Goal: Task Accomplishment & Management: Manage account settings

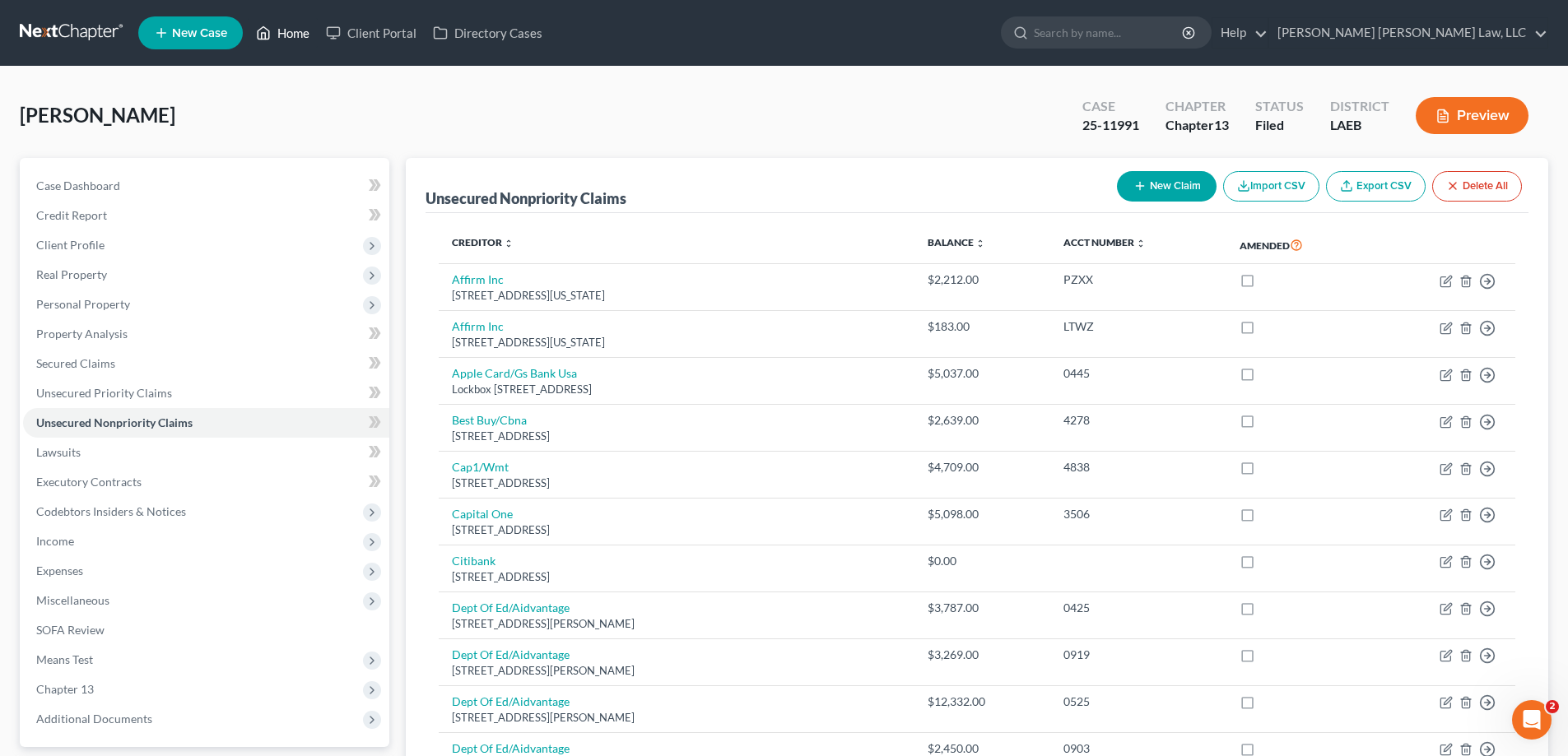
click at [281, 32] on link "Home" at bounding box center [282, 34] width 70 height 30
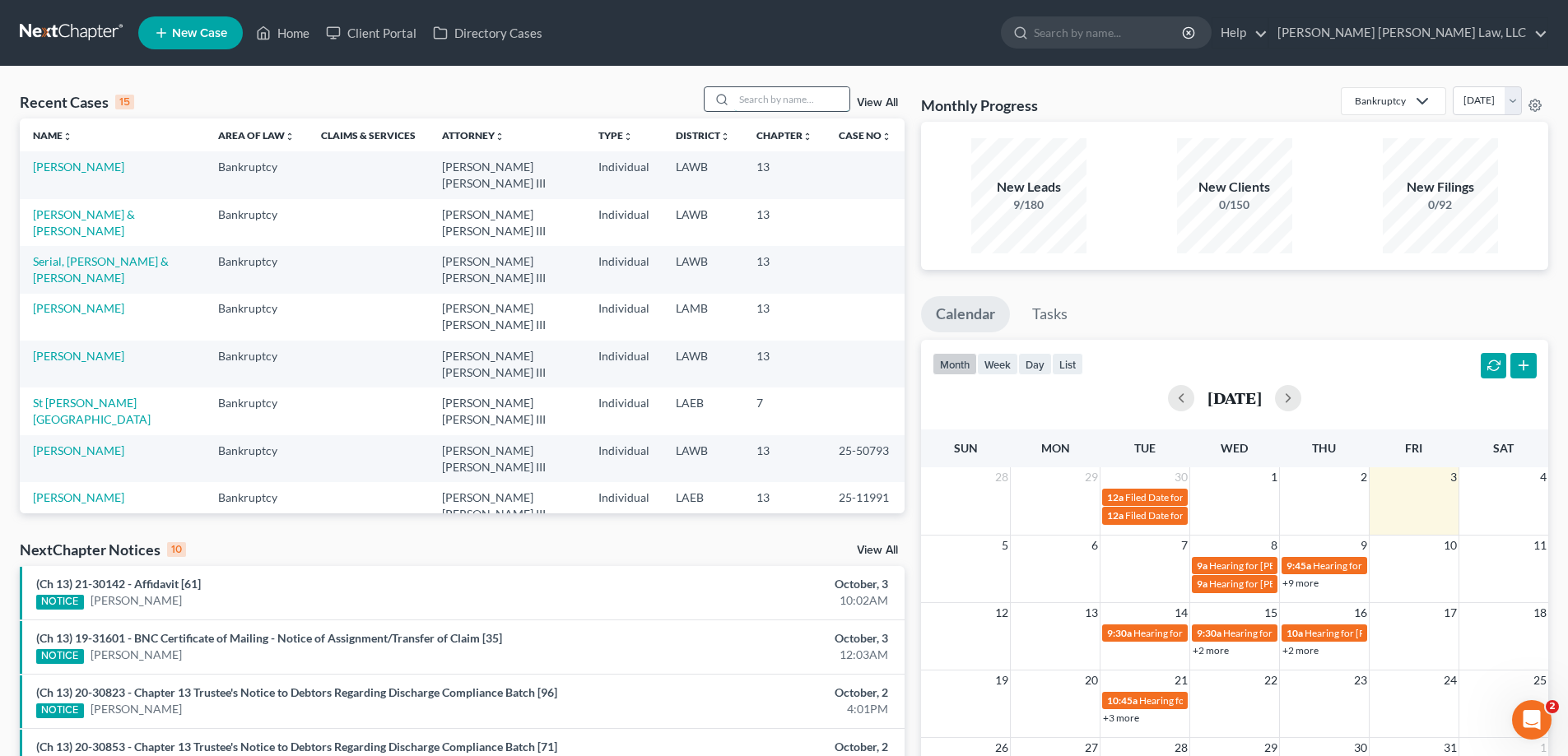
click at [783, 107] on input "search" at bounding box center [792, 99] width 116 height 24
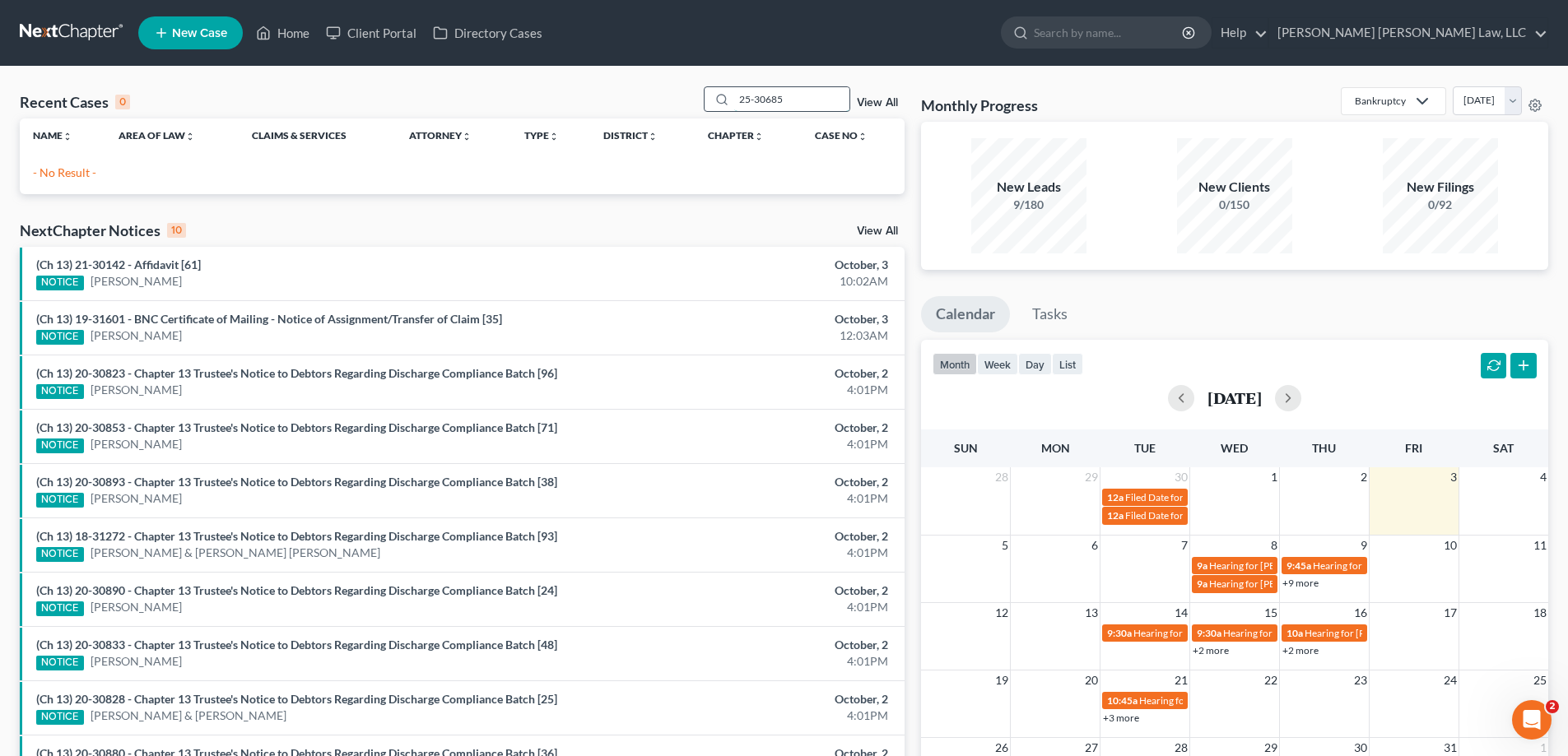
type input "25-30685"
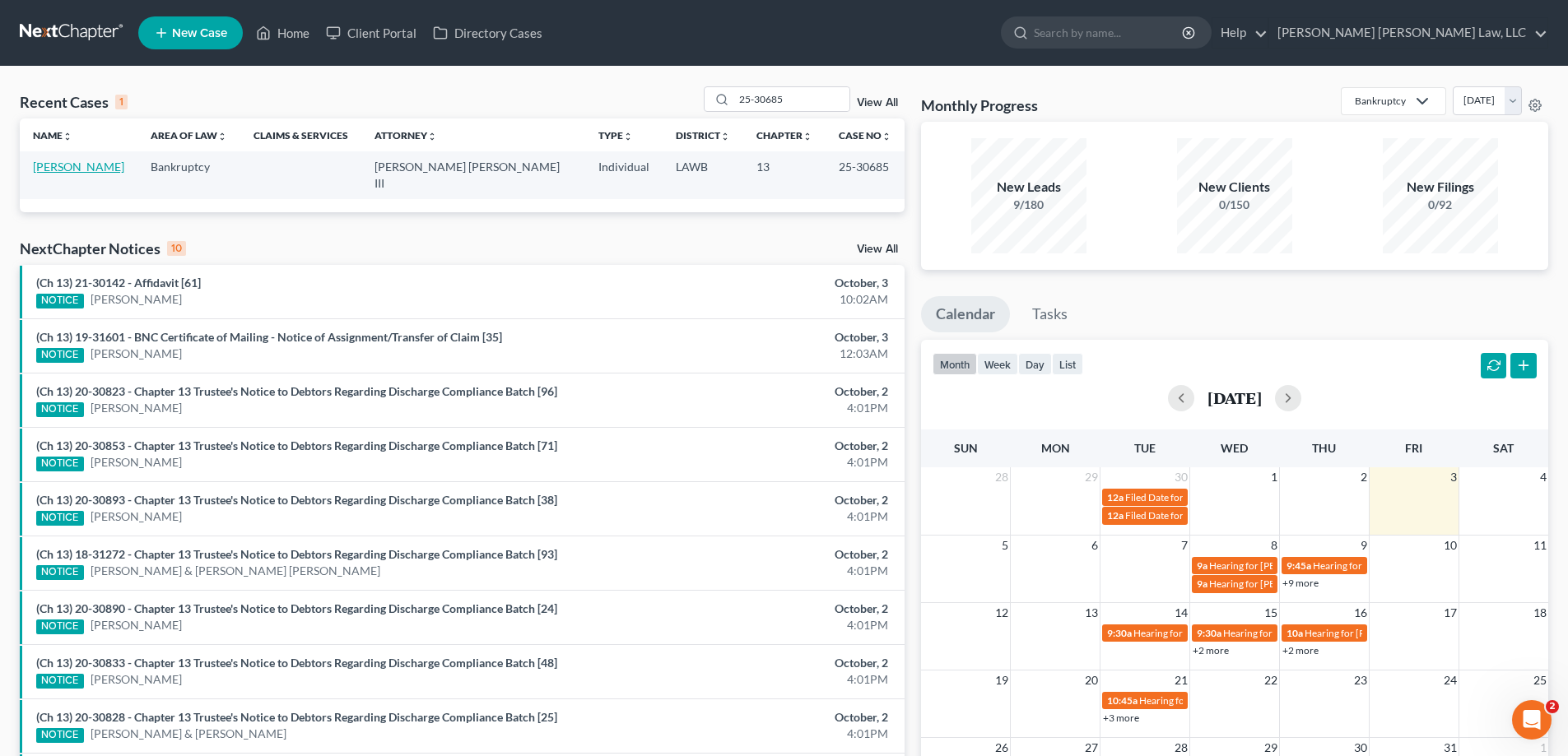
click at [67, 166] on link "[PERSON_NAME]" at bounding box center [79, 167] width 92 height 14
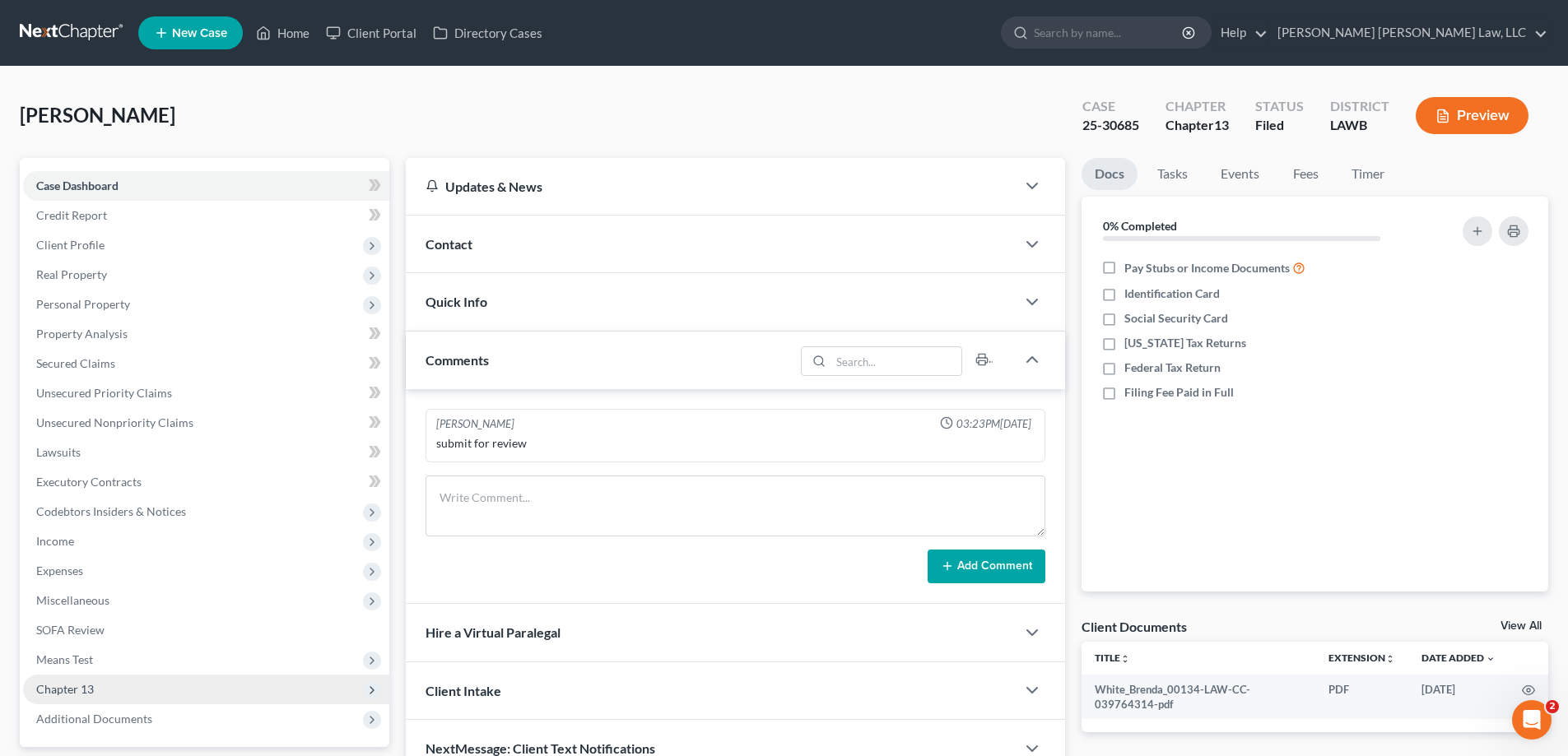
scroll to position [148, 0]
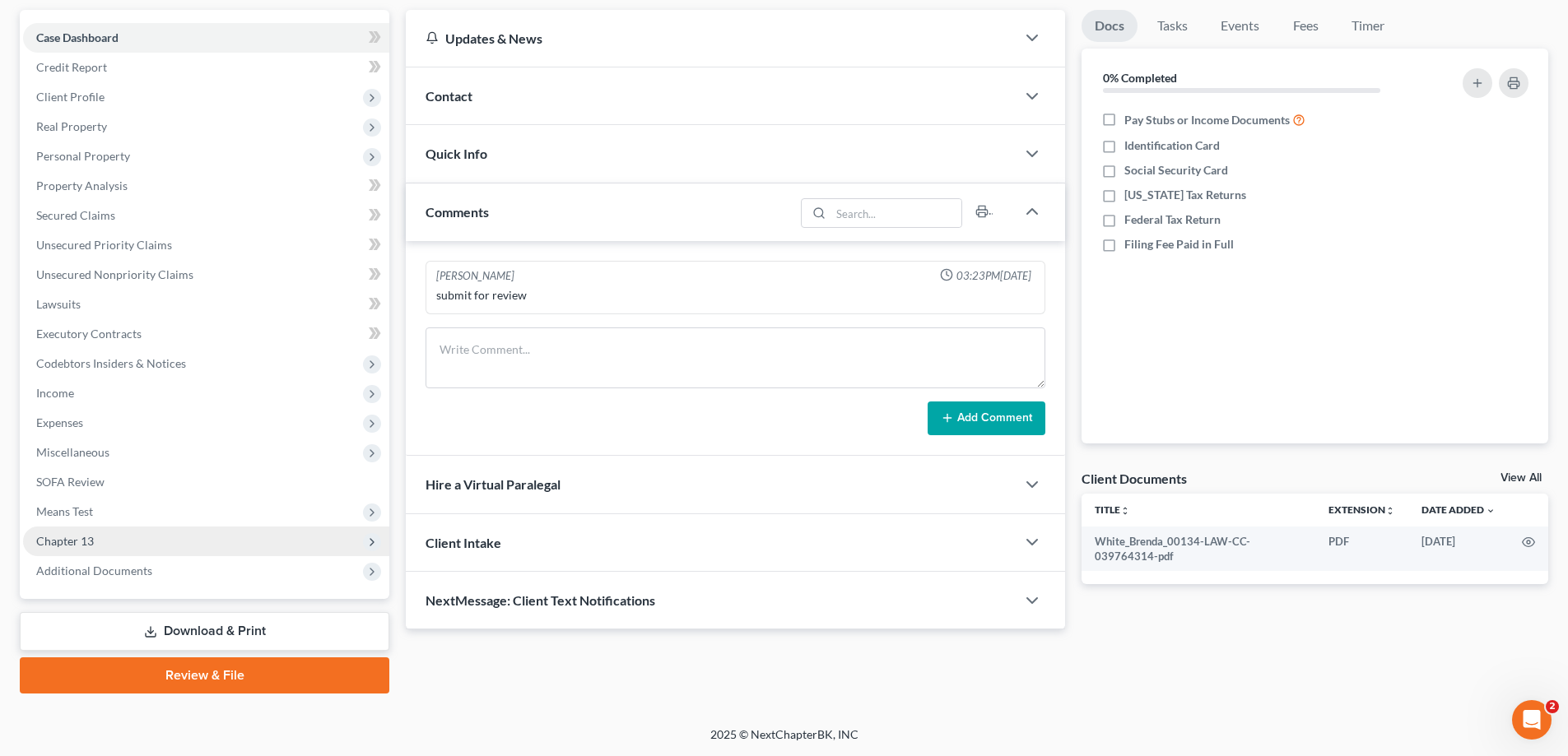
click at [89, 554] on span "Chapter 13" at bounding box center [206, 542] width 366 height 30
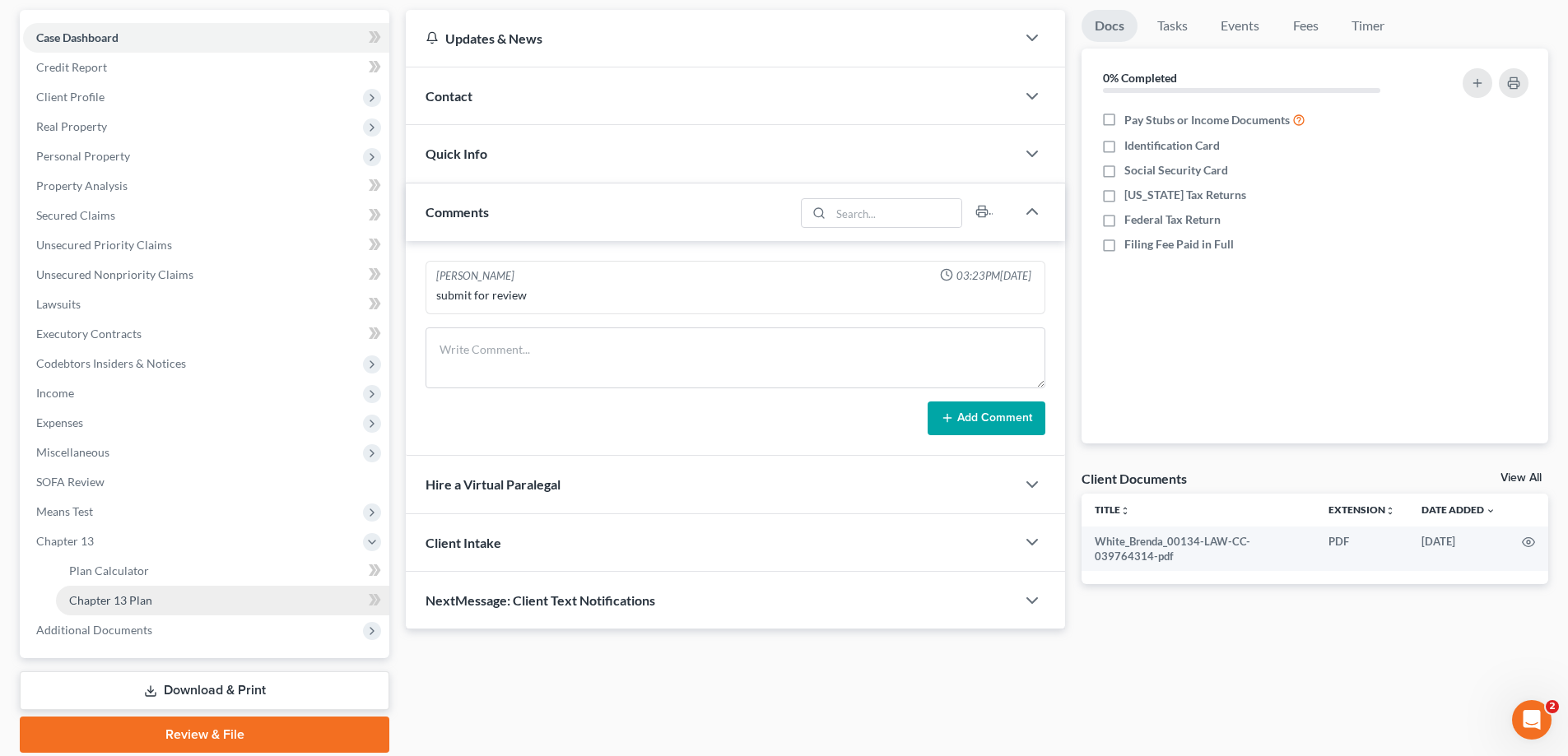
click at [116, 606] on span "Chapter 13 Plan" at bounding box center [110, 600] width 83 height 14
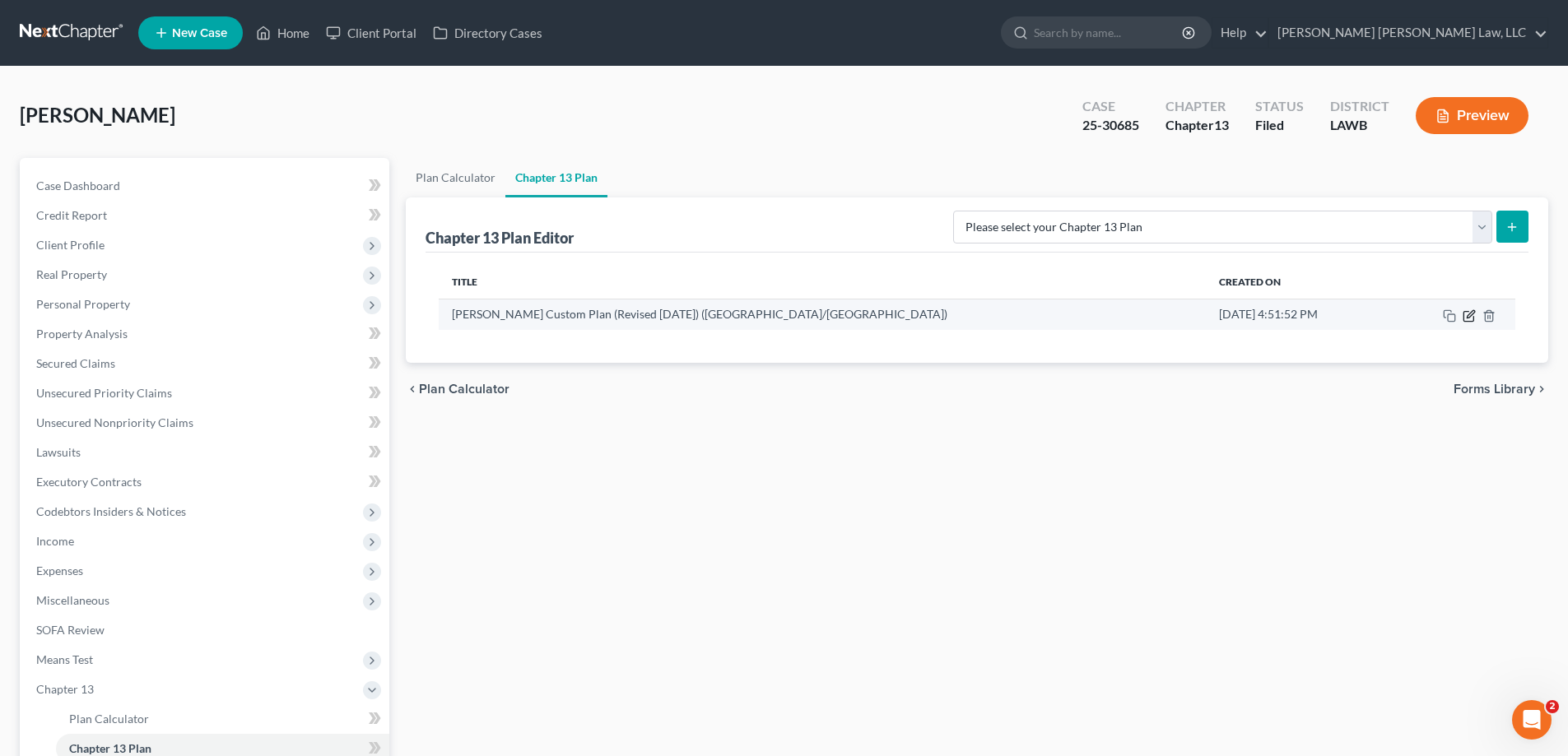
click at [1466, 312] on icon "button" at bounding box center [1468, 316] width 13 height 13
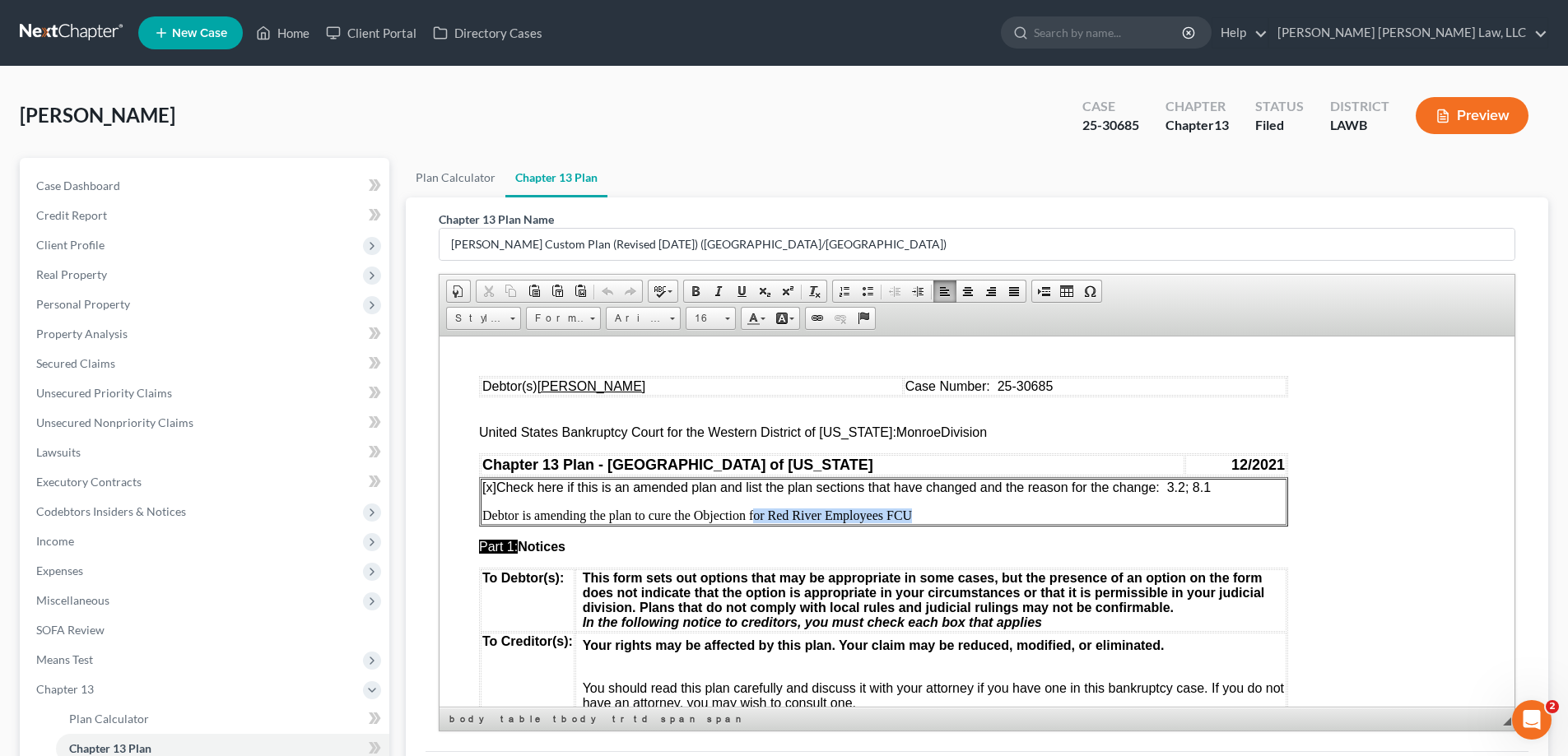
drag, startPoint x: 753, startPoint y: 511, endPoint x: 943, endPoint y: 508, distance: 190.0
click at [943, 508] on p "Debtor is amending the plan to cure the Objection for Red River Employees FCU" at bounding box center [883, 514] width 802 height 15
drag, startPoint x: 1172, startPoint y: 486, endPoint x: 1212, endPoint y: 484, distance: 40.0
click at [1211, 484] on span "[x] Check here if this is an amended plan and list the plan sections that have …" at bounding box center [846, 487] width 728 height 14
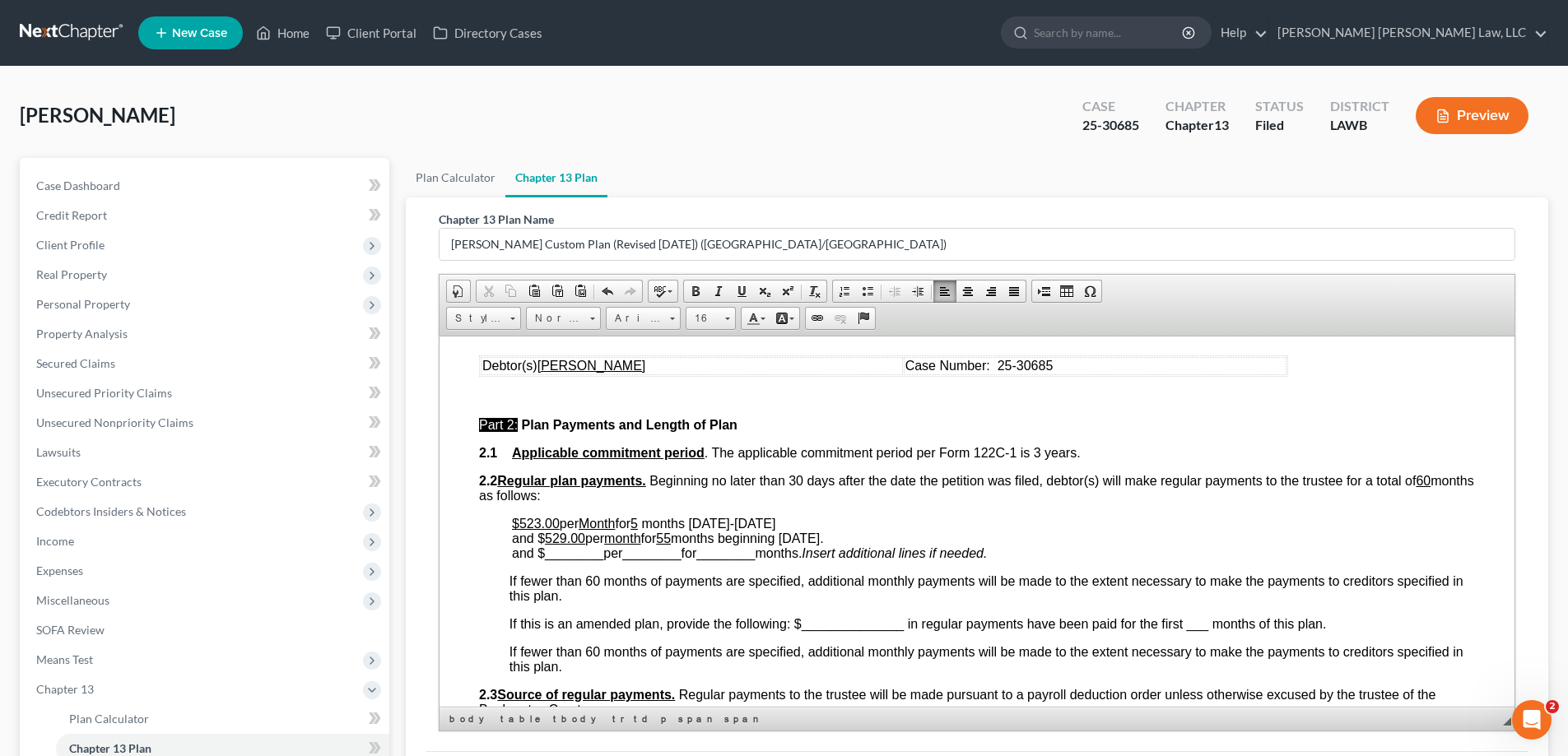
scroll to position [740, 0]
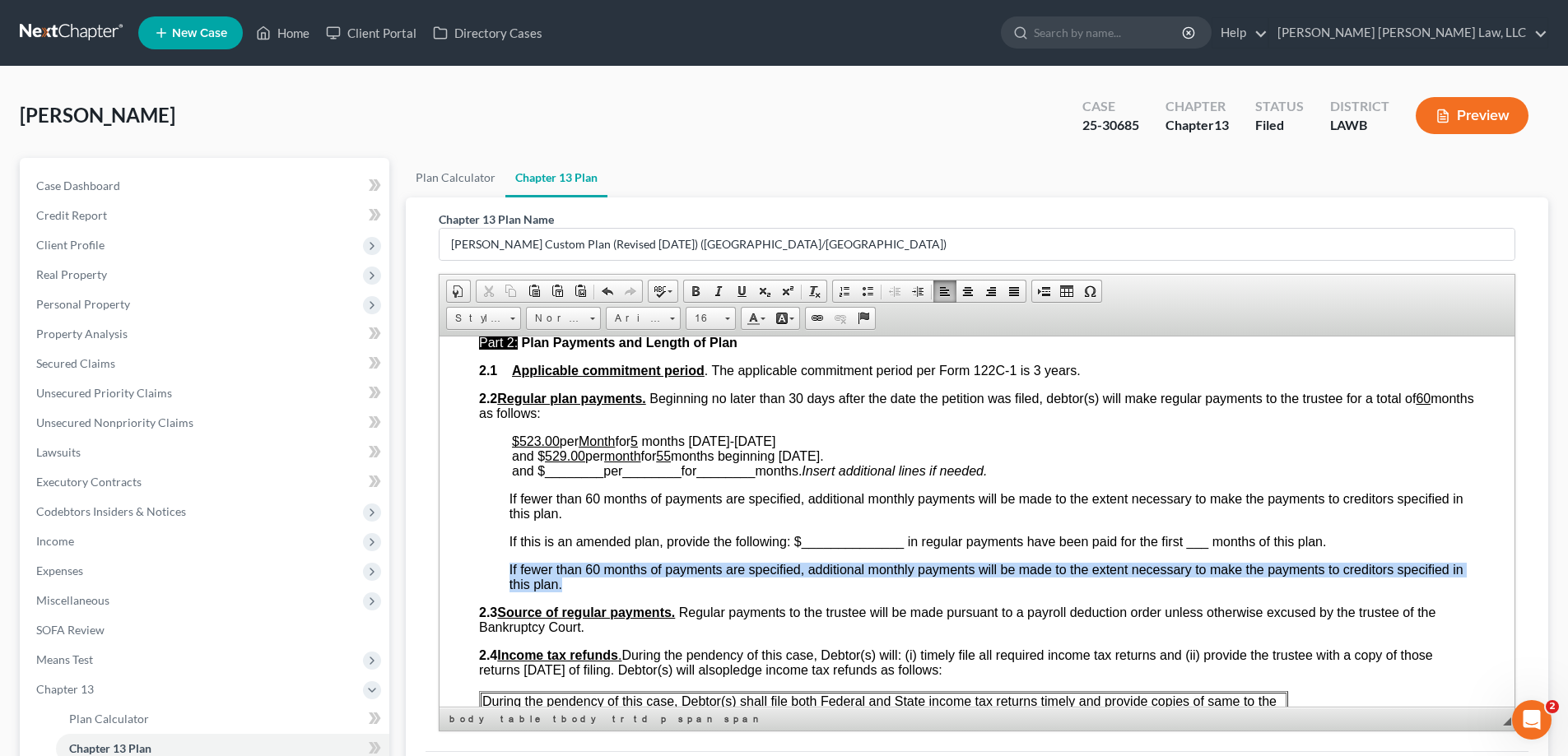
drag, startPoint x: 502, startPoint y: 565, endPoint x: 600, endPoint y: 586, distance: 100.2
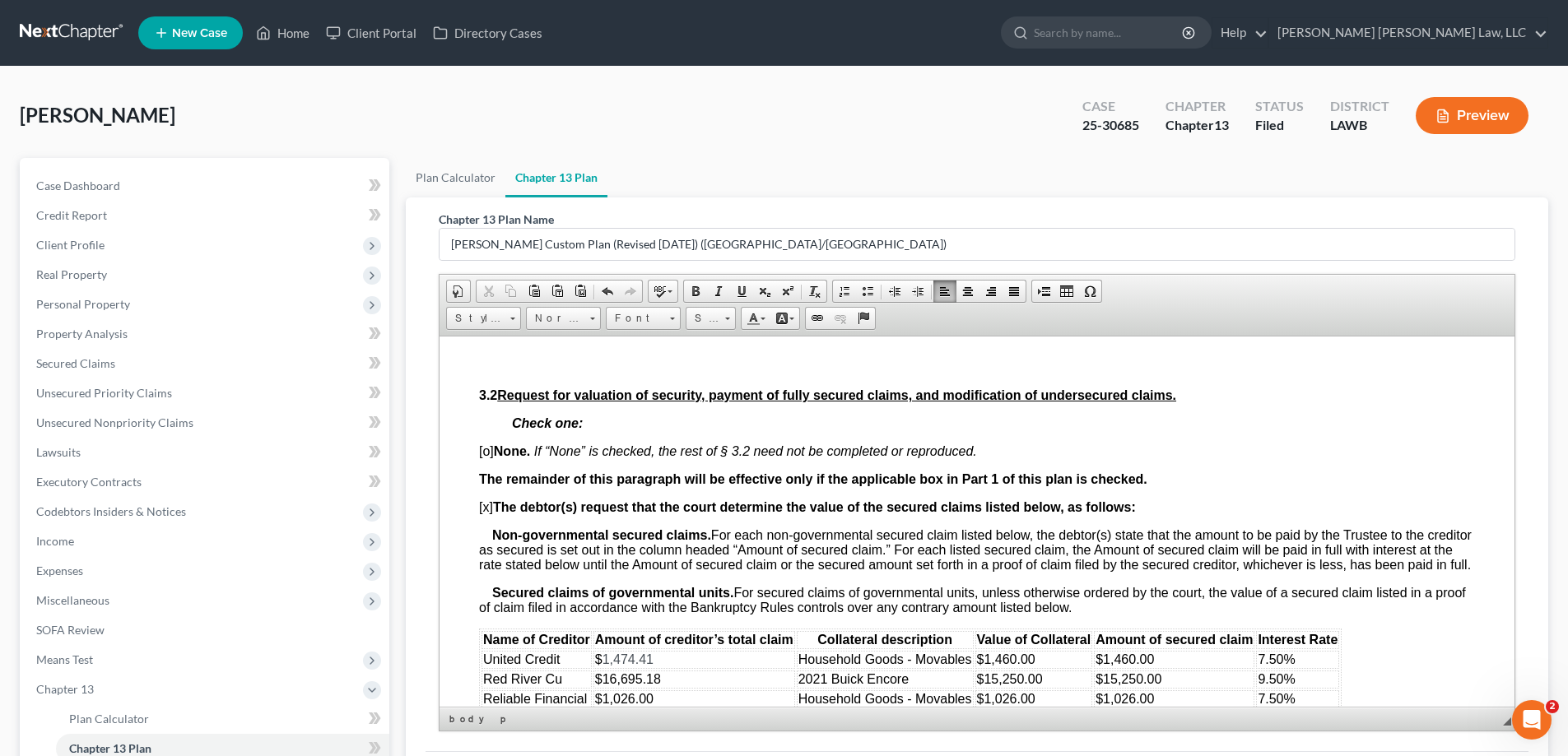
scroll to position [1645, 0]
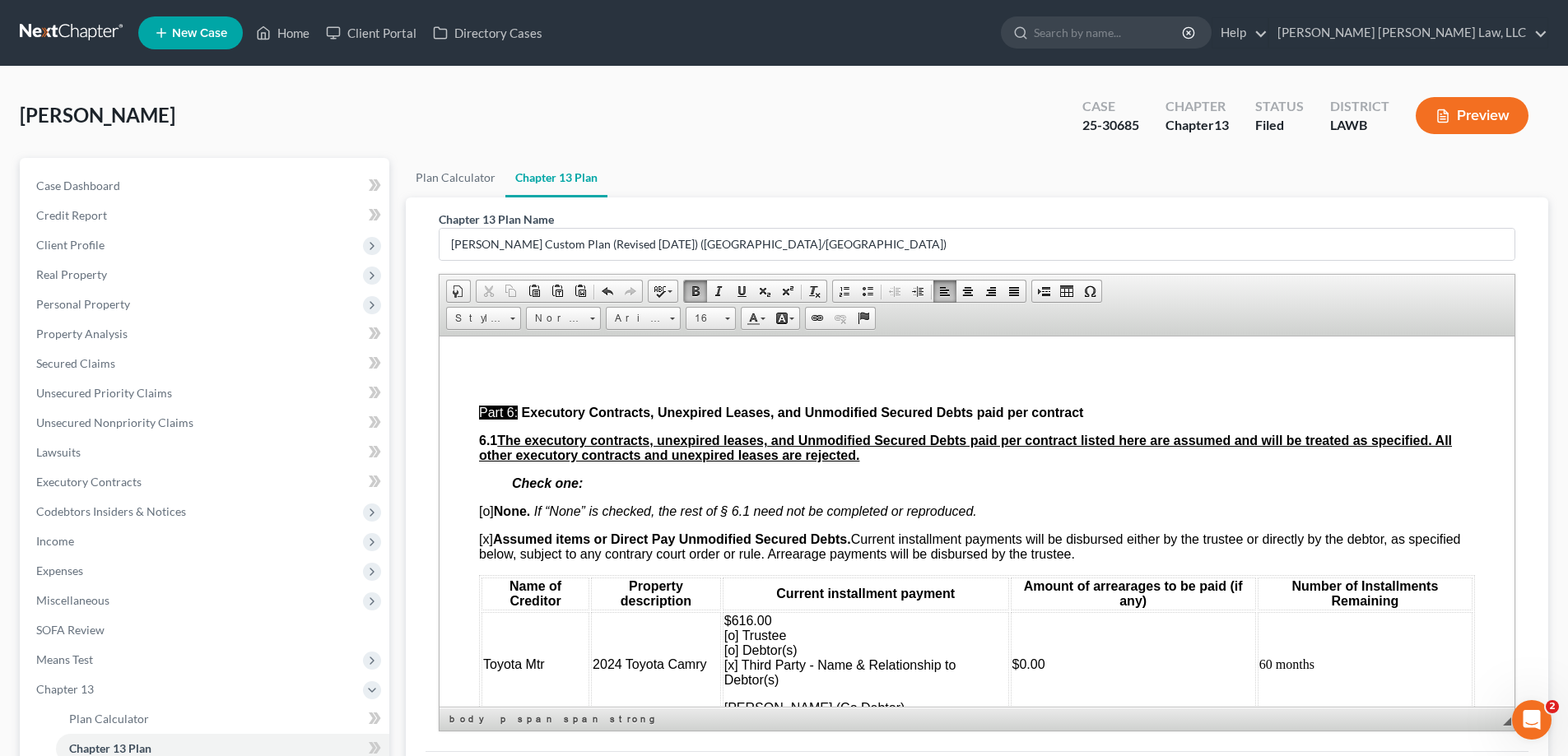
scroll to position [4113, 0]
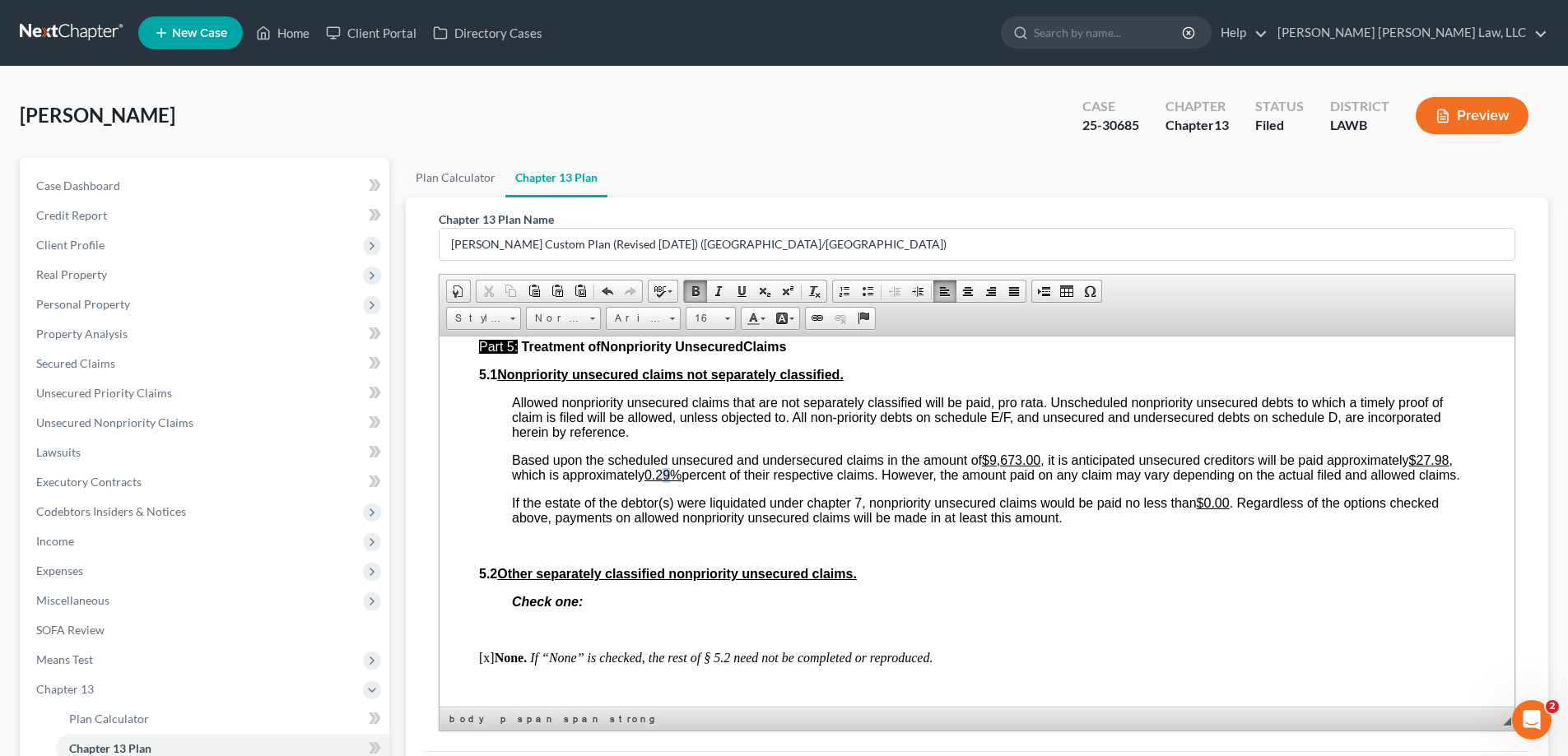
drag, startPoint x: 665, startPoint y: 500, endPoint x: 677, endPoint y: 504, distance: 12.6
click at [677, 482] on u "0.29%" at bounding box center [663, 475] width 37 height 14
click at [758, 483] on p "Based upon the scheduled unsecured and undersecured claims in the amount of $9,…" at bounding box center [993, 468] width 963 height 30
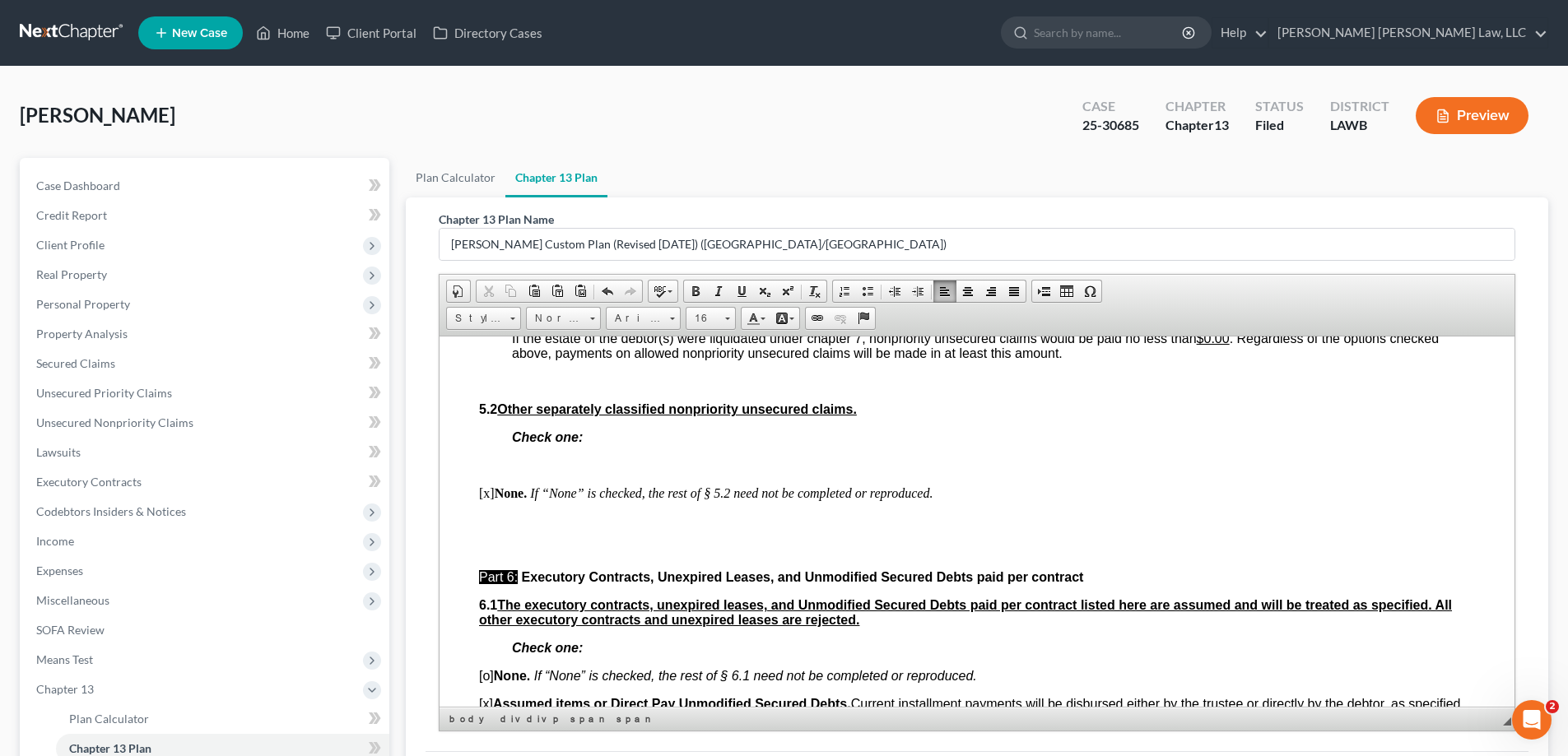
scroll to position [4195, 0]
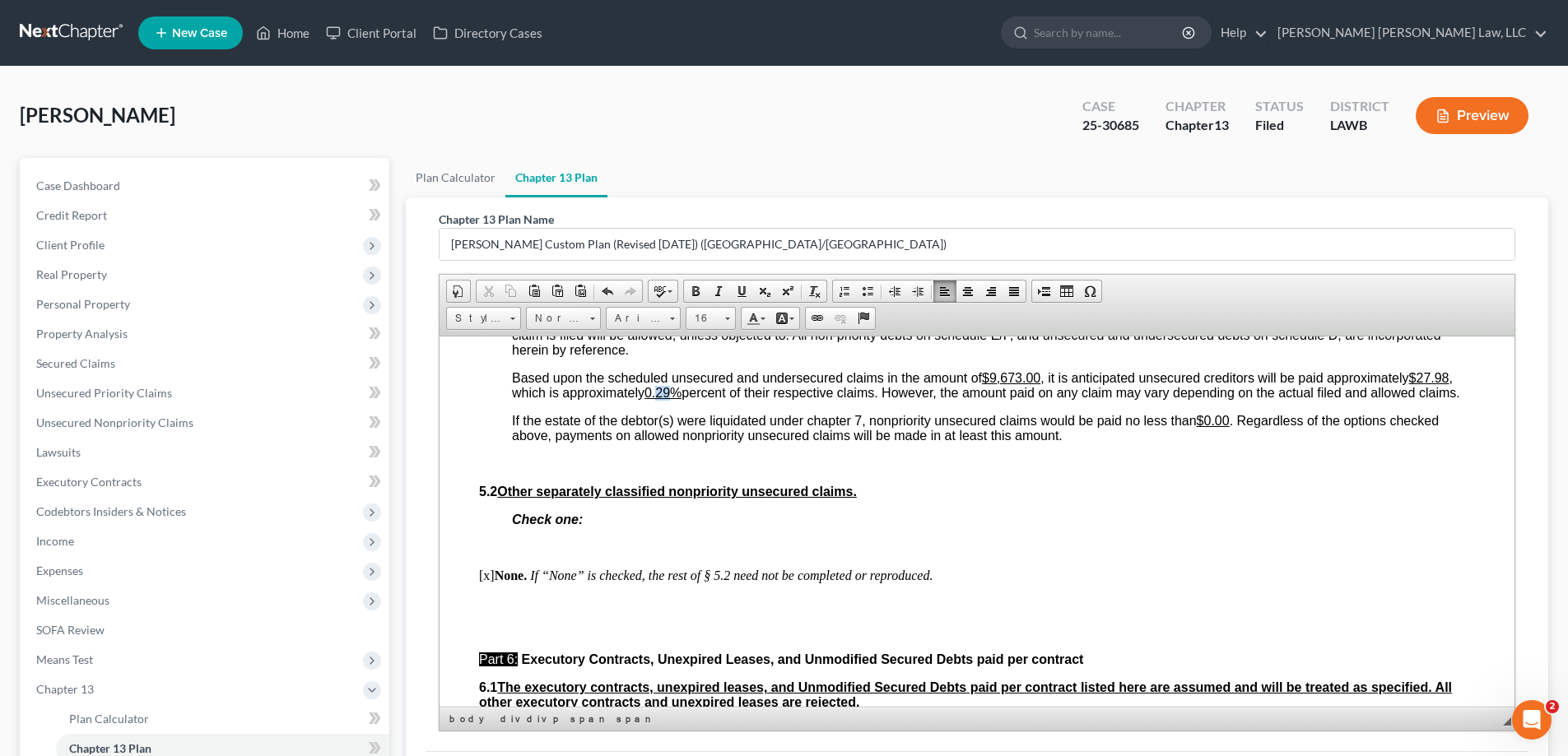
click at [676, 399] on u "0.29%" at bounding box center [663, 392] width 37 height 14
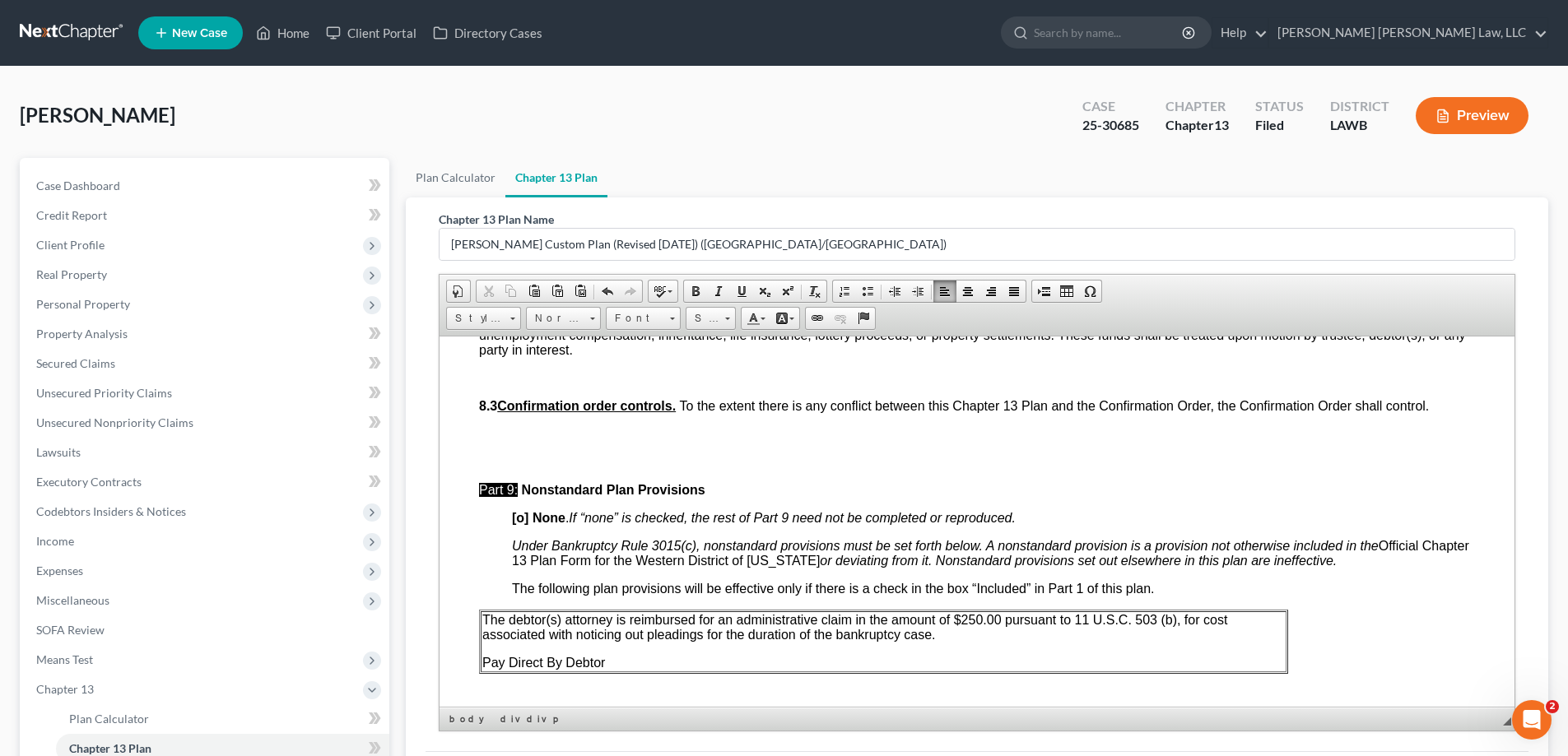
scroll to position [5396, 0]
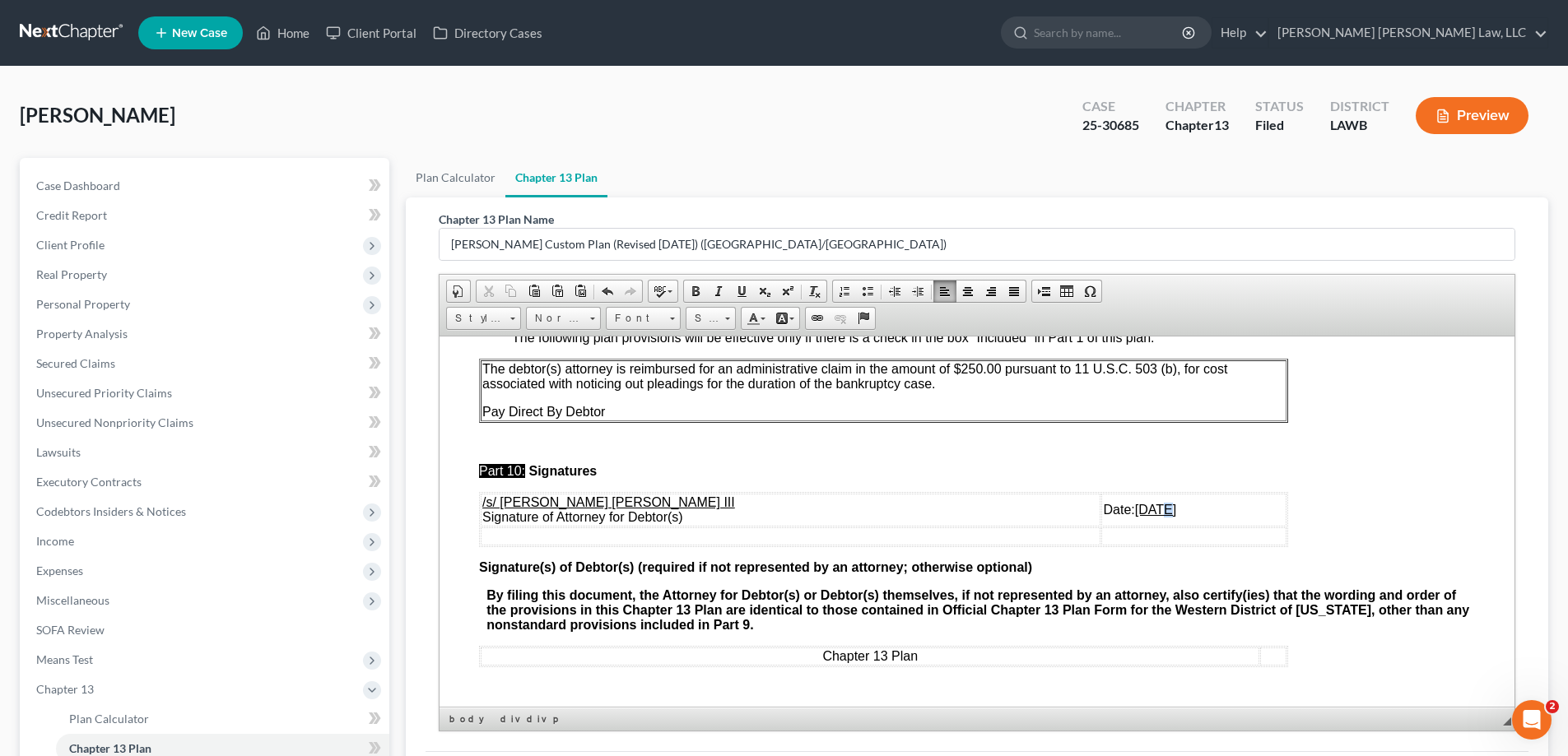
click at [1135, 505] on u "[DATE]" at bounding box center [1155, 509] width 41 height 14
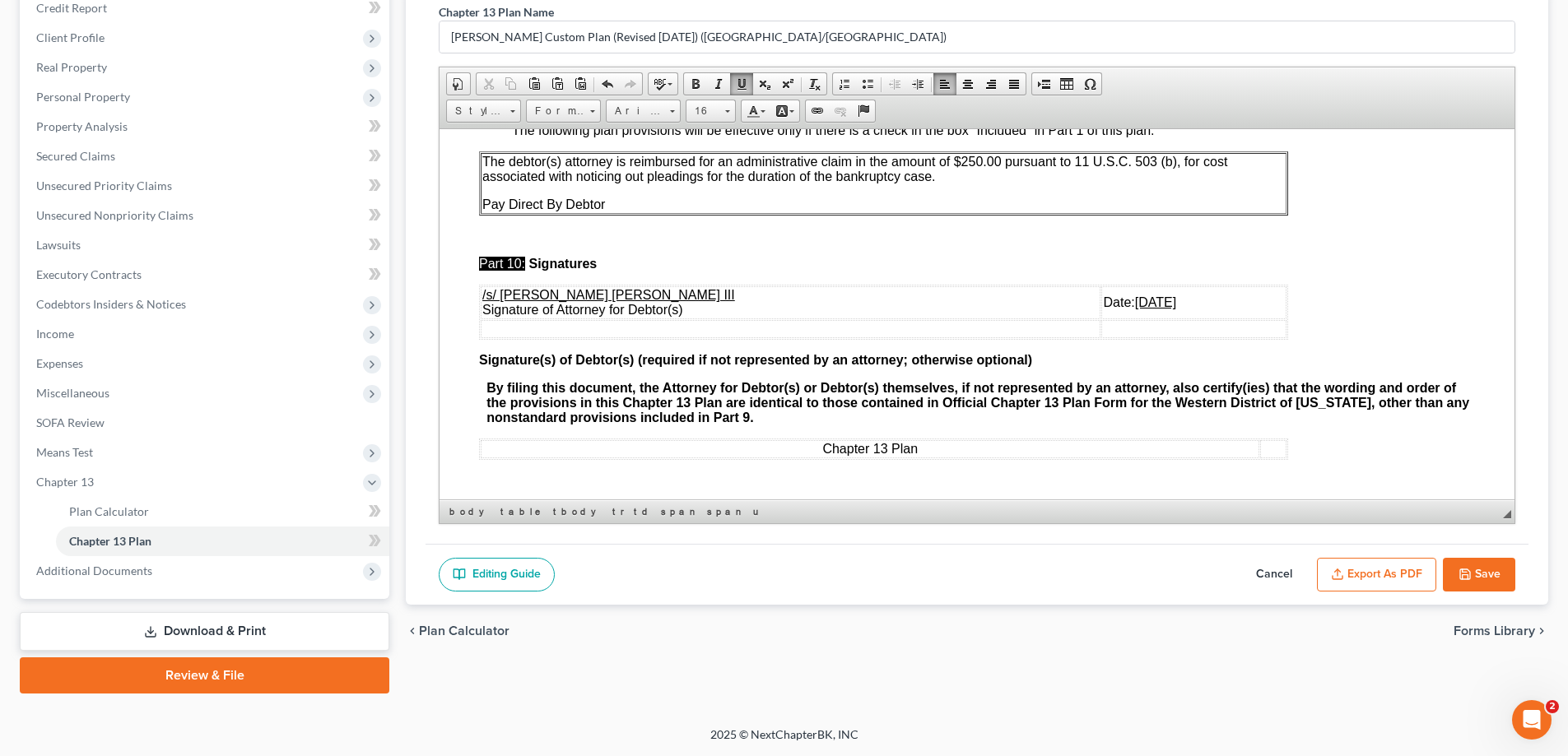
click at [1464, 558] on button "Save" at bounding box center [1479, 574] width 72 height 34
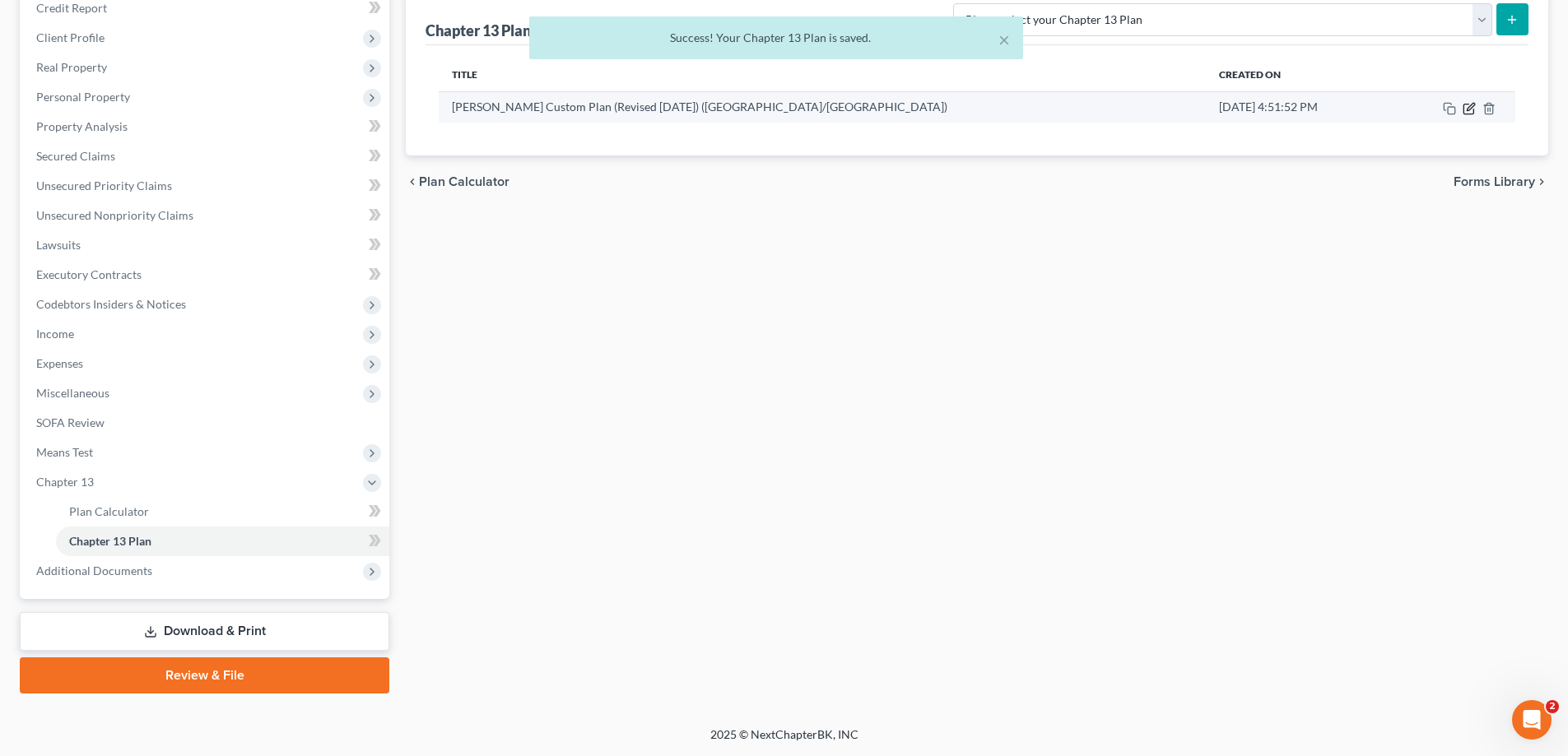
click at [1465, 113] on icon "button" at bounding box center [1468, 109] width 13 height 13
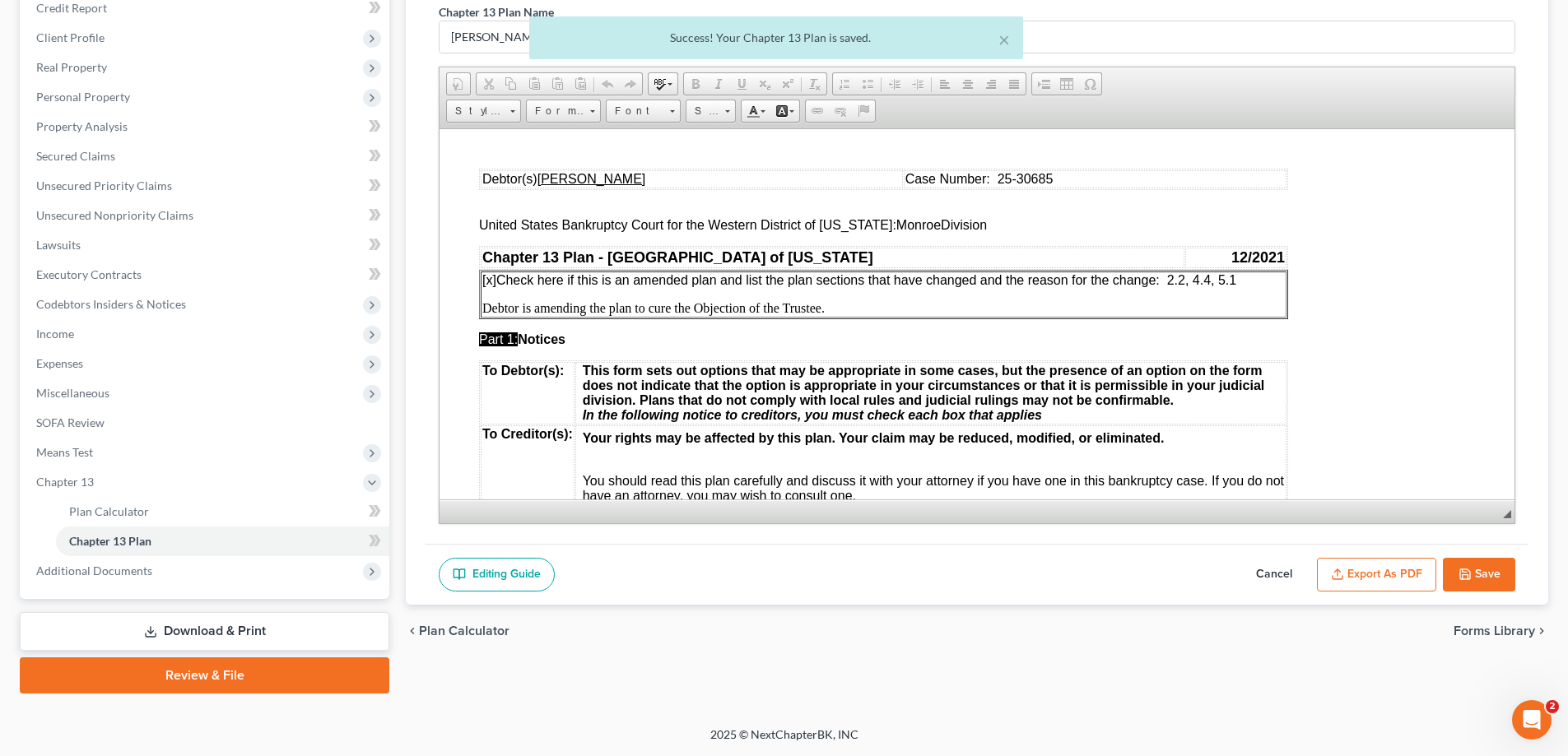
scroll to position [0, 0]
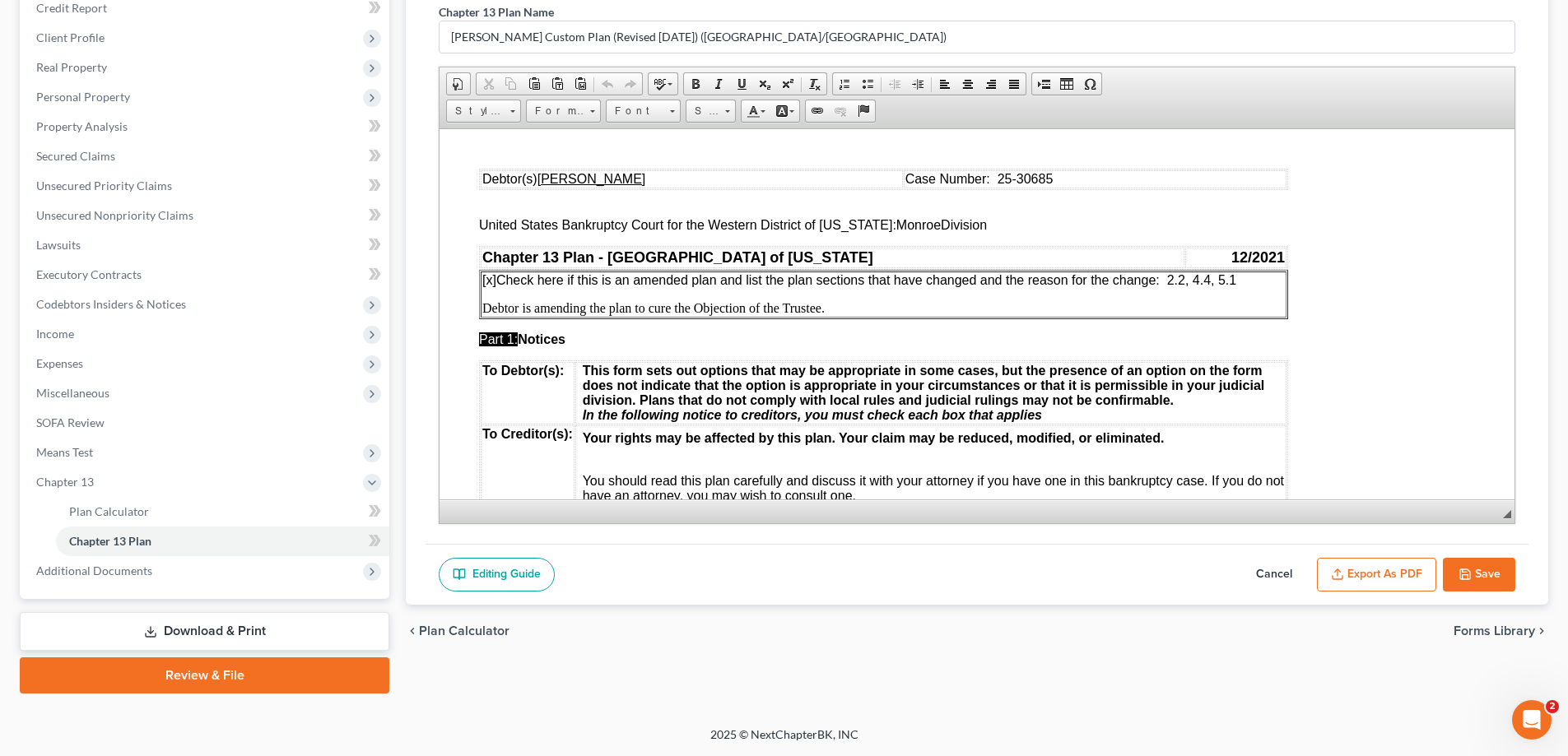
click at [1392, 567] on button "Export as PDF" at bounding box center [1376, 574] width 119 height 34
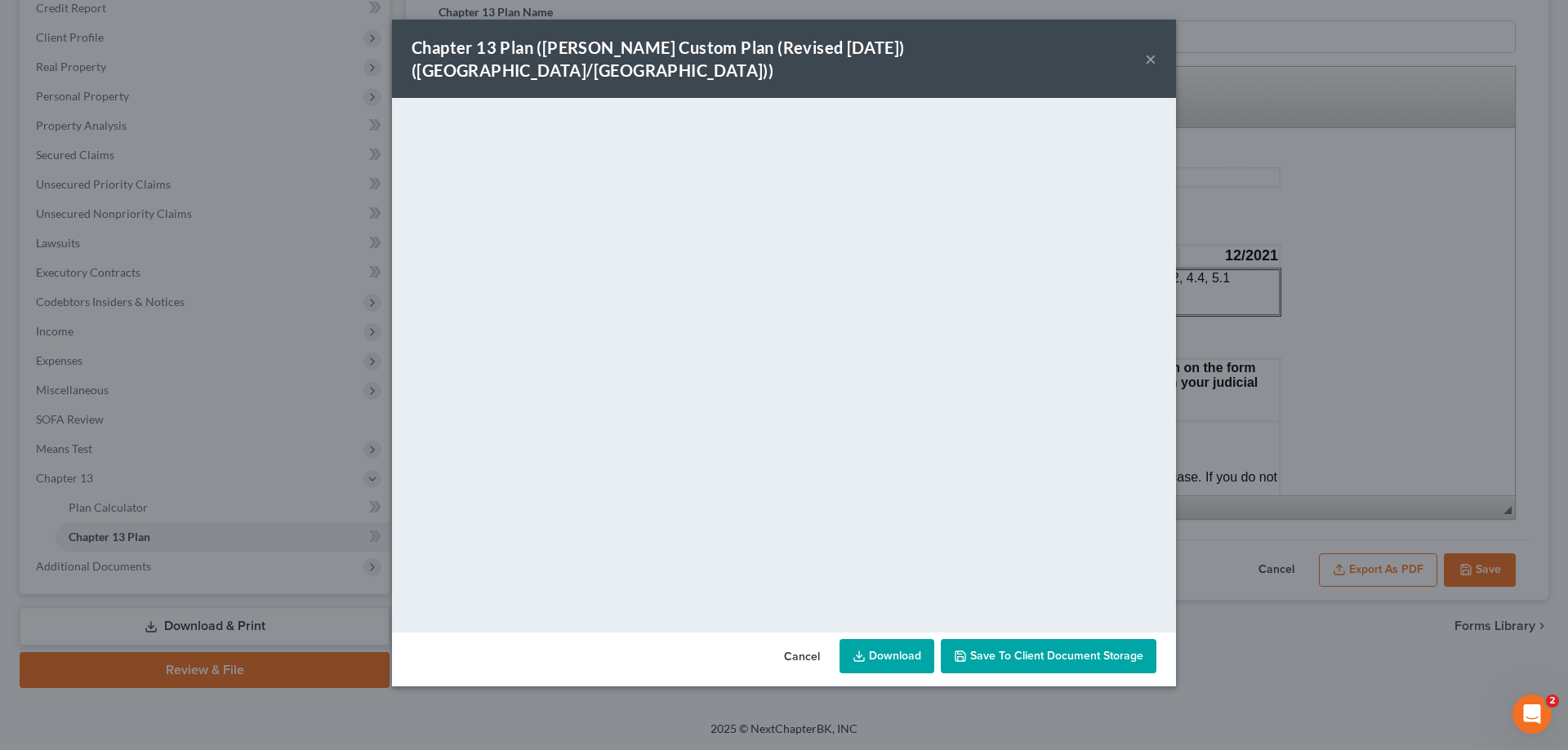
click at [1146, 49] on button "×" at bounding box center [1150, 59] width 11 height 19
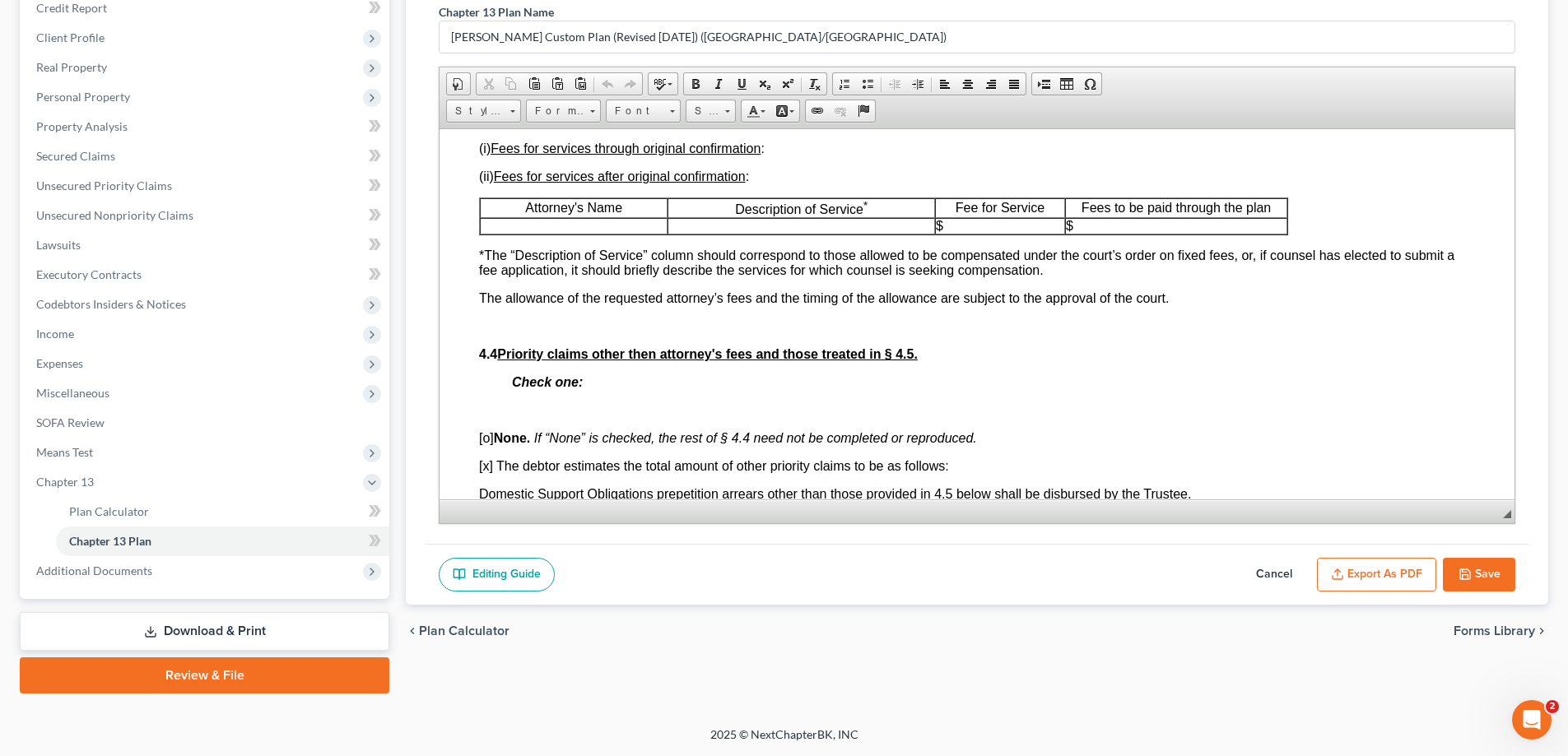
scroll to position [3208, 0]
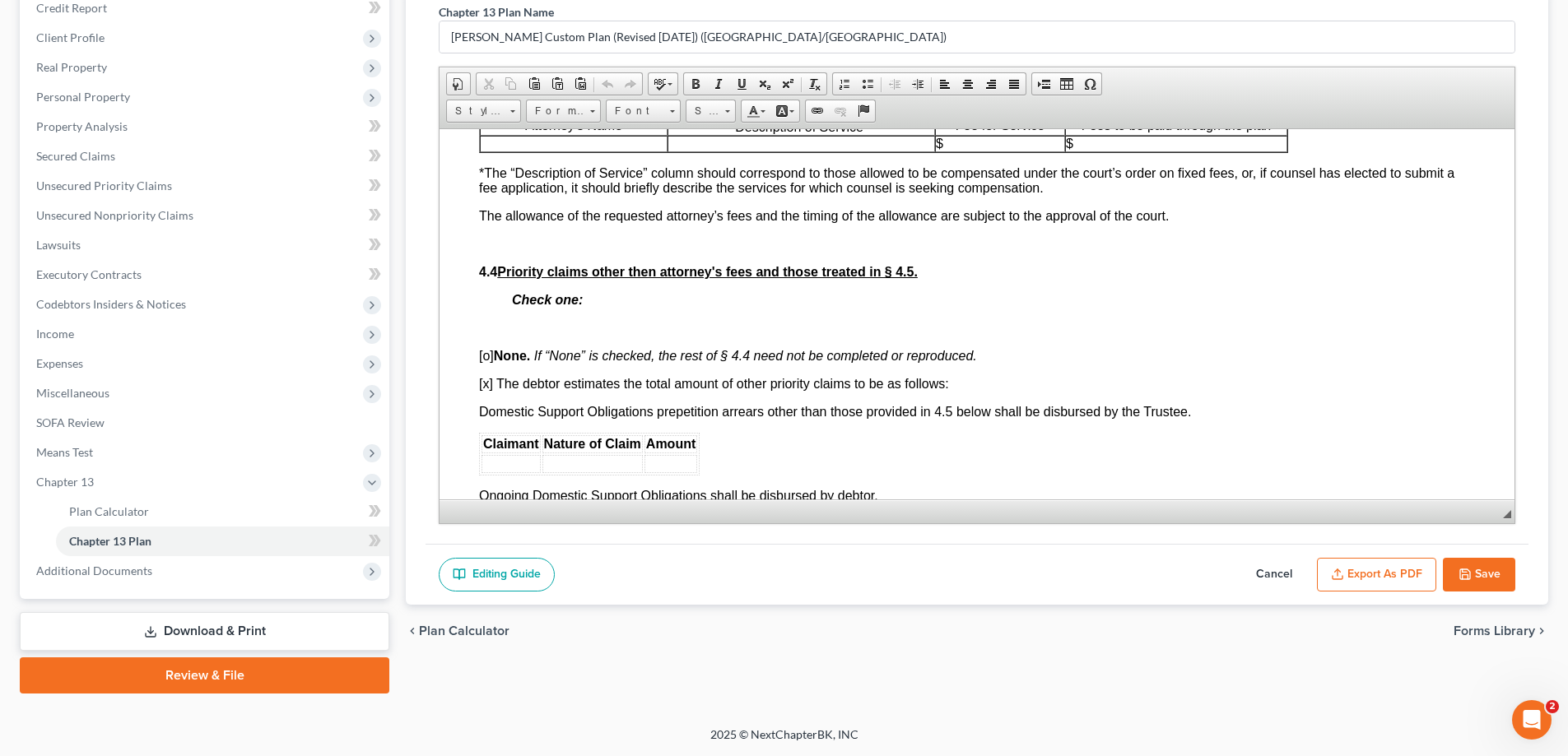
click at [1422, 573] on button "Export as PDF" at bounding box center [1376, 574] width 119 height 34
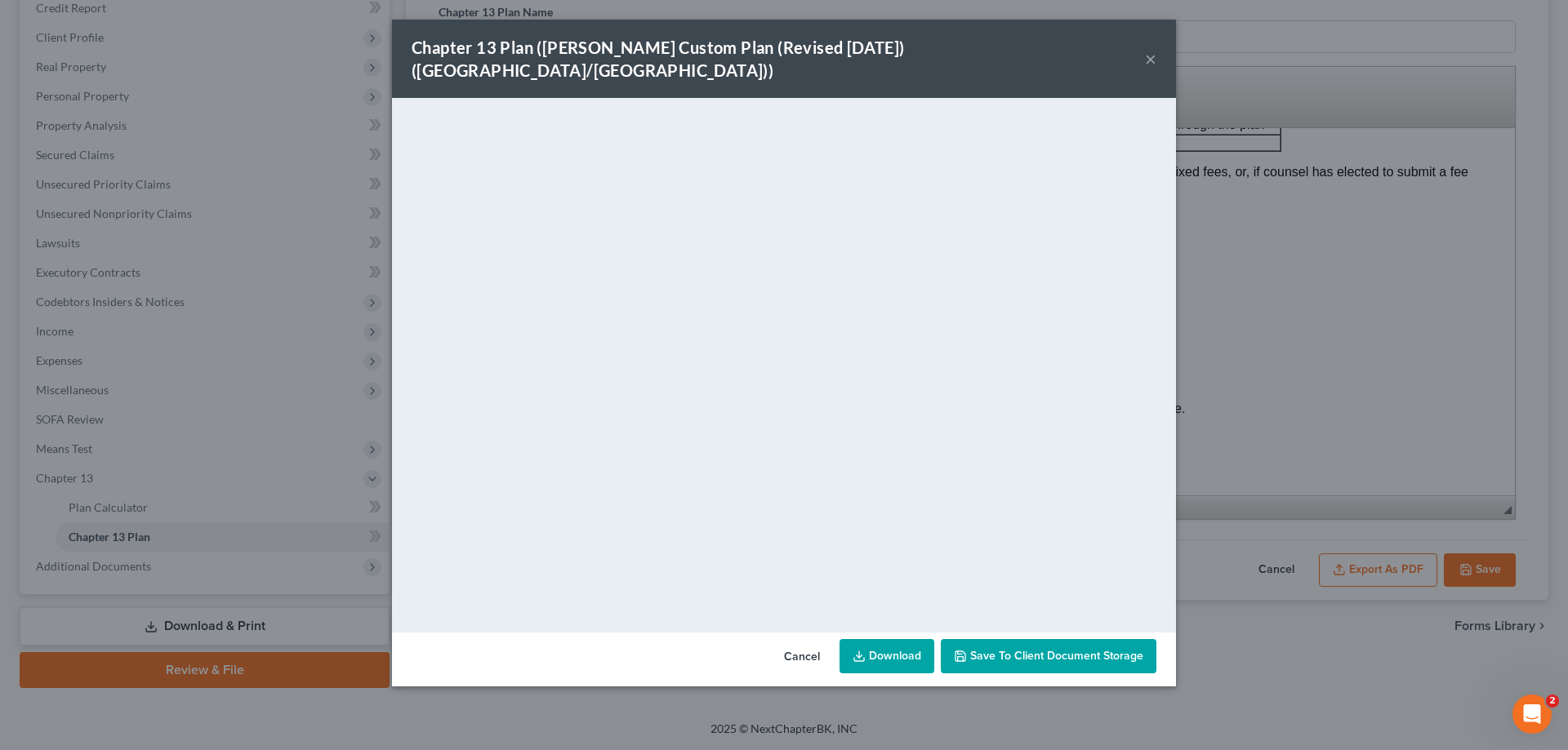
click at [1143, 48] on div "Chapter 13 Plan ([PERSON_NAME] Custom Plan (Revised [DATE]) ([GEOGRAPHIC_DATA]/…" at bounding box center [784, 59] width 784 height 79
click at [1152, 53] on button "×" at bounding box center [1150, 59] width 11 height 19
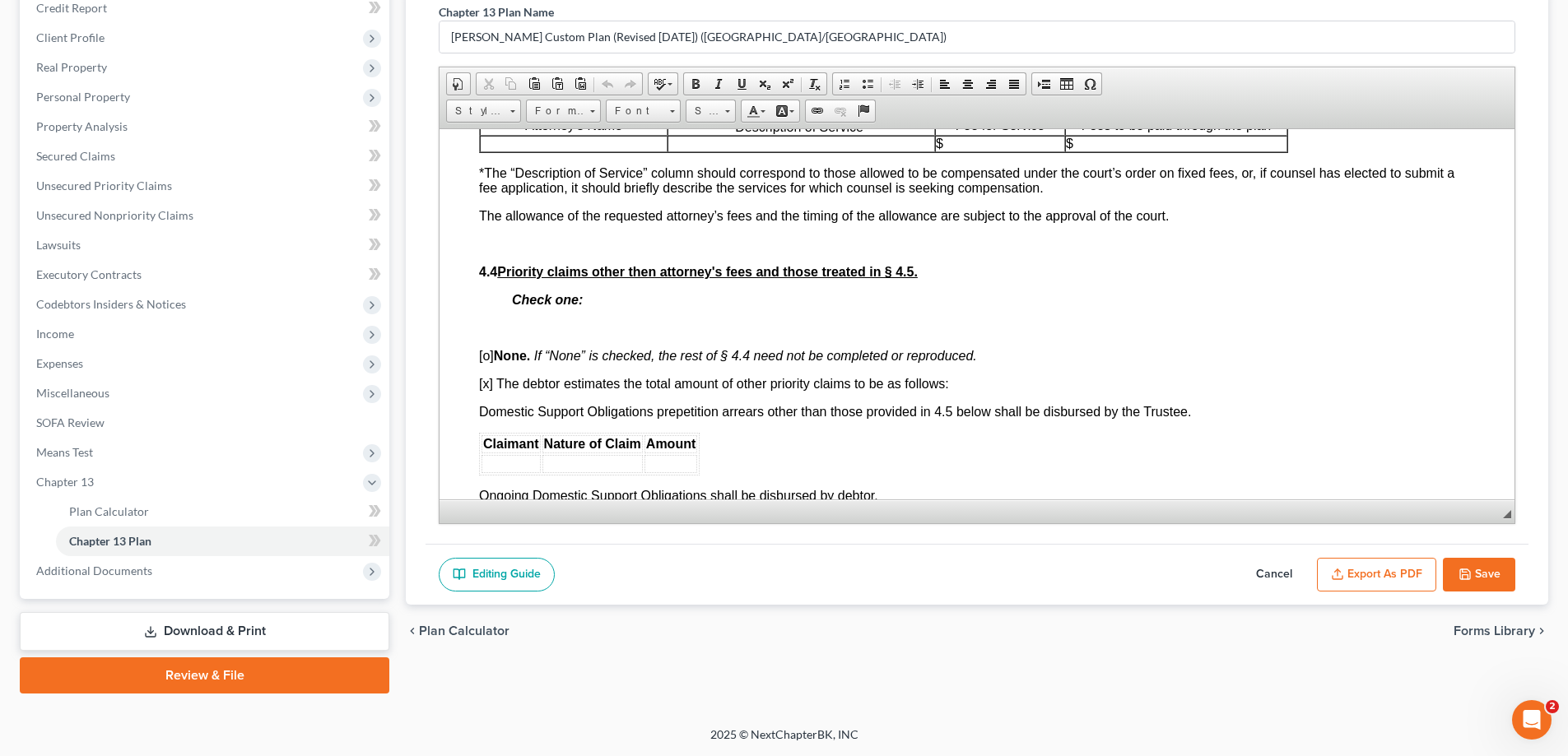
click at [1497, 565] on button "Save" at bounding box center [1479, 574] width 72 height 34
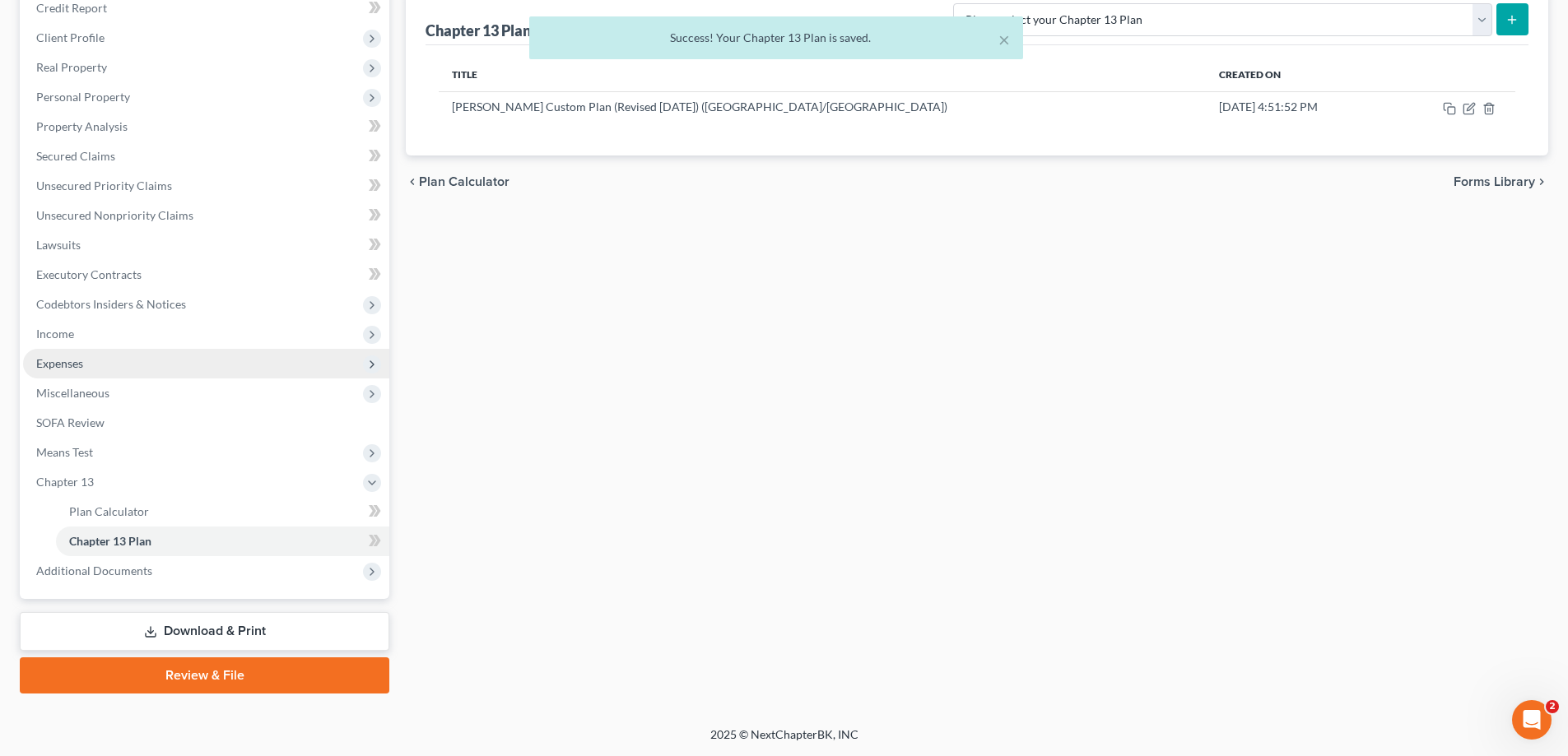
click at [106, 372] on span "Expenses" at bounding box center [206, 363] width 366 height 30
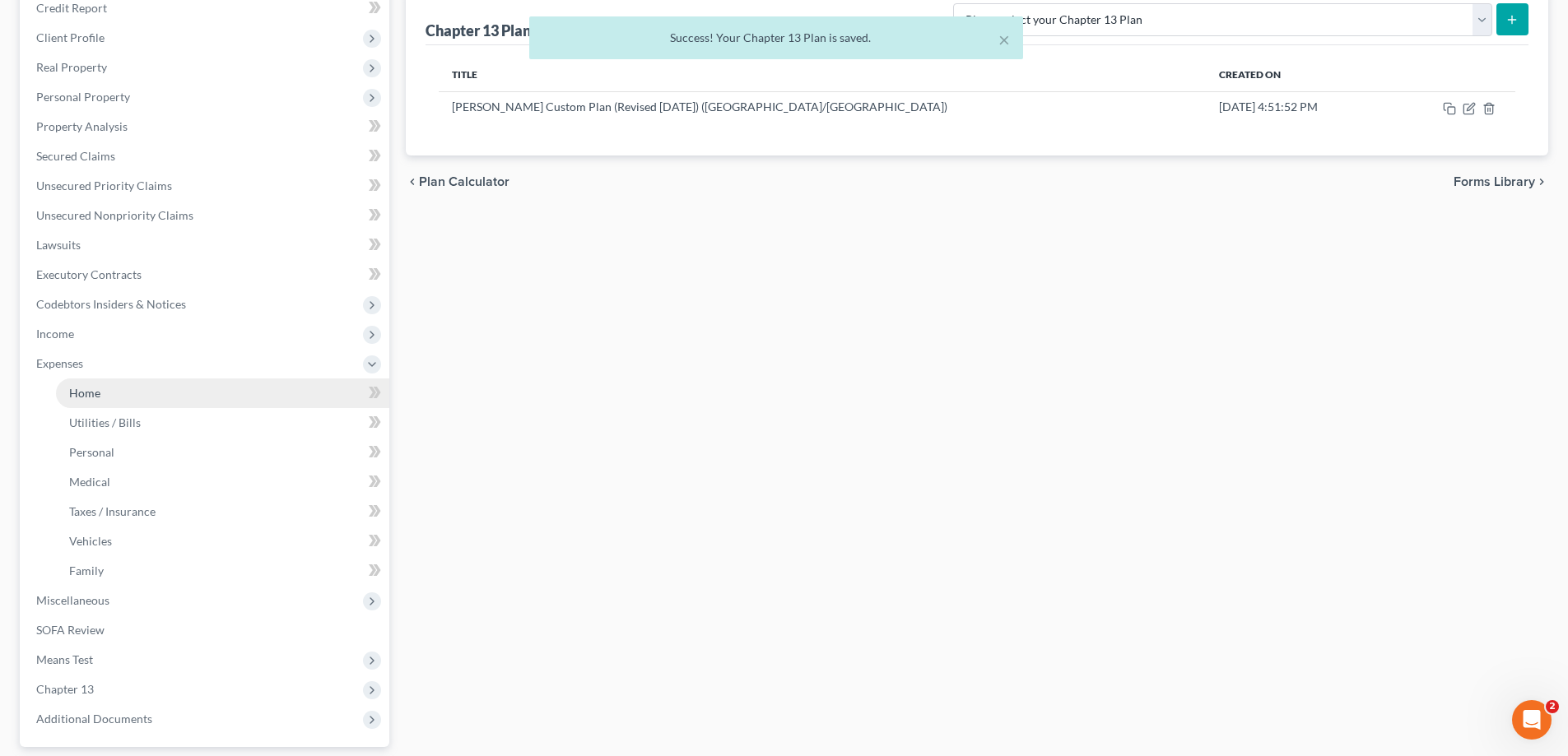
drag, startPoint x: 154, startPoint y: 391, endPoint x: 189, endPoint y: 386, distance: 35.4
click at [155, 391] on link "Home" at bounding box center [222, 393] width 334 height 30
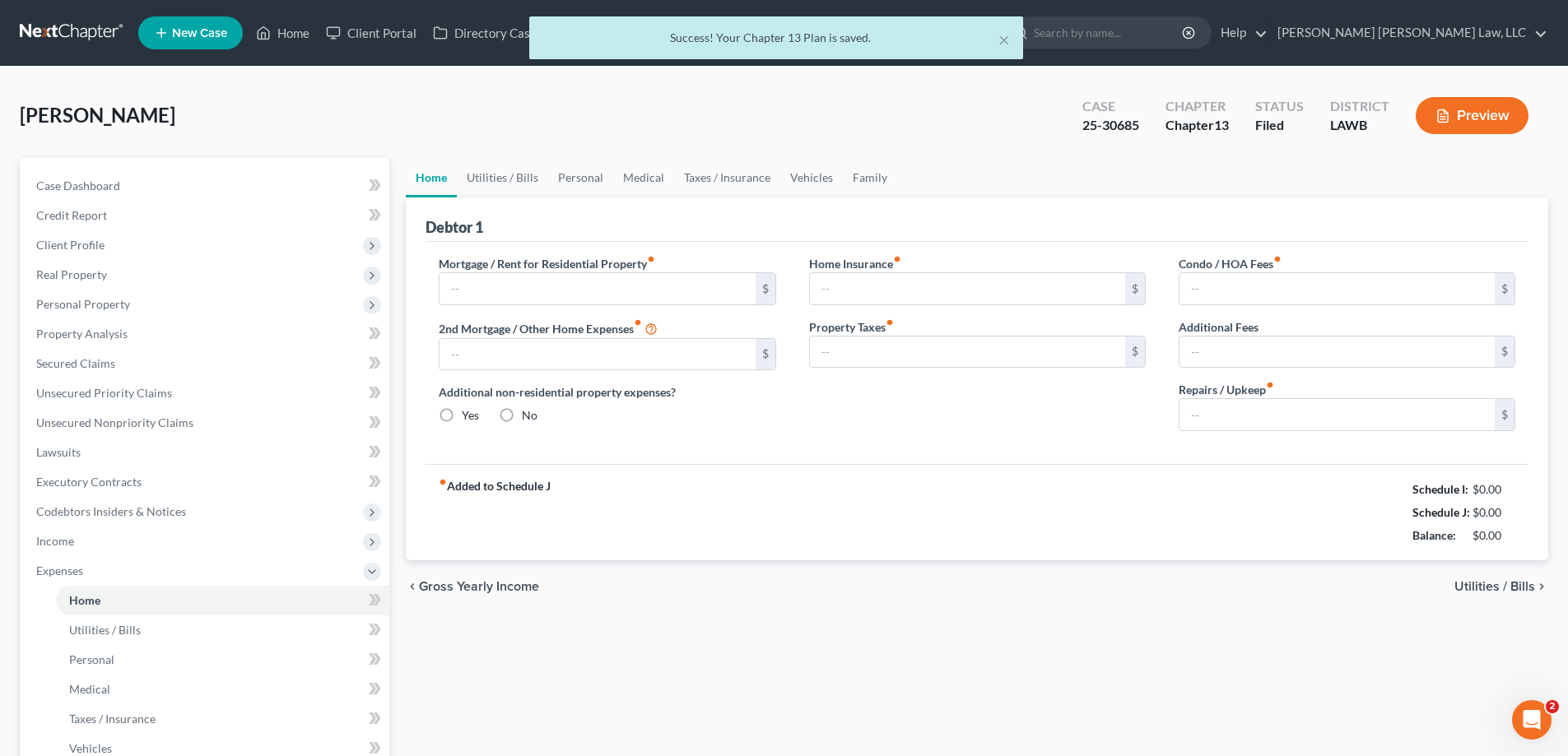
type input "0.00"
radio input "true"
type input "0.00"
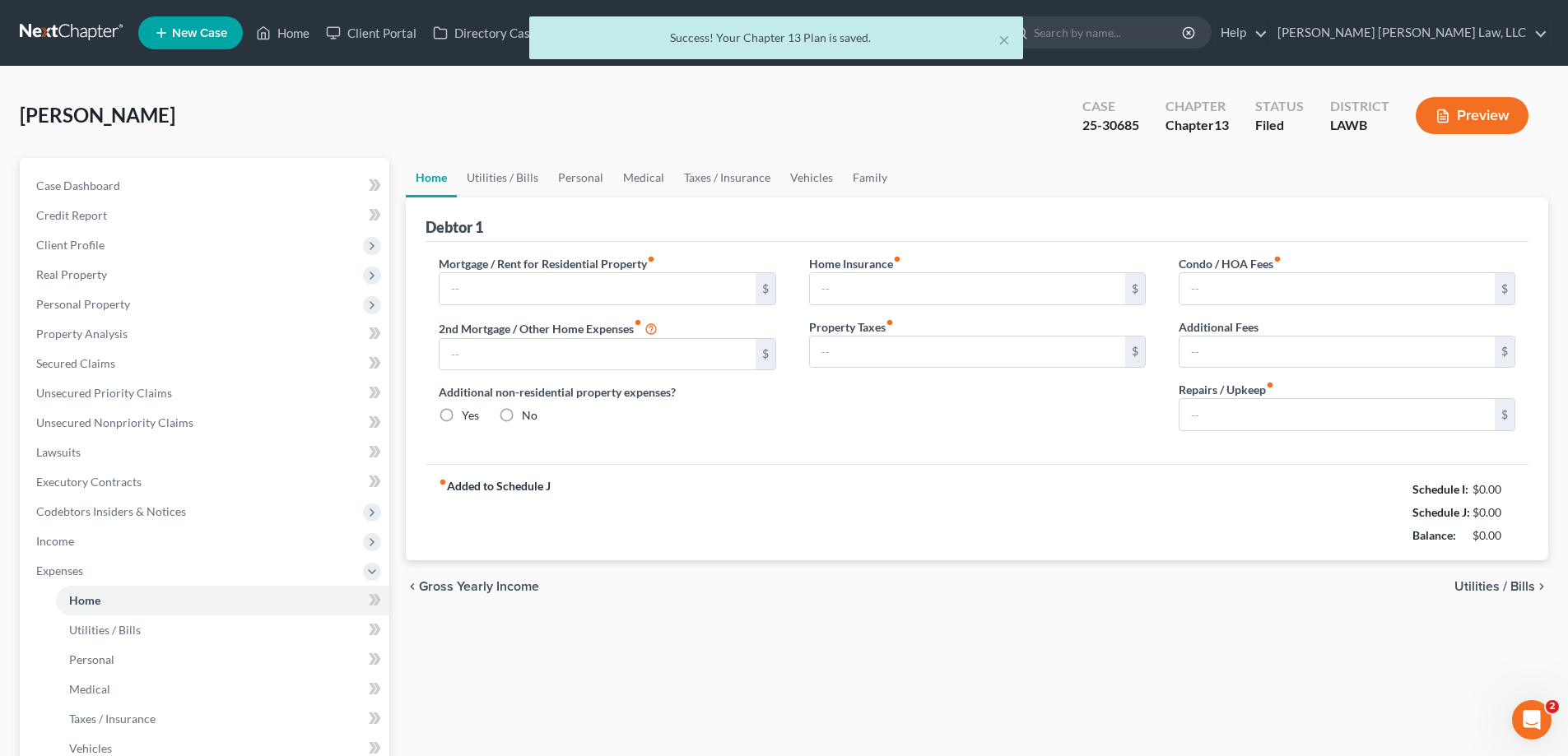
type input "0.00"
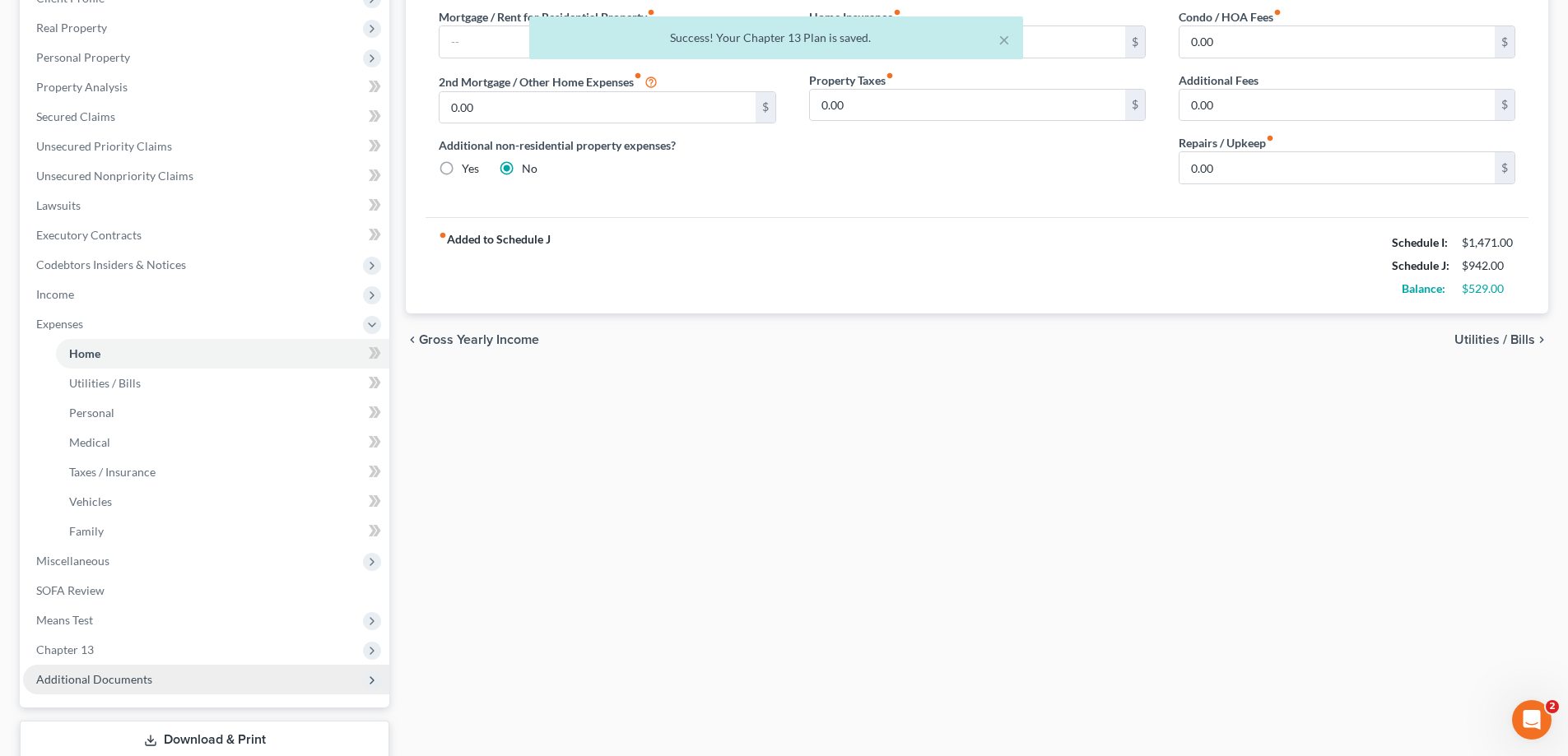
scroll to position [356, 0]
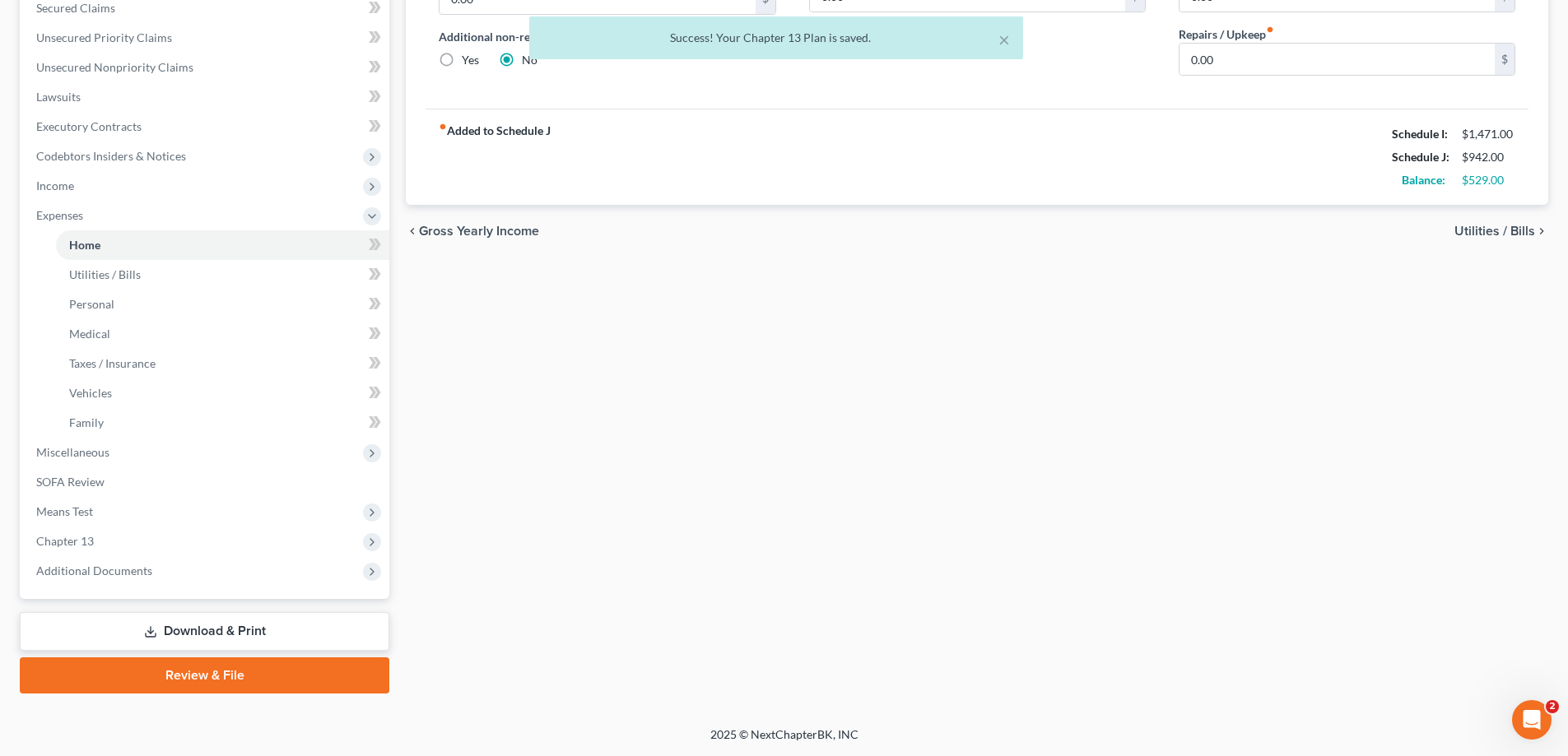
click at [231, 627] on link "Download & Print" at bounding box center [204, 632] width 370 height 39
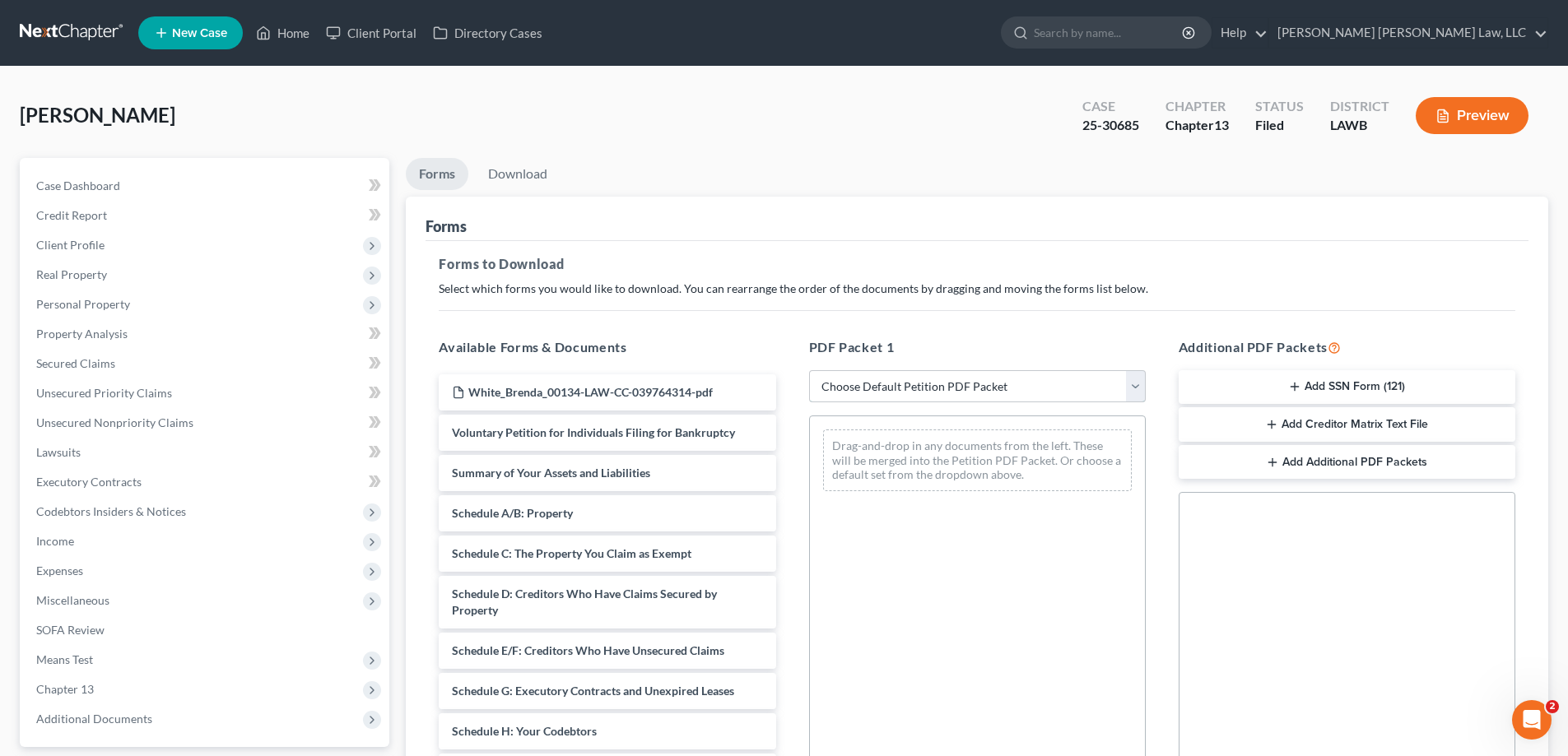
click at [860, 389] on select "Choose Default Petition PDF Packet Complete Bankruptcy Petition (all forms and …" at bounding box center [977, 386] width 336 height 33
select select "2"
click at [809, 371] on select "Choose Default Petition PDF Packet Complete Bankruptcy Petition (all forms and …" at bounding box center [977, 386] width 336 height 33
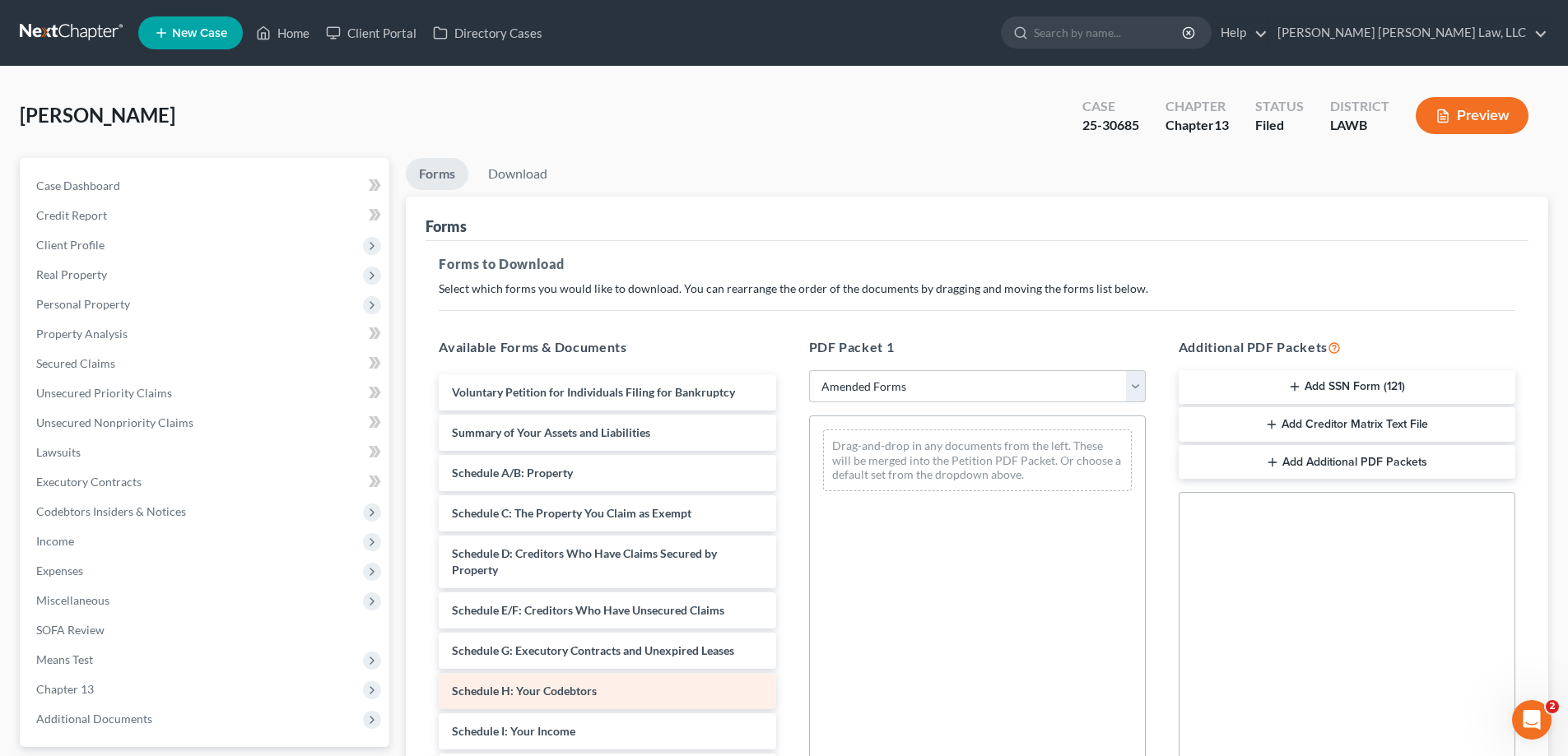
scroll to position [82, 0]
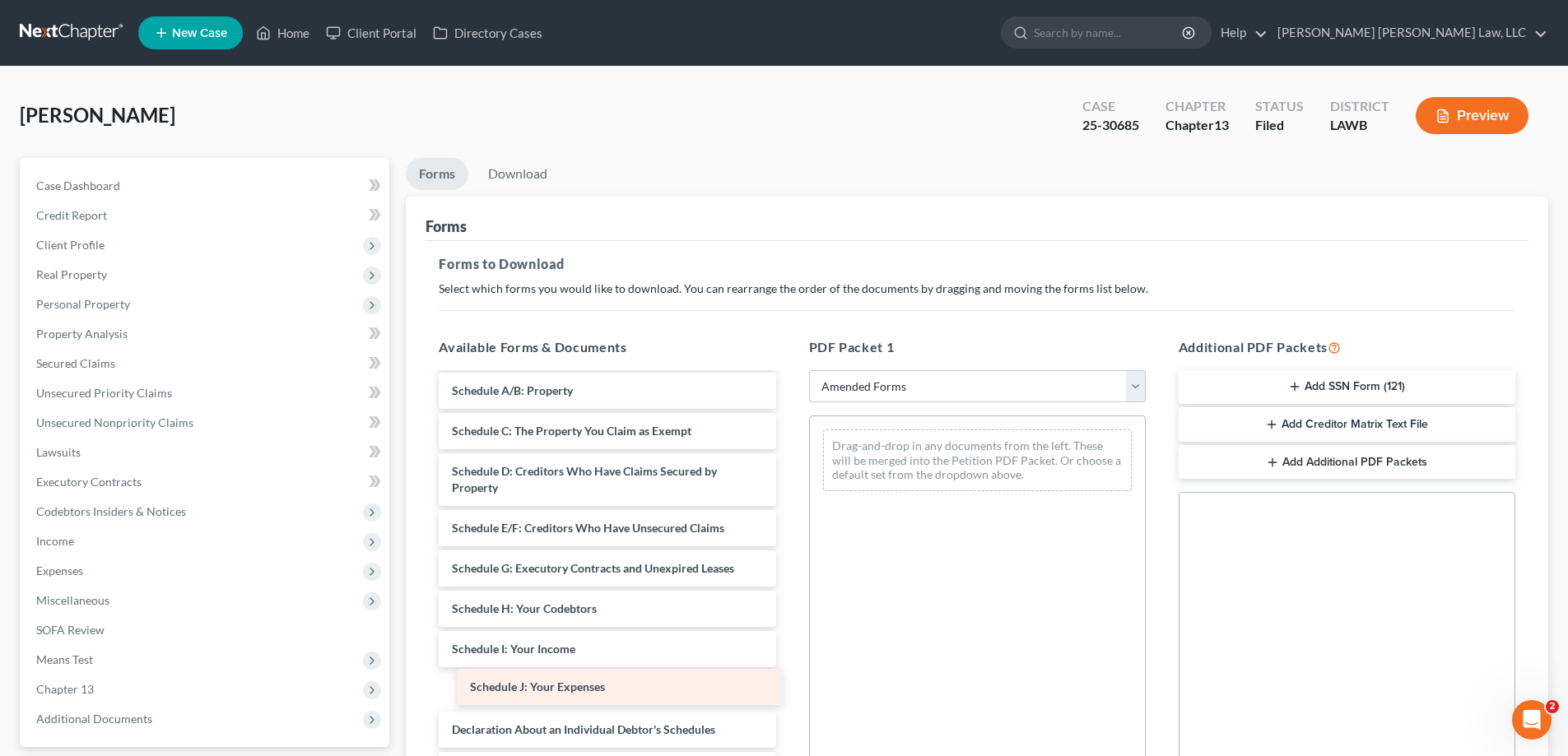
drag, startPoint x: 553, startPoint y: 686, endPoint x: 882, endPoint y: 552, distance: 355.2
click at [788, 552] on div "Schedule J: Your Expenses Voluntary Petition for Individuals Filing for Bankrup…" at bounding box center [606, 657] width 363 height 730
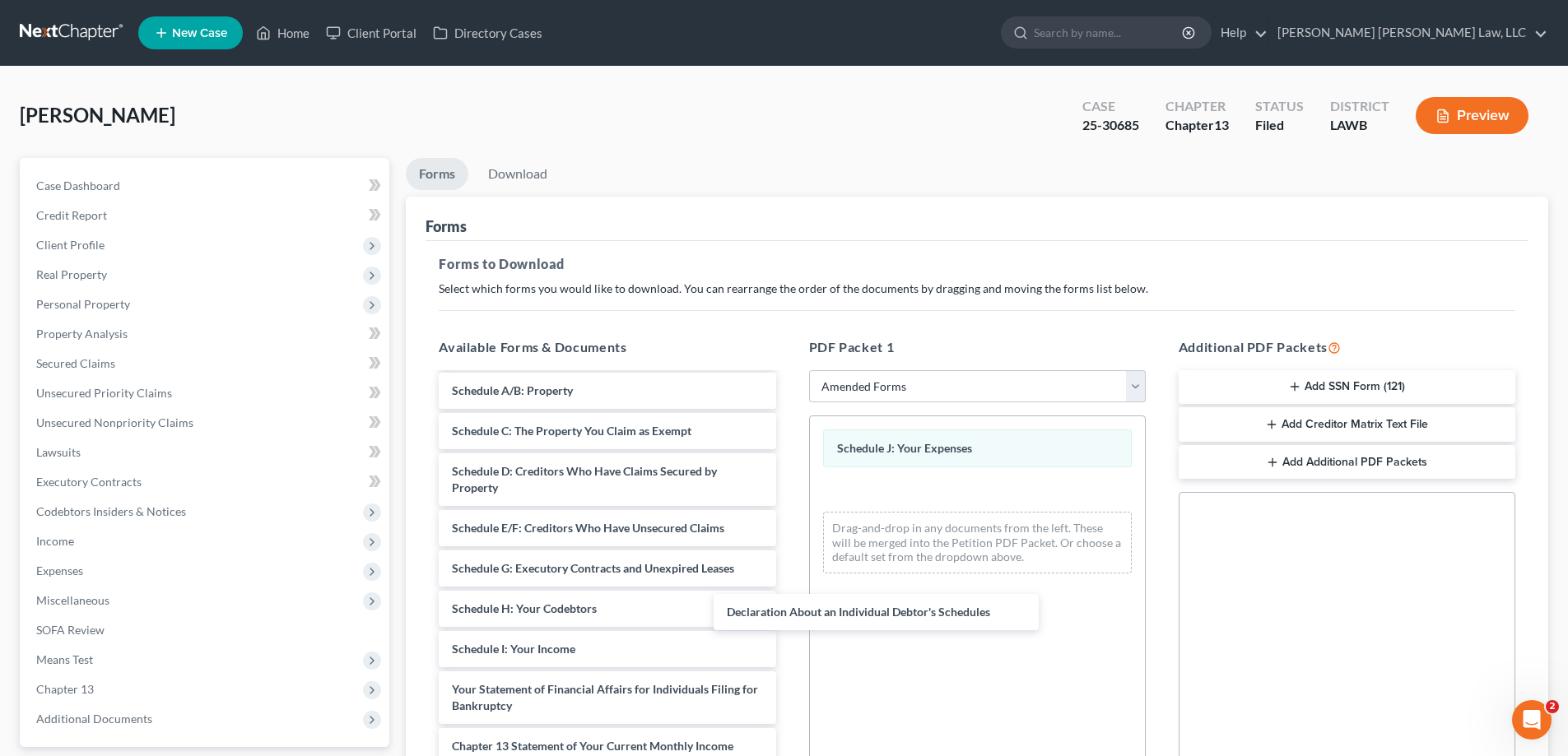
drag, startPoint x: 786, startPoint y: 648, endPoint x: 938, endPoint y: 580, distance: 166.5
click at [788, 594] on div "Declaration About an Individual Debtor's Schedules Voluntary Petition for Indiv…" at bounding box center [606, 617] width 363 height 650
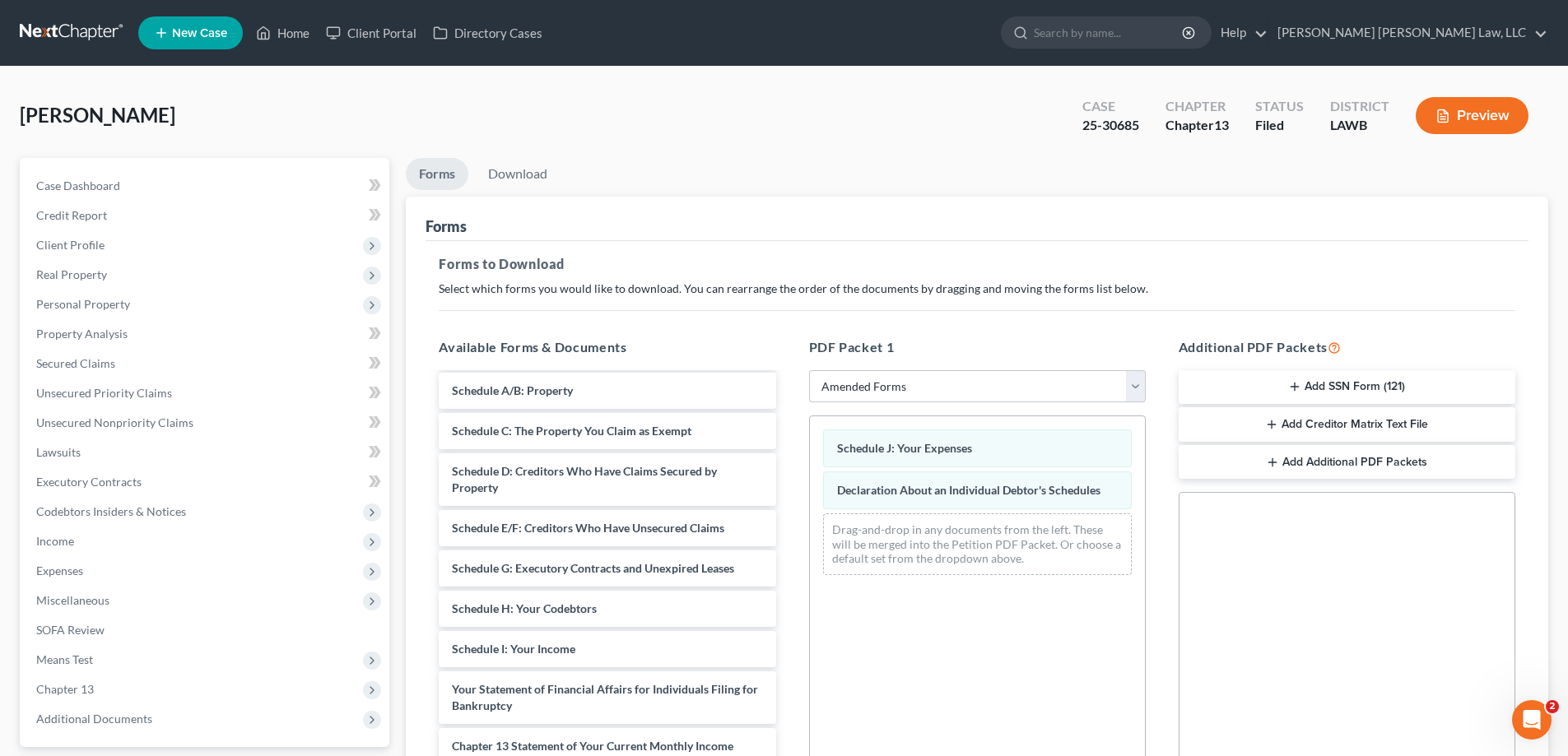
scroll to position [260, 0]
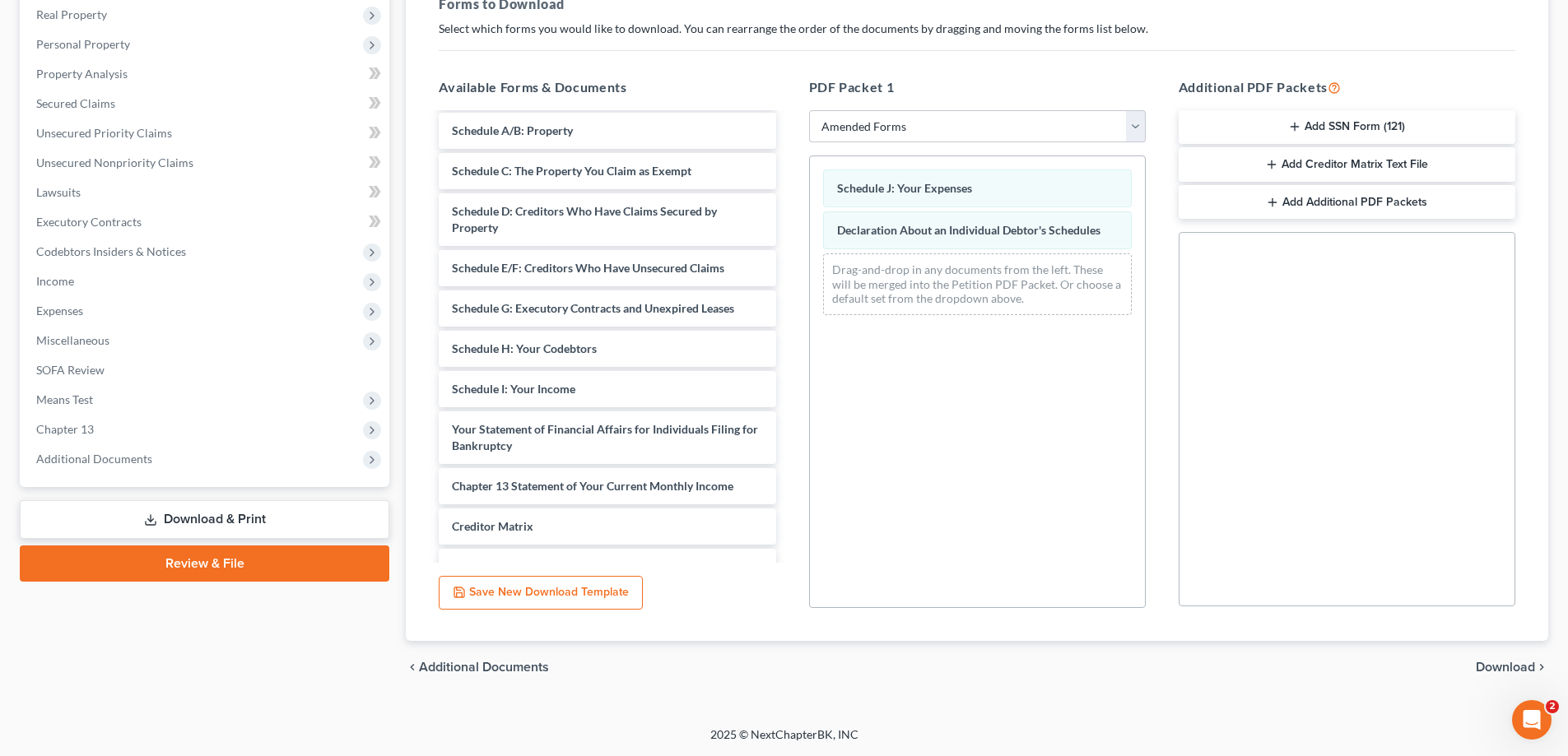
click at [1507, 677] on div "chevron_left Additional Documents Download chevron_right" at bounding box center [977, 667] width 1142 height 53
drag, startPoint x: 1501, startPoint y: 666, endPoint x: 1325, endPoint y: 677, distance: 176.3
click at [1498, 669] on span "Download" at bounding box center [1504, 667] width 59 height 13
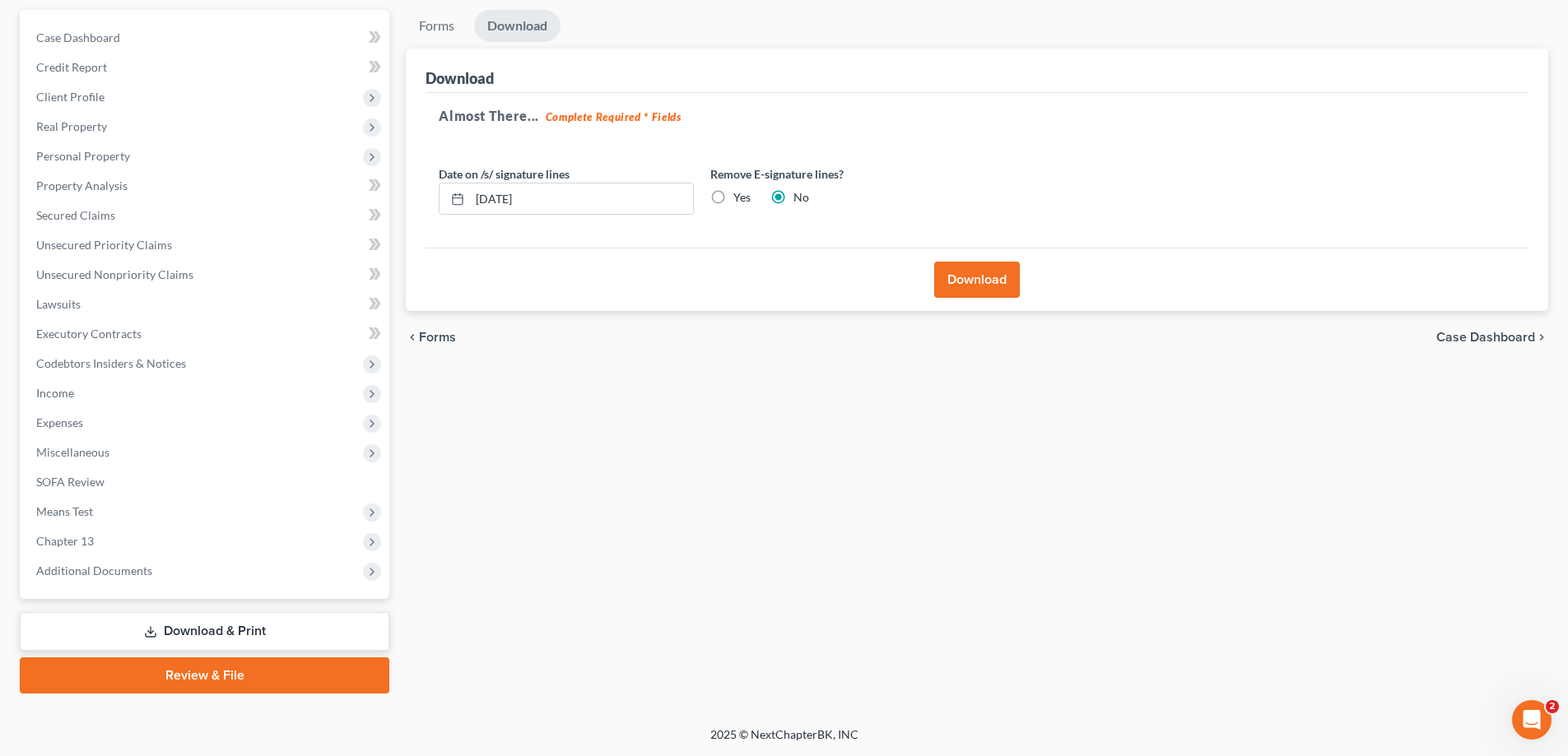
click at [991, 280] on button "Download" at bounding box center [977, 280] width 86 height 36
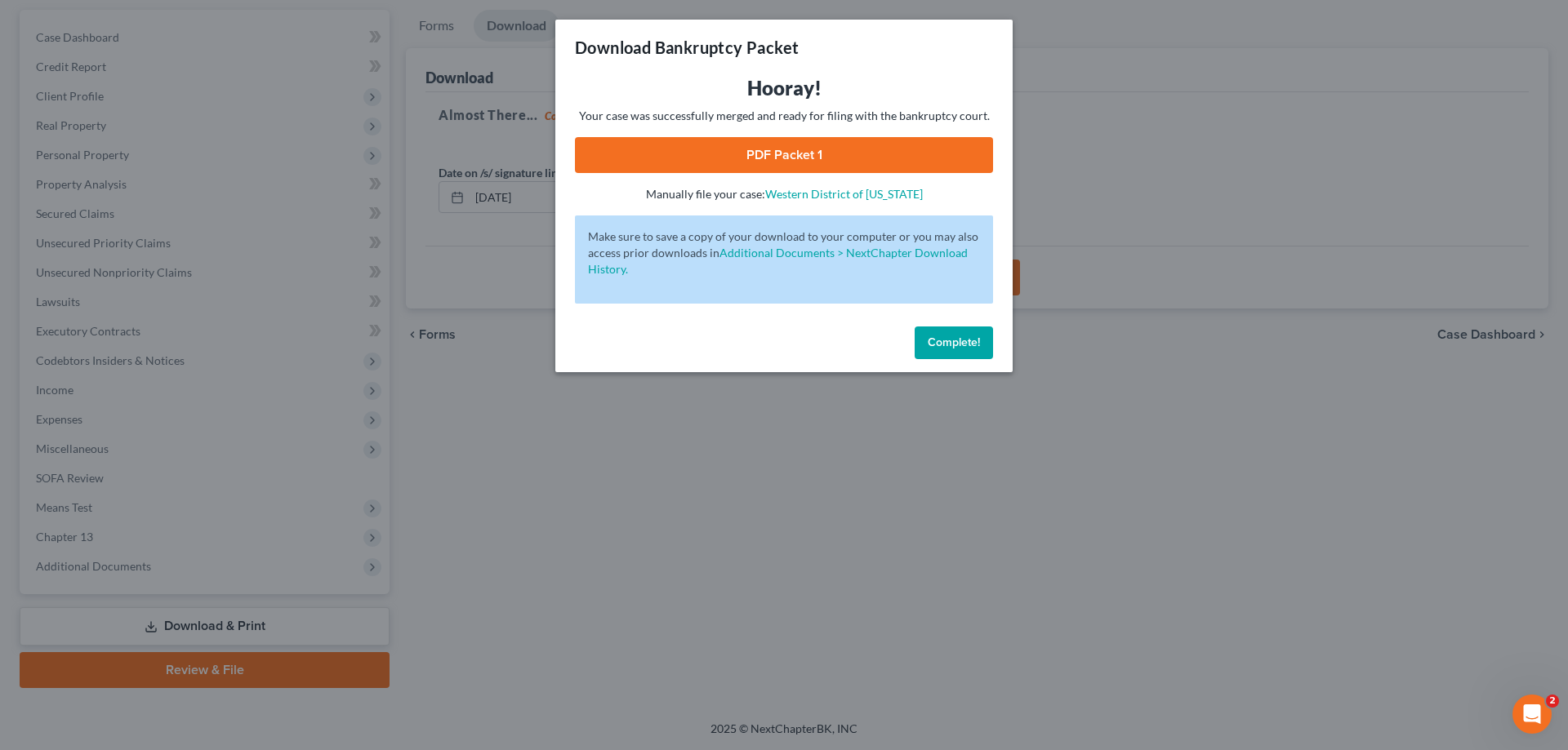
click at [861, 168] on link "PDF Packet 1" at bounding box center [784, 155] width 418 height 36
click at [948, 345] on span "Complete!" at bounding box center [953, 342] width 53 height 14
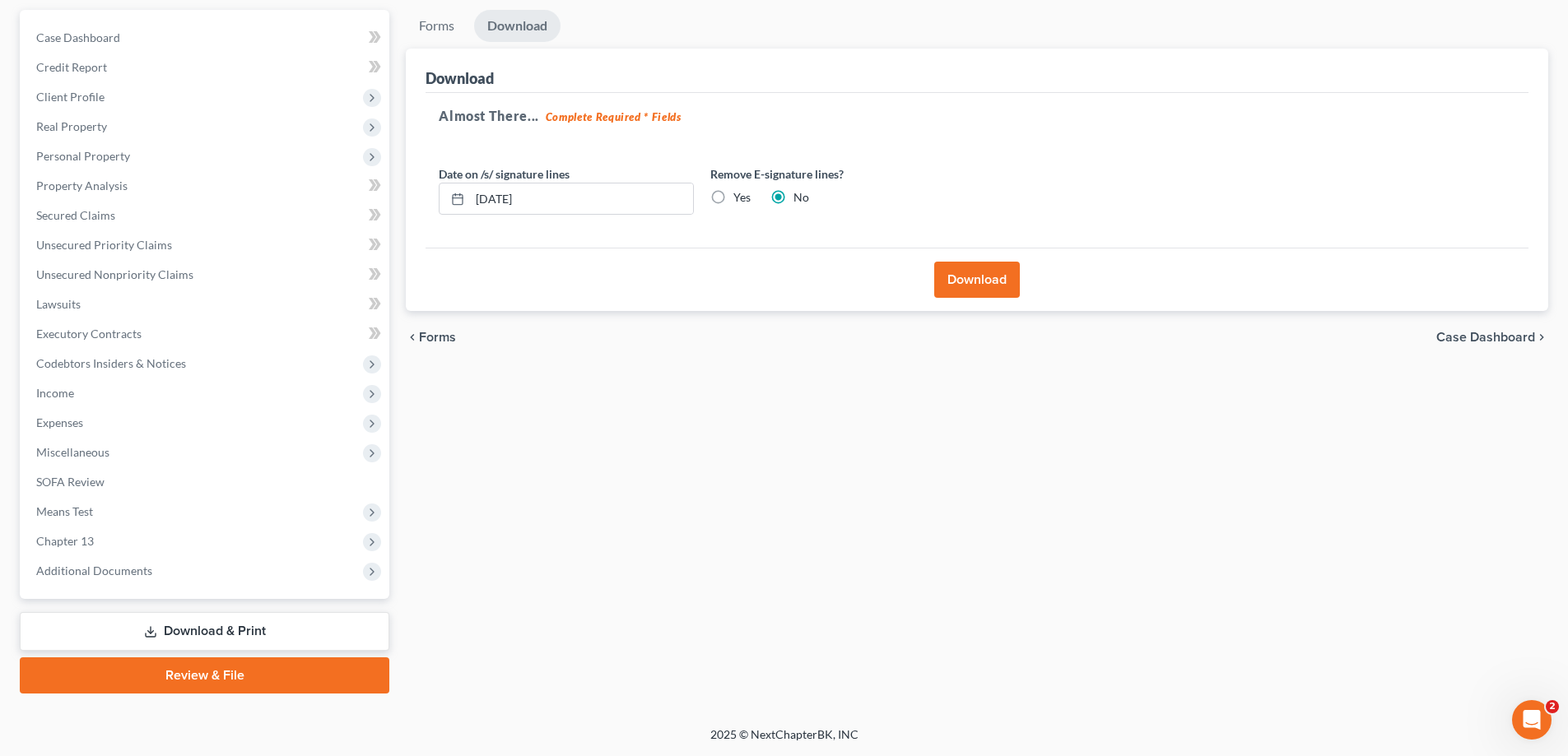
click at [265, 610] on div "Case Dashboard Payments Invoices Payments Payments Credit Report Client Profile" at bounding box center [204, 351] width 386 height 684
click at [264, 630] on link "Download & Print" at bounding box center [204, 632] width 370 height 39
click at [98, 397] on span "Income" at bounding box center [206, 393] width 366 height 30
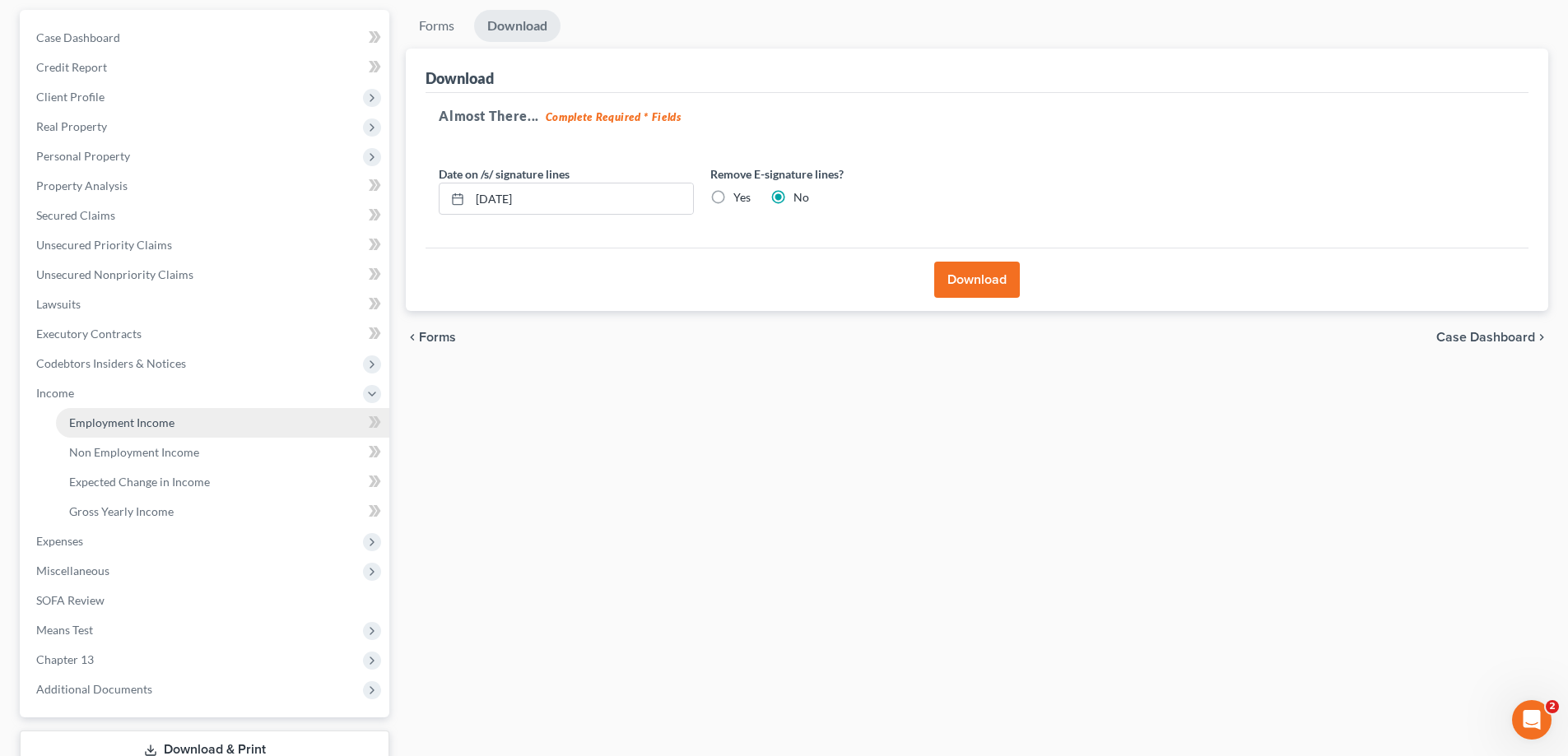
click at [114, 432] on link "Employment Income" at bounding box center [222, 423] width 334 height 30
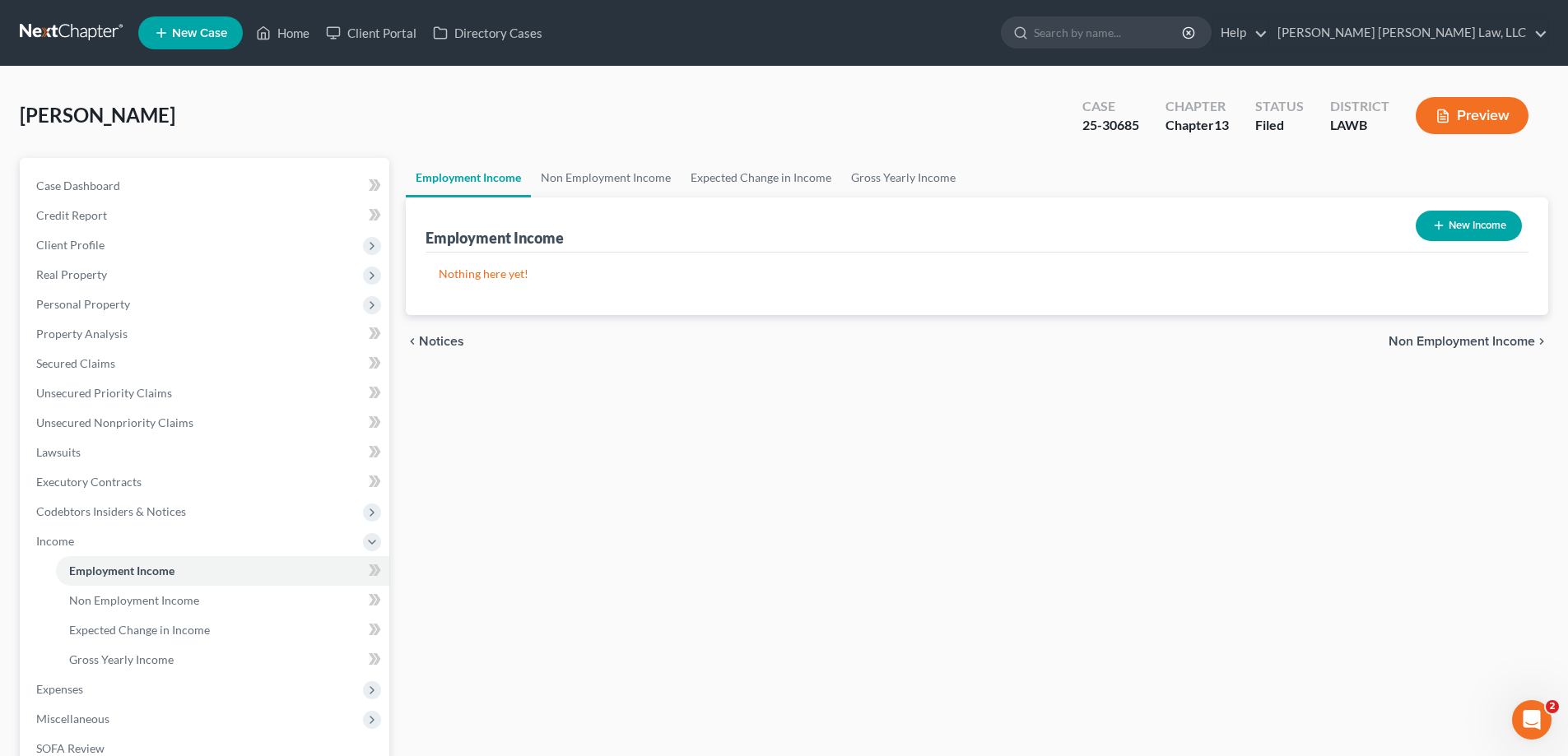
scroll to position [266, 0]
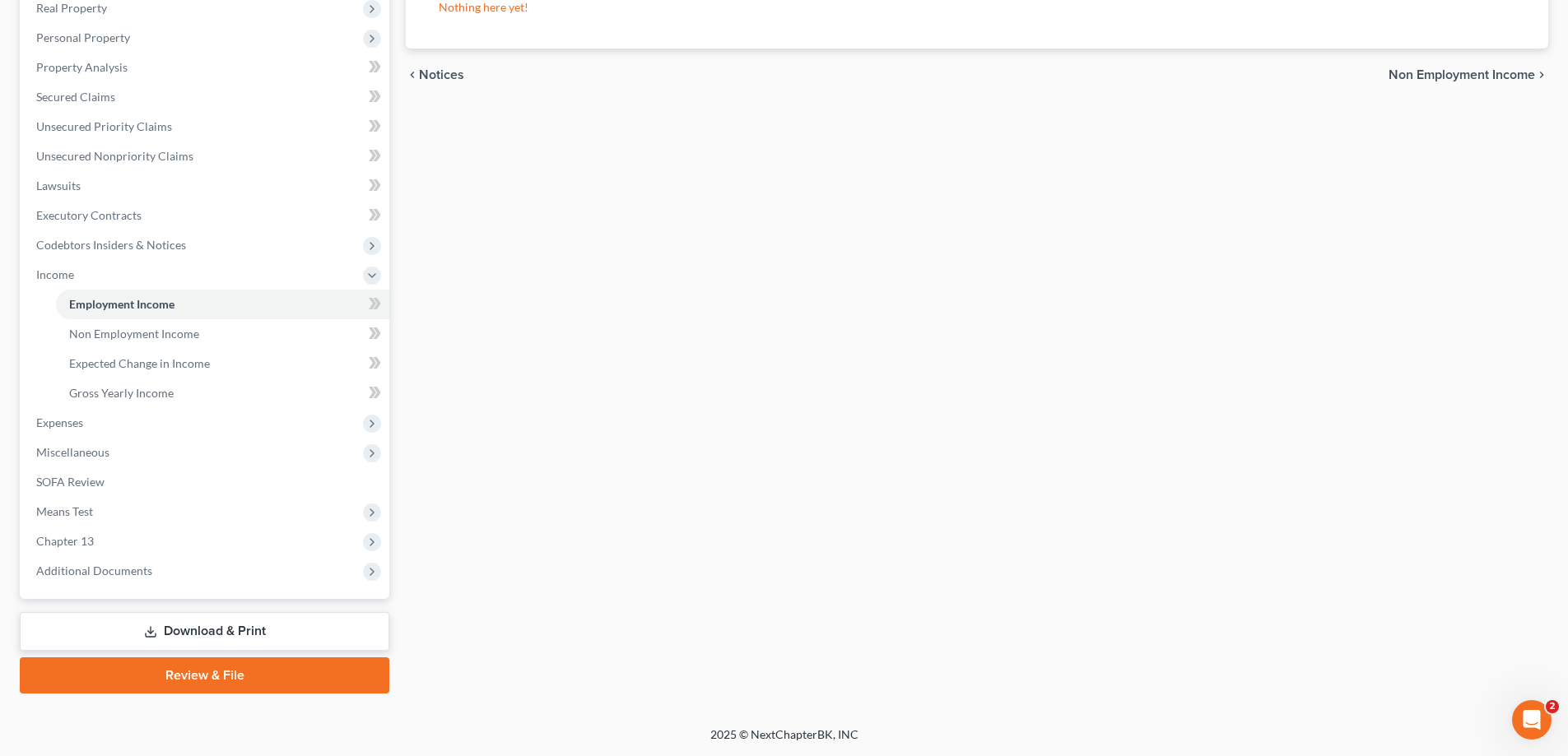
click at [219, 634] on link "Download & Print" at bounding box center [204, 632] width 370 height 39
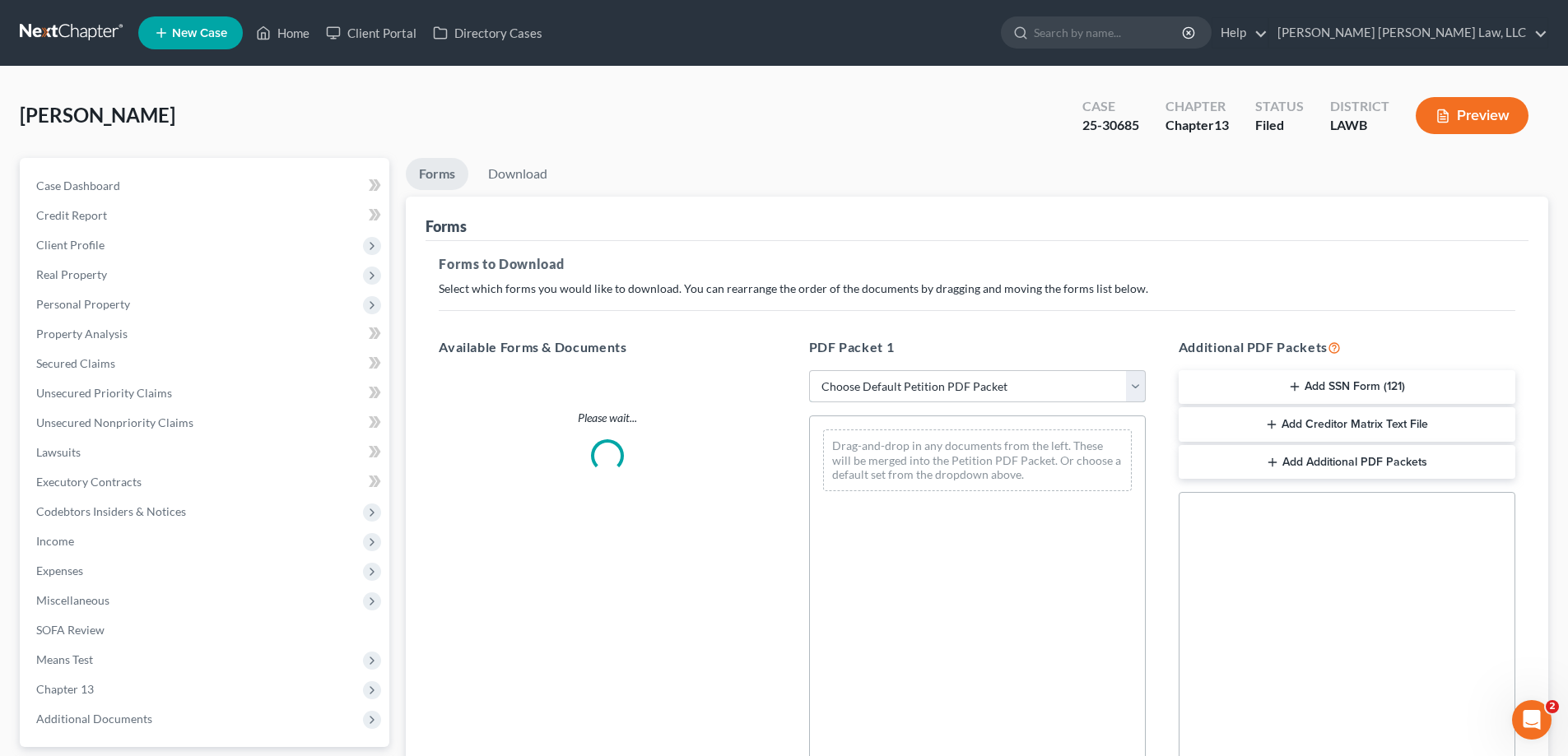
drag, startPoint x: 987, startPoint y: 380, endPoint x: 981, endPoint y: 399, distance: 19.9
click at [987, 380] on select "Choose Default Petition PDF Packet Complete Bankruptcy Petition (all forms and …" at bounding box center [977, 386] width 336 height 33
select select "2"
click at [809, 371] on select "Choose Default Petition PDF Packet Complete Bankruptcy Petition (all forms and …" at bounding box center [977, 386] width 336 height 33
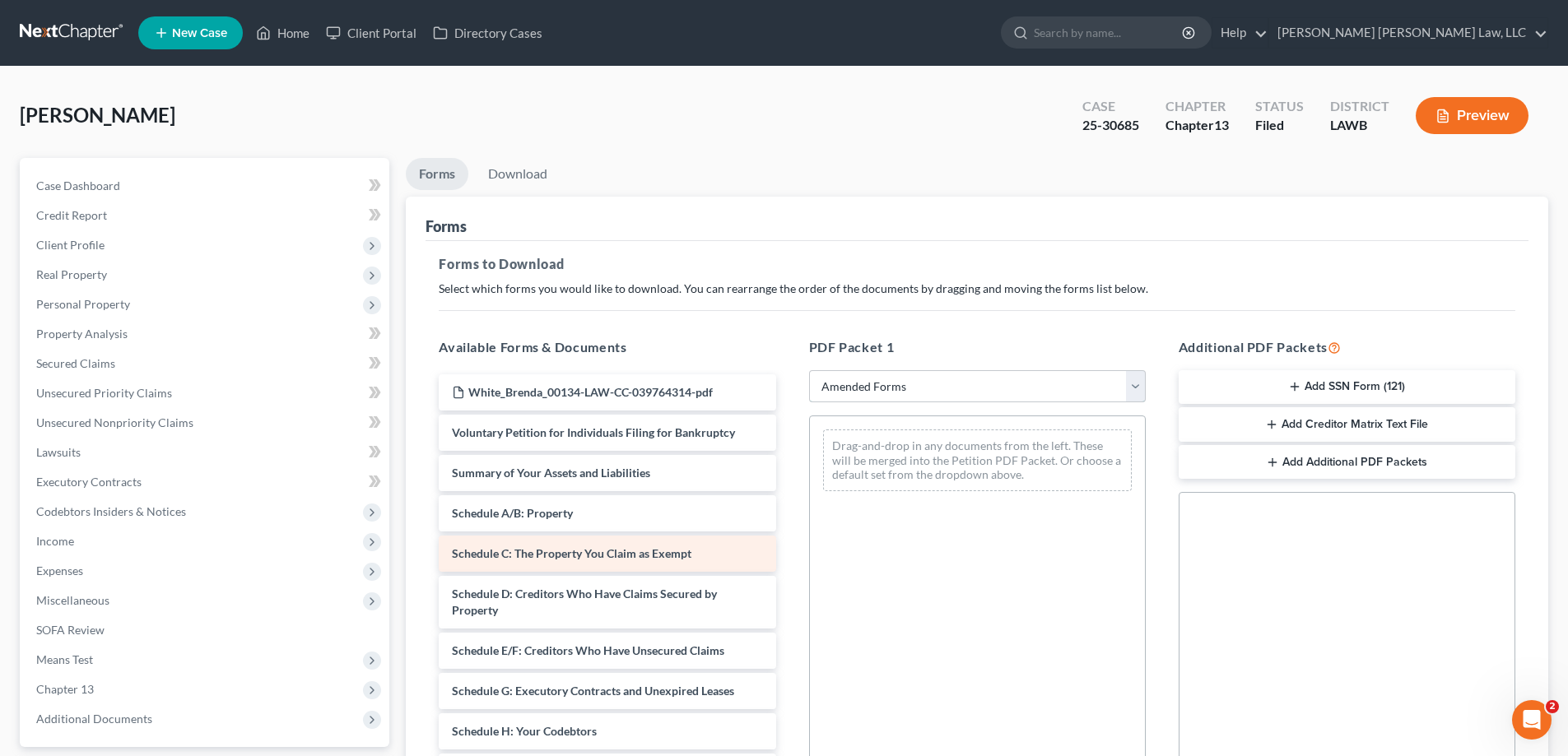
scroll to position [82, 0]
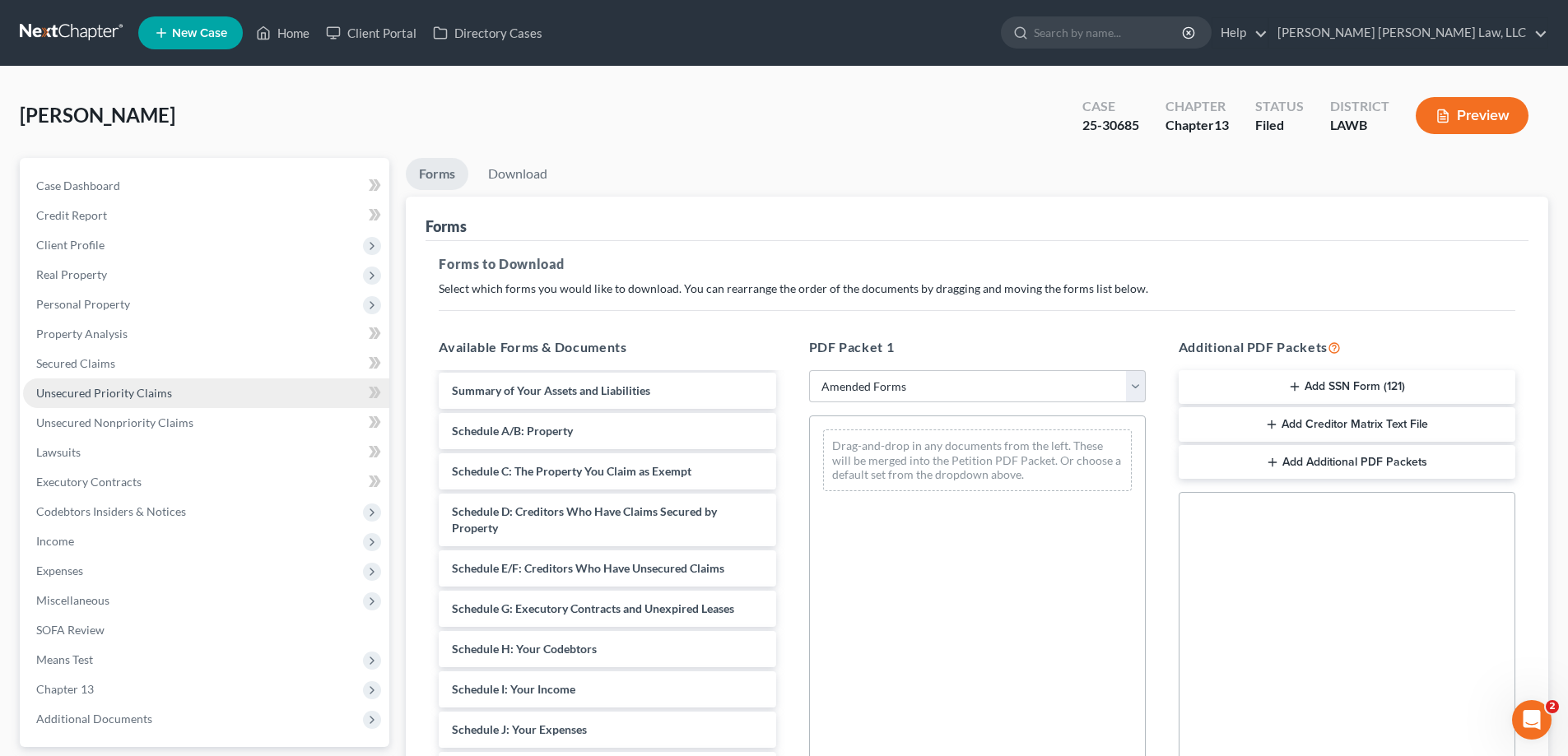
click at [128, 395] on span "Unsecured Priority Claims" at bounding box center [104, 393] width 136 height 14
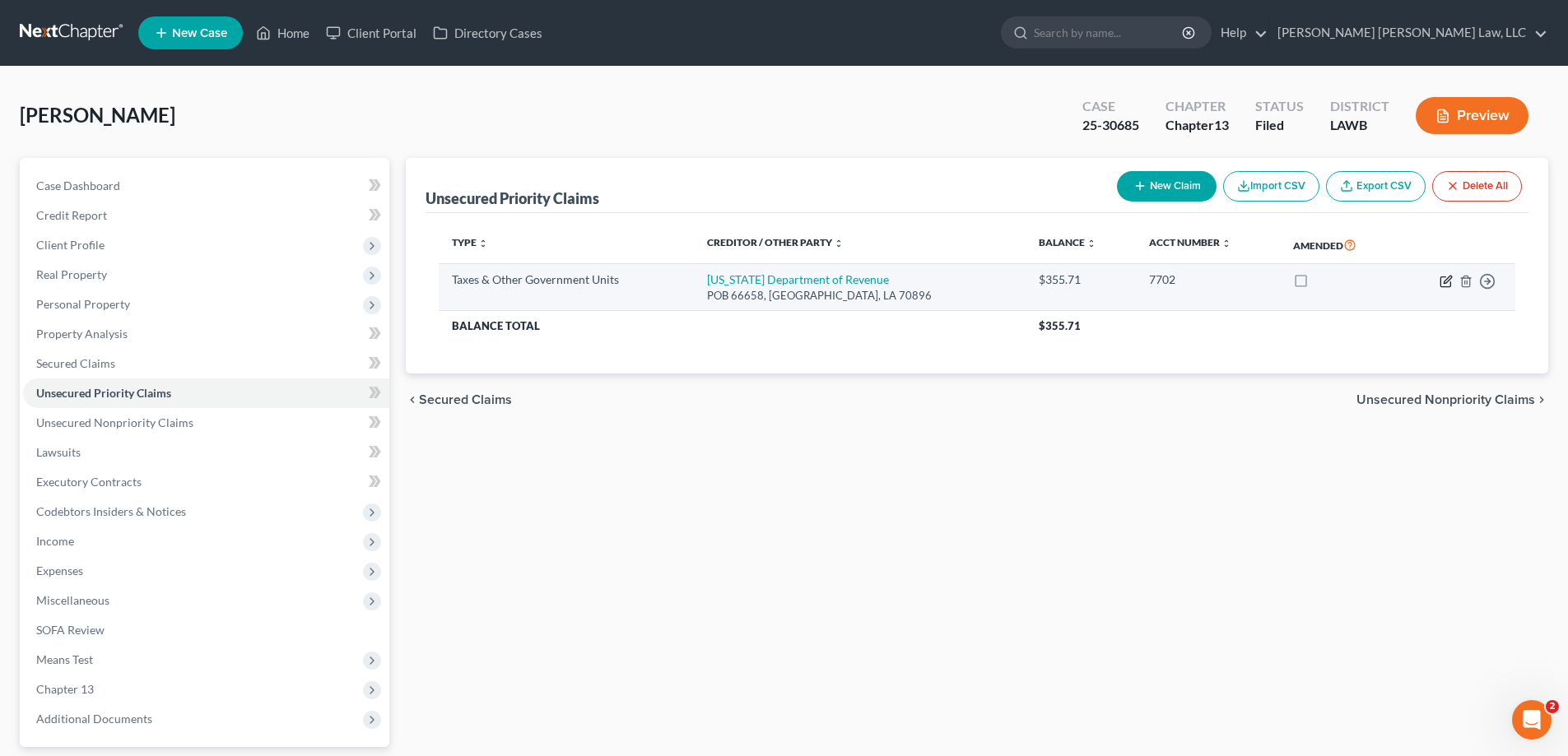
click at [1440, 282] on icon "button" at bounding box center [1444, 281] width 10 height 10
select select "2"
select select "19"
select select "0"
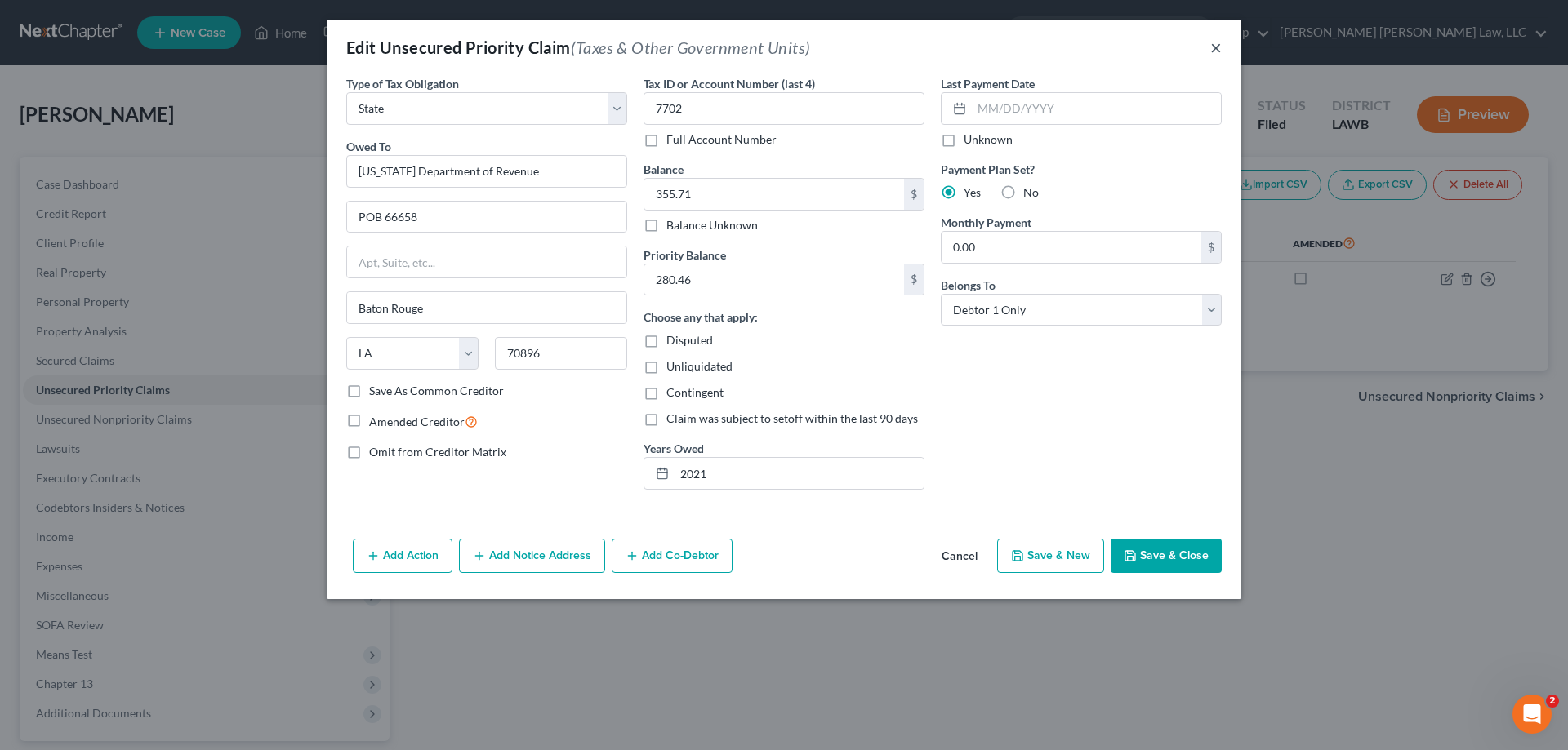
click at [1214, 52] on button "×" at bounding box center [1215, 47] width 11 height 19
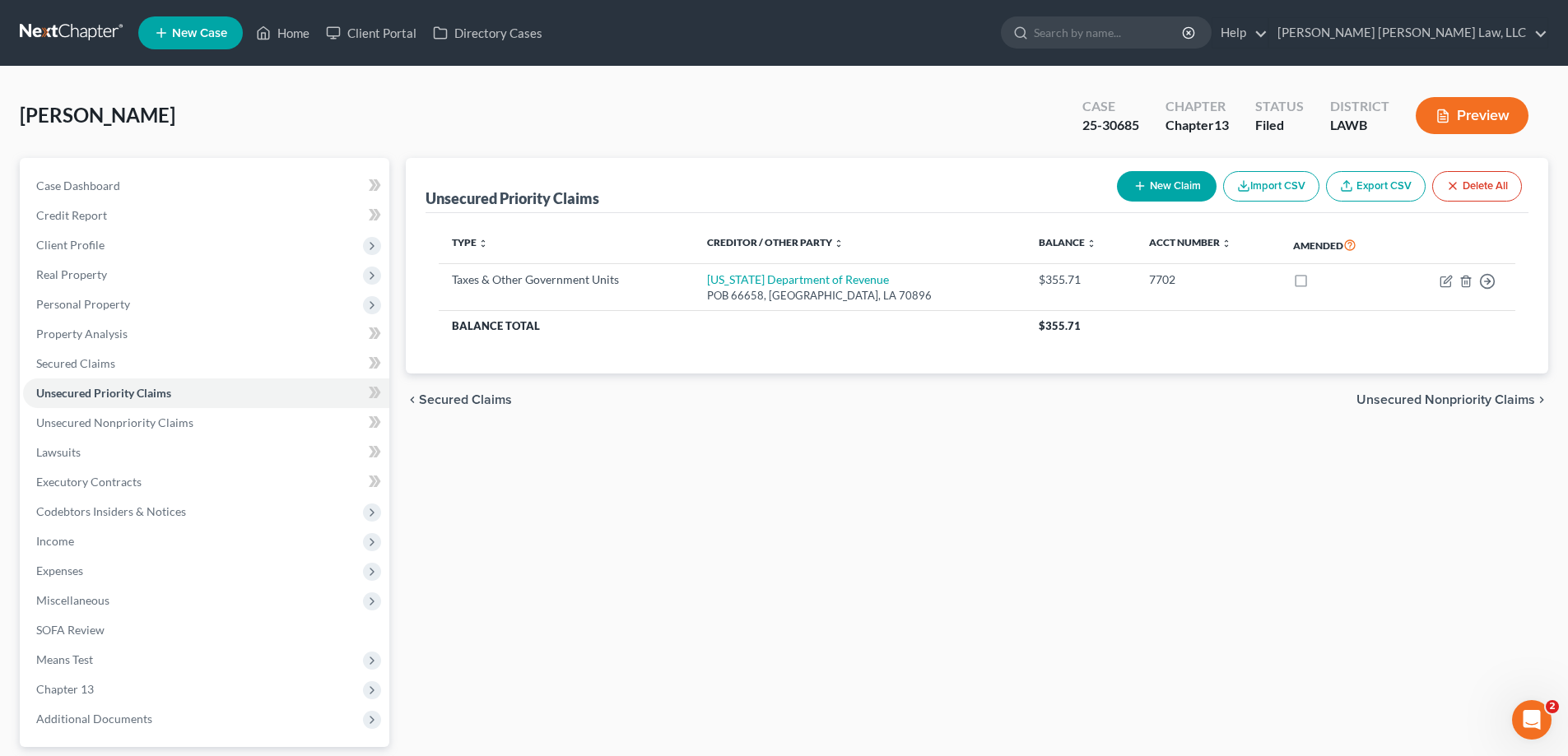
click at [579, 603] on div "Unsecured Priority Claims New Claim Import CSV Export CSV Delete All Type expan…" at bounding box center [976, 499] width 1159 height 684
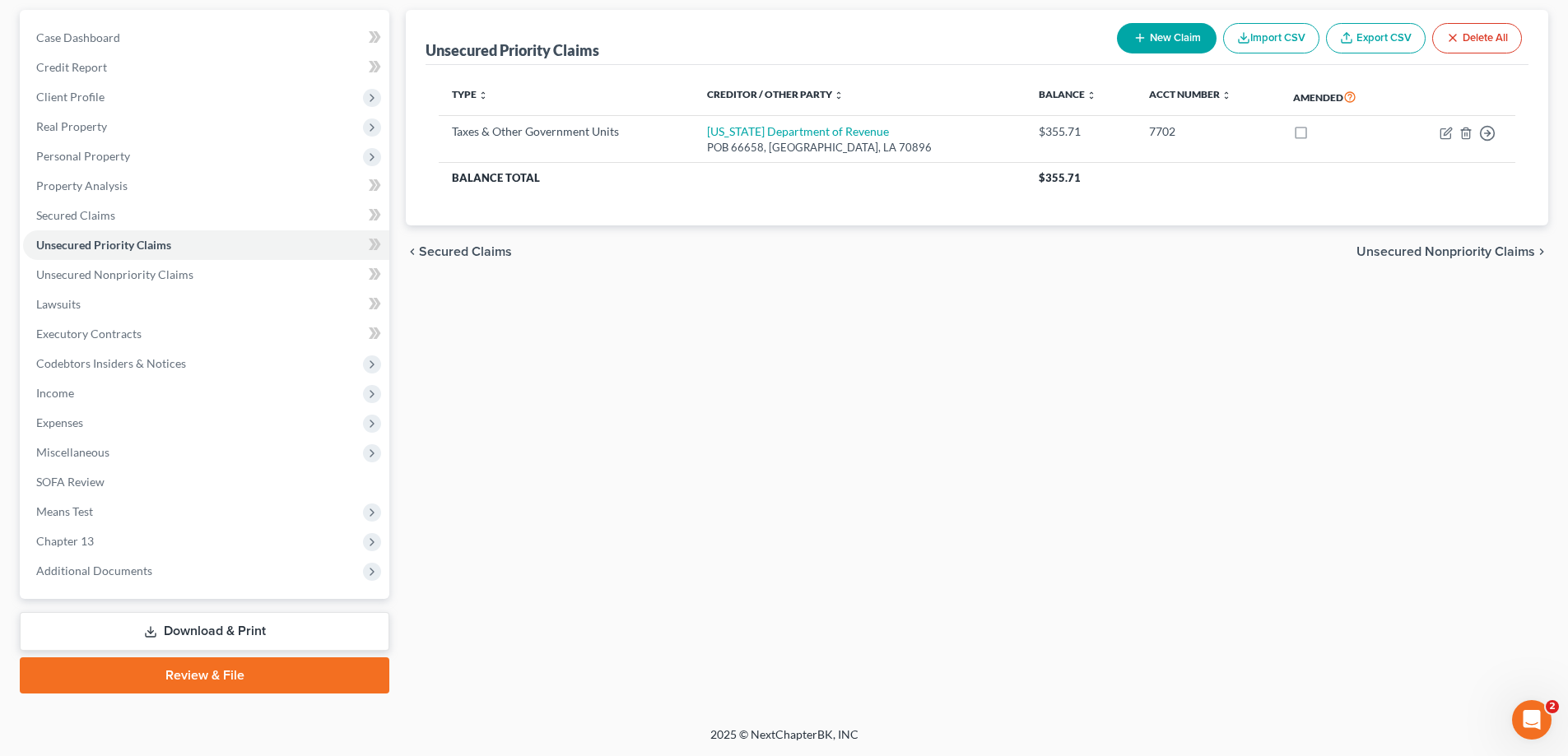
click at [211, 630] on link "Download & Print" at bounding box center [204, 632] width 370 height 39
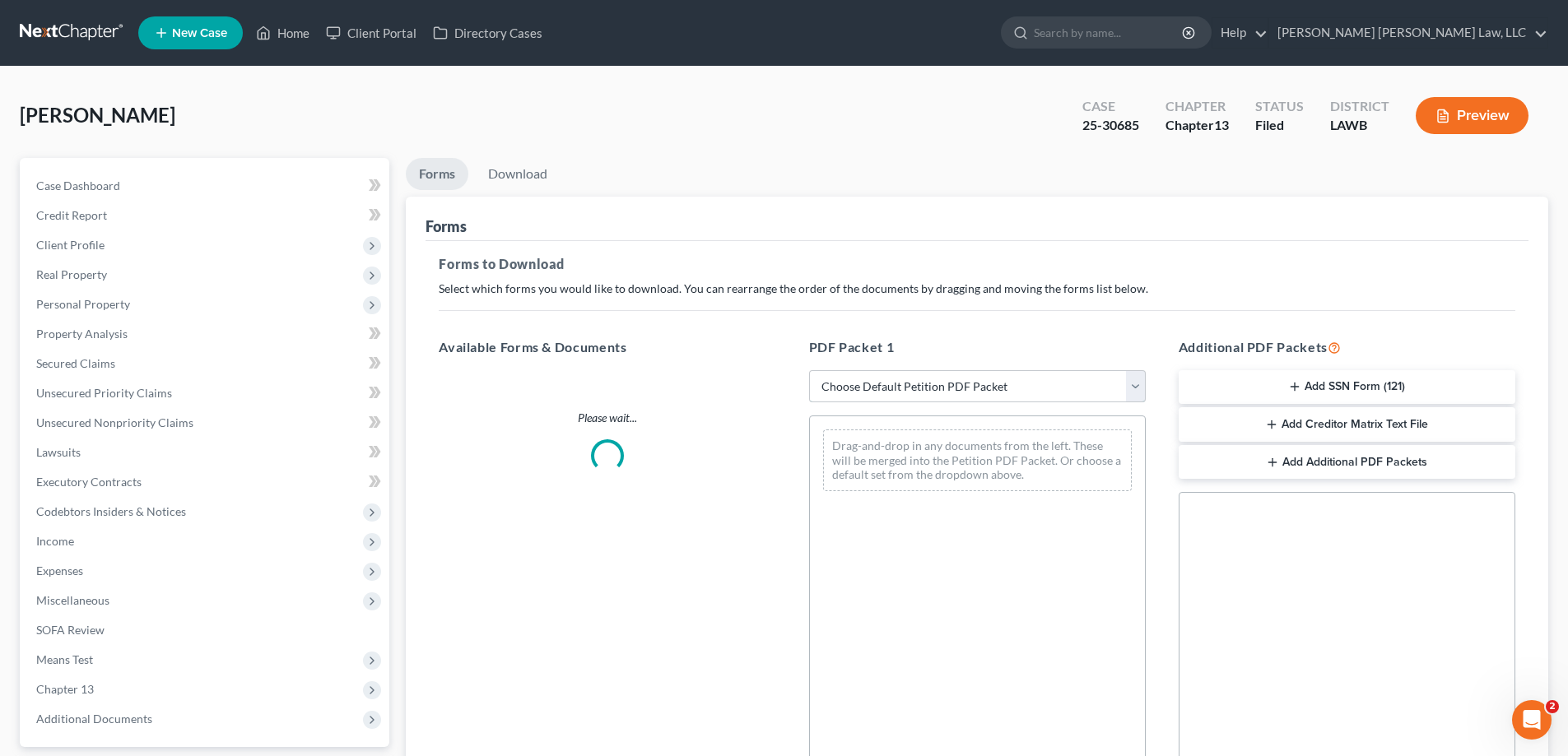
click at [937, 385] on select "Choose Default Petition PDF Packet Complete Bankruptcy Petition (all forms and …" at bounding box center [977, 386] width 336 height 33
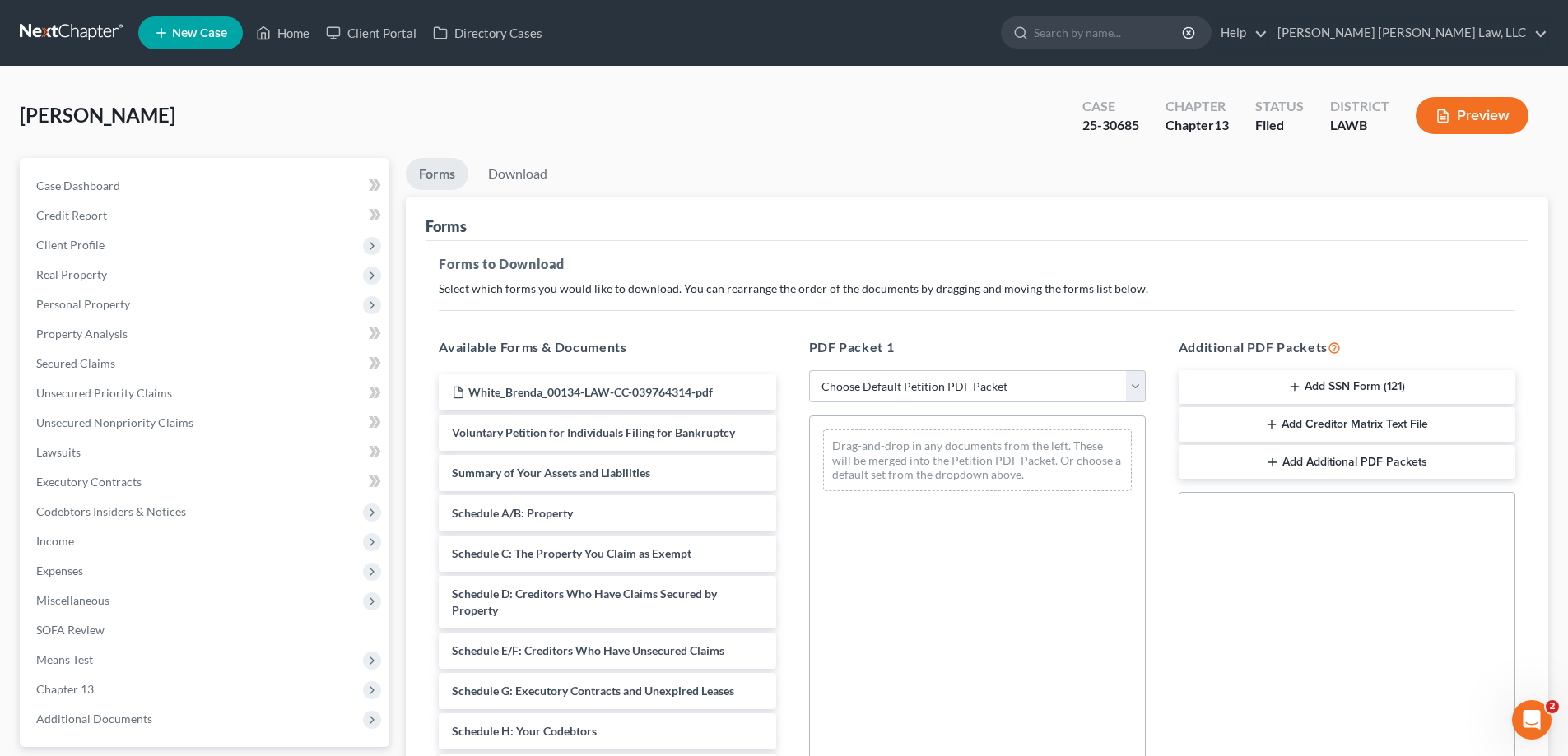
select select "2"
click at [809, 371] on select "Choose Default Petition PDF Packet Complete Bankruptcy Petition (all forms and …" at bounding box center [977, 386] width 336 height 33
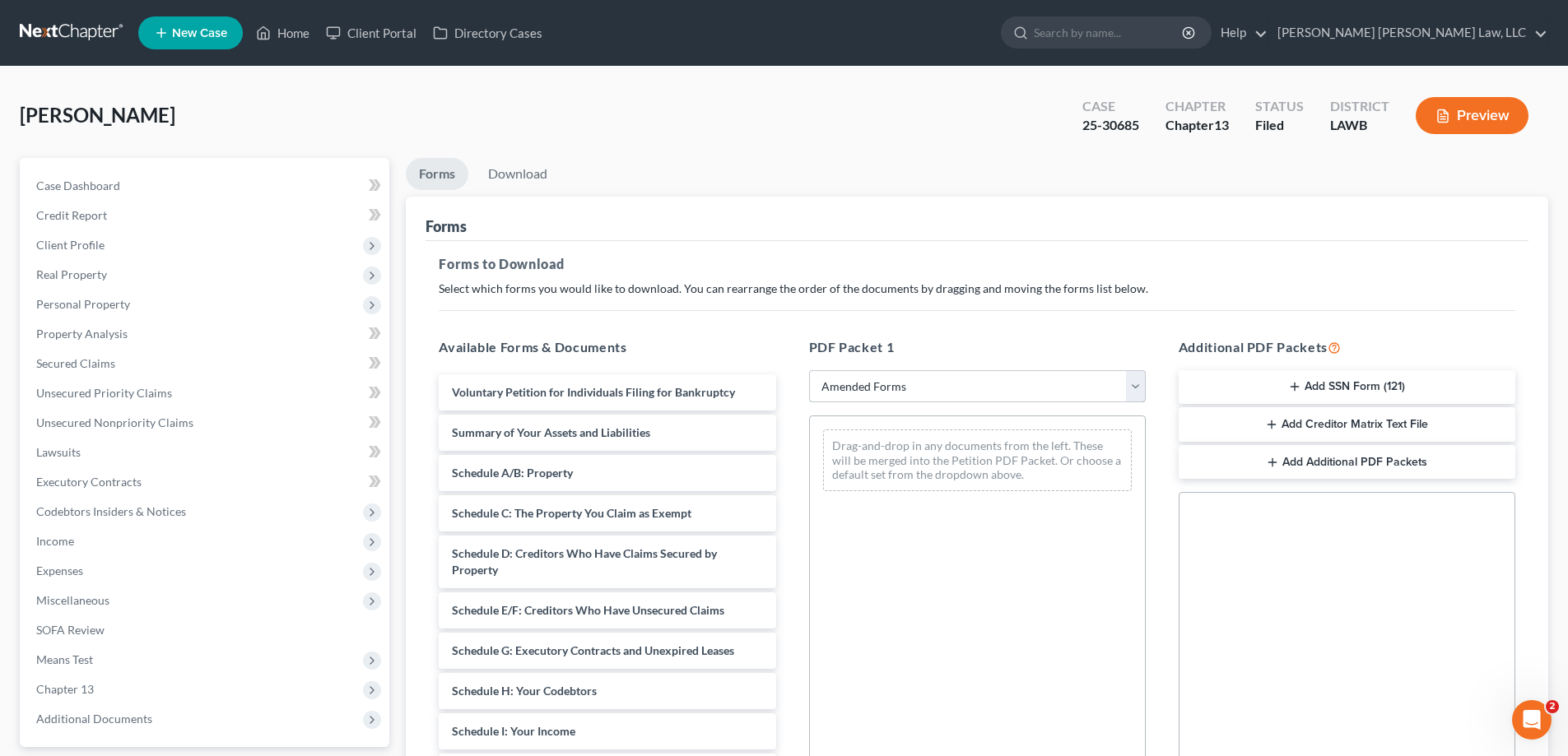
scroll to position [165, 0]
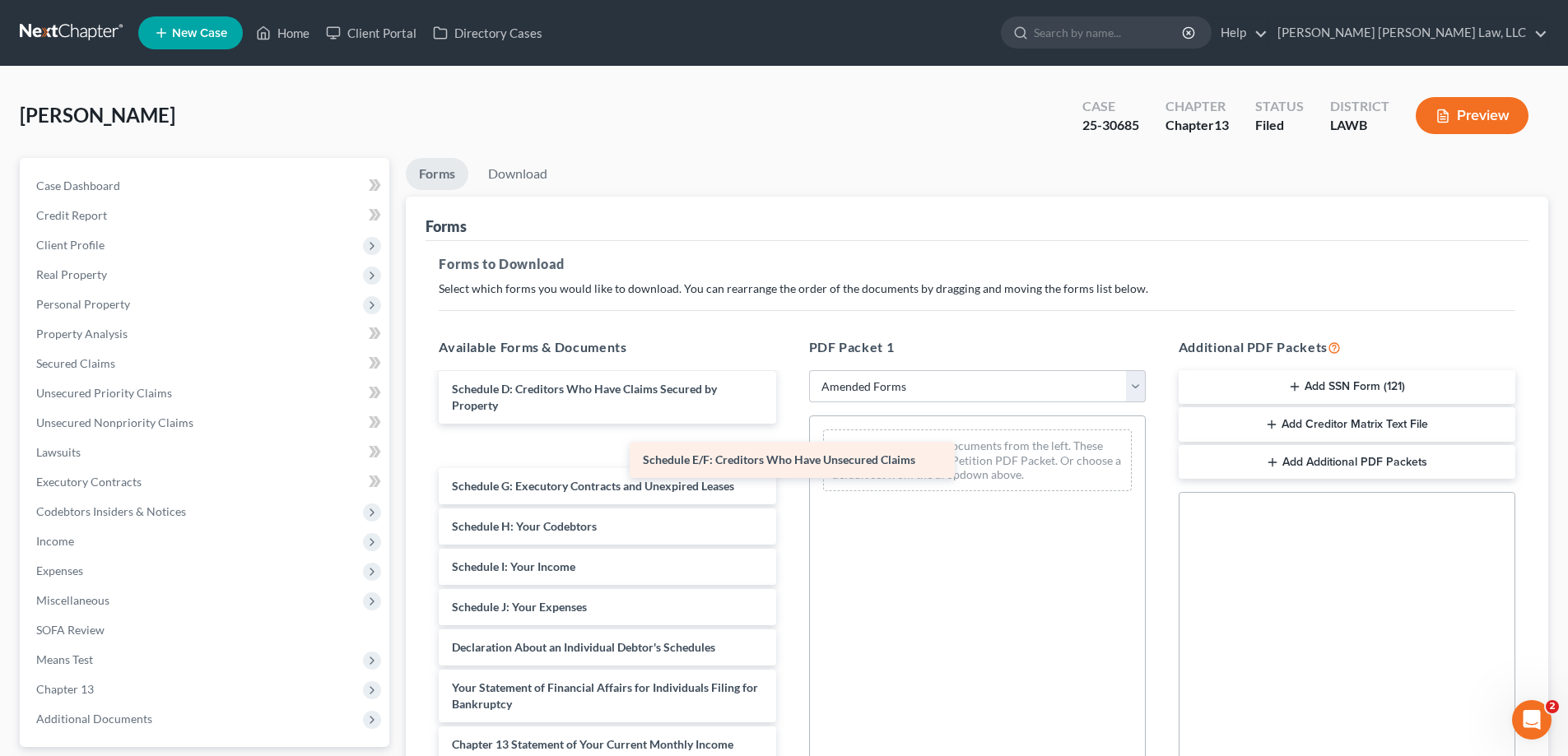
drag, startPoint x: 524, startPoint y: 455, endPoint x: 894, endPoint y: 496, distance: 372.3
click at [788, 498] on div "Schedule E/F: Creditors Who Have Unsecured Claims Voluntary Petition for Indivi…" at bounding box center [606, 575] width 363 height 730
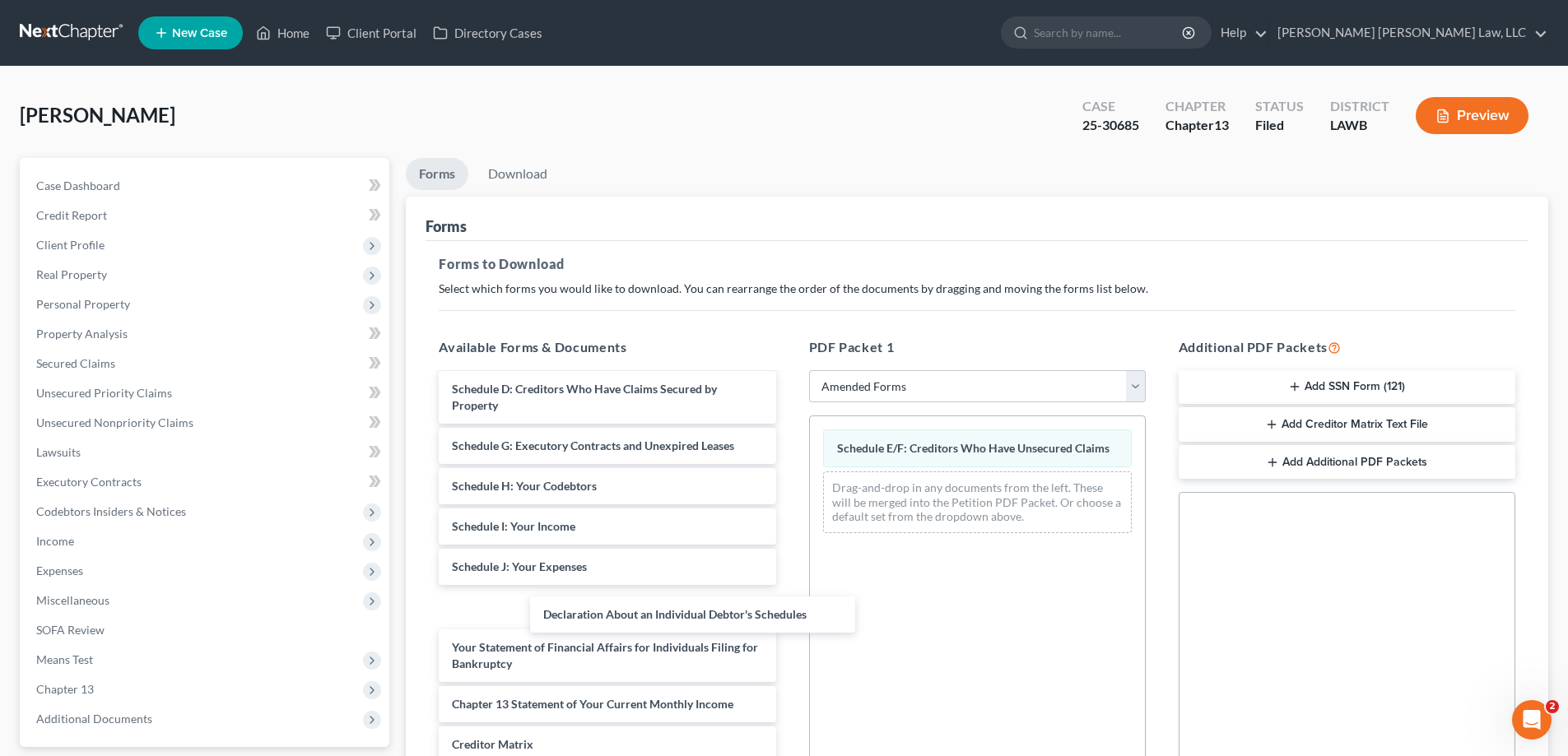
drag, startPoint x: 523, startPoint y: 605, endPoint x: 1068, endPoint y: 558, distance: 547.0
click at [788, 597] on div "Declaration About an Individual Debtor's Schedules Voluntary Petition for Indiv…" at bounding box center [606, 555] width 363 height 690
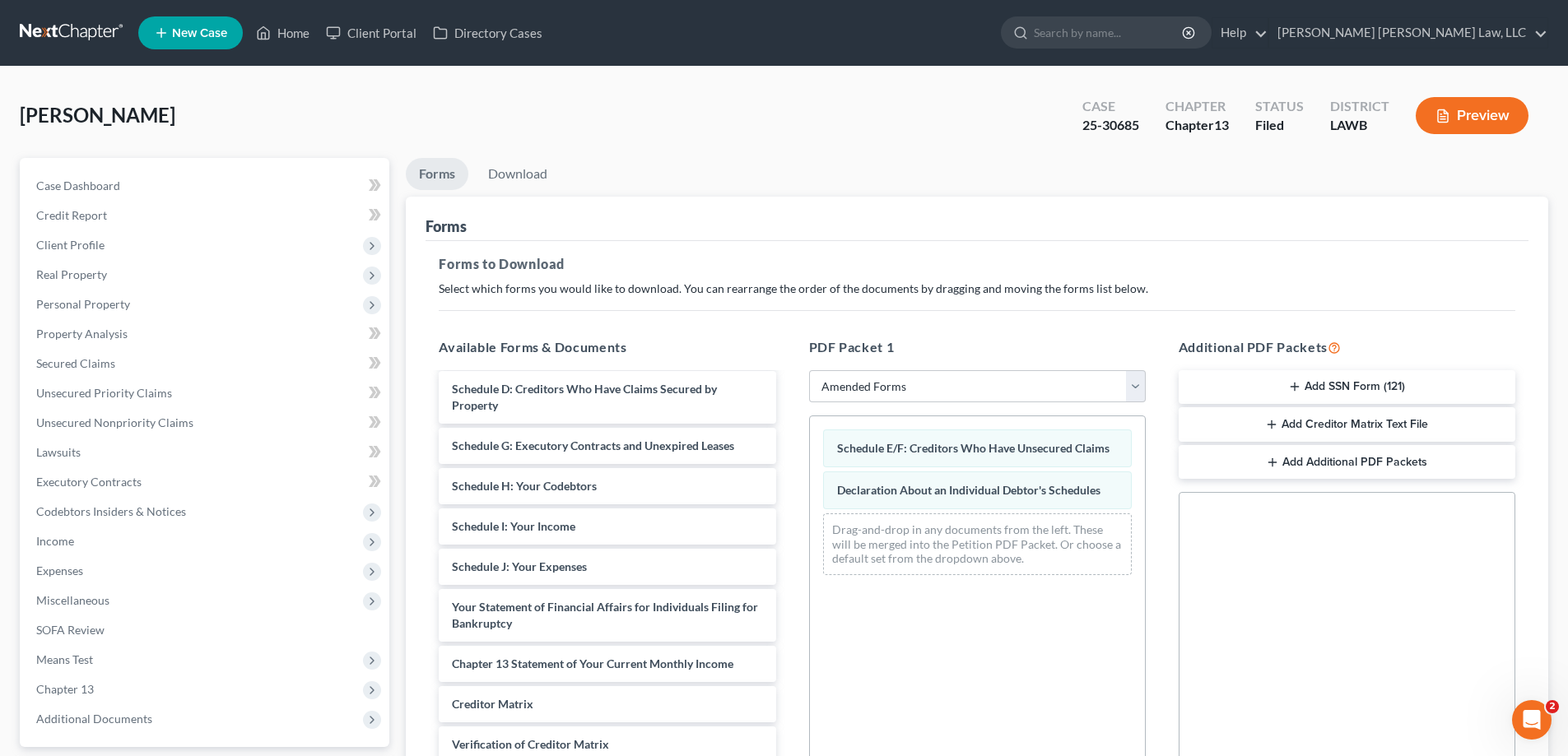
scroll to position [247, 0]
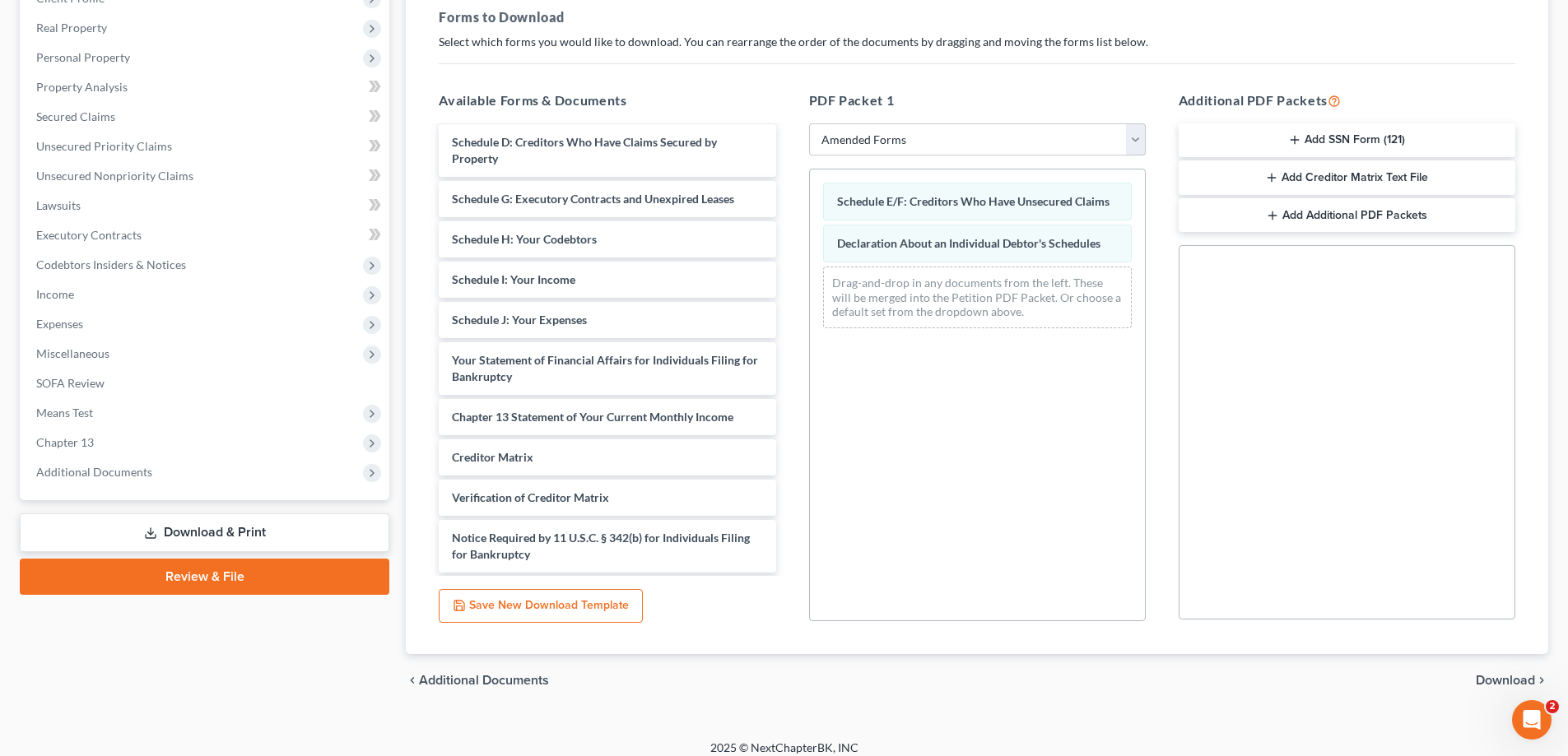
click at [1493, 679] on span "Download" at bounding box center [1504, 680] width 59 height 13
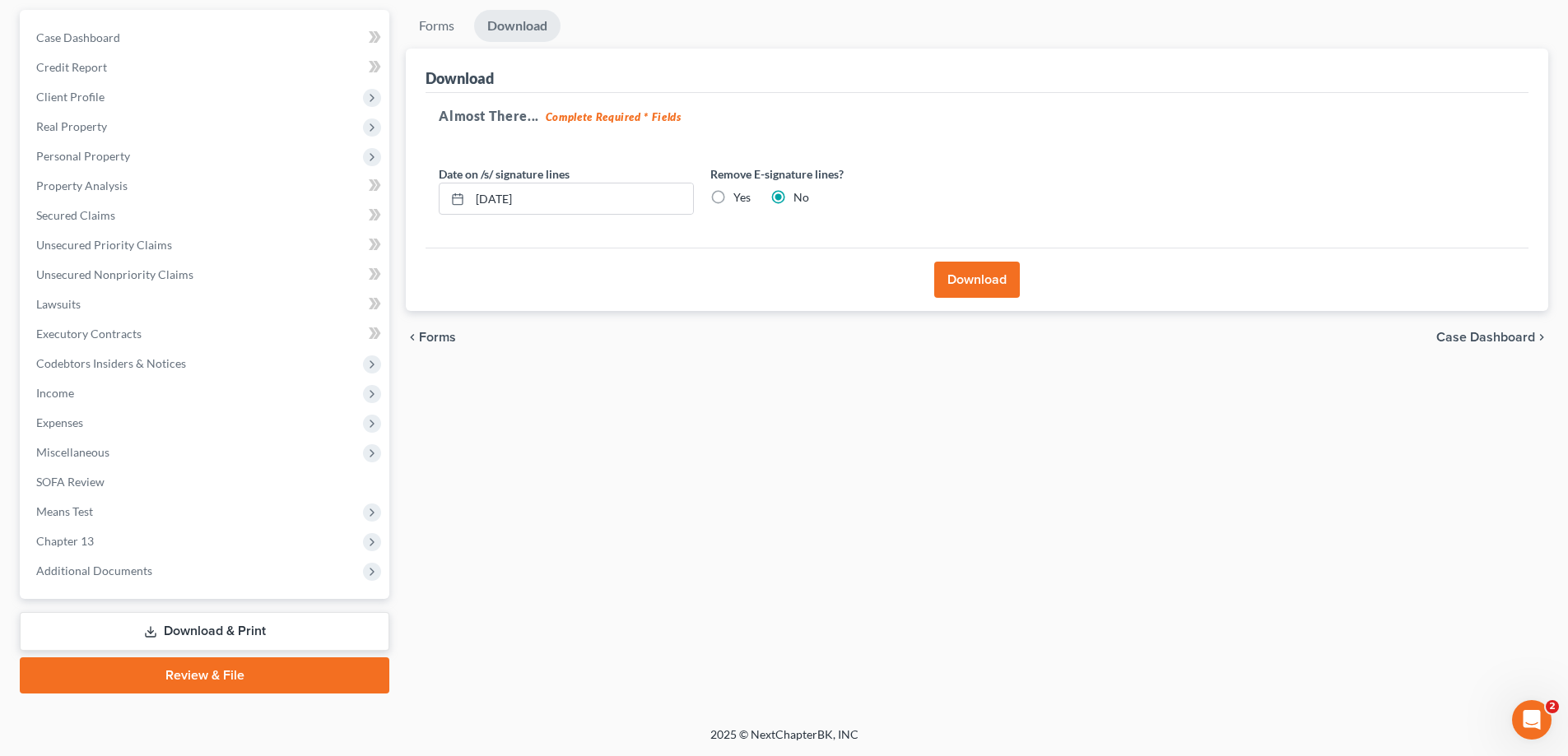
scroll to position [148, 0]
drag, startPoint x: 980, startPoint y: 286, endPoint x: 980, endPoint y: 298, distance: 12.0
click at [980, 295] on button "Download" at bounding box center [977, 280] width 86 height 36
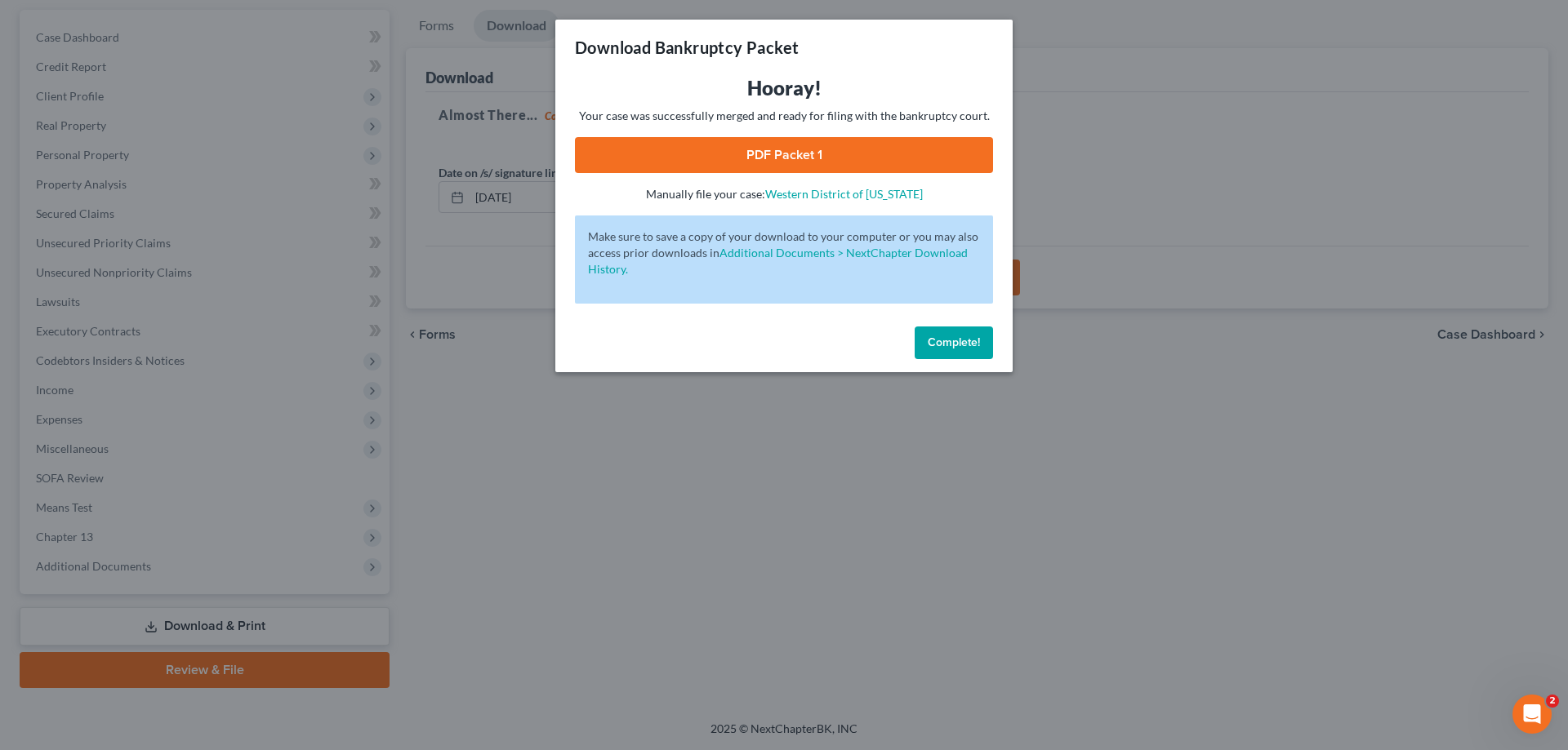
click at [868, 149] on link "PDF Packet 1" at bounding box center [784, 155] width 418 height 36
drag, startPoint x: 966, startPoint y: 342, endPoint x: 712, endPoint y: 421, distance: 266.0
click at [965, 342] on span "Complete!" at bounding box center [953, 342] width 53 height 14
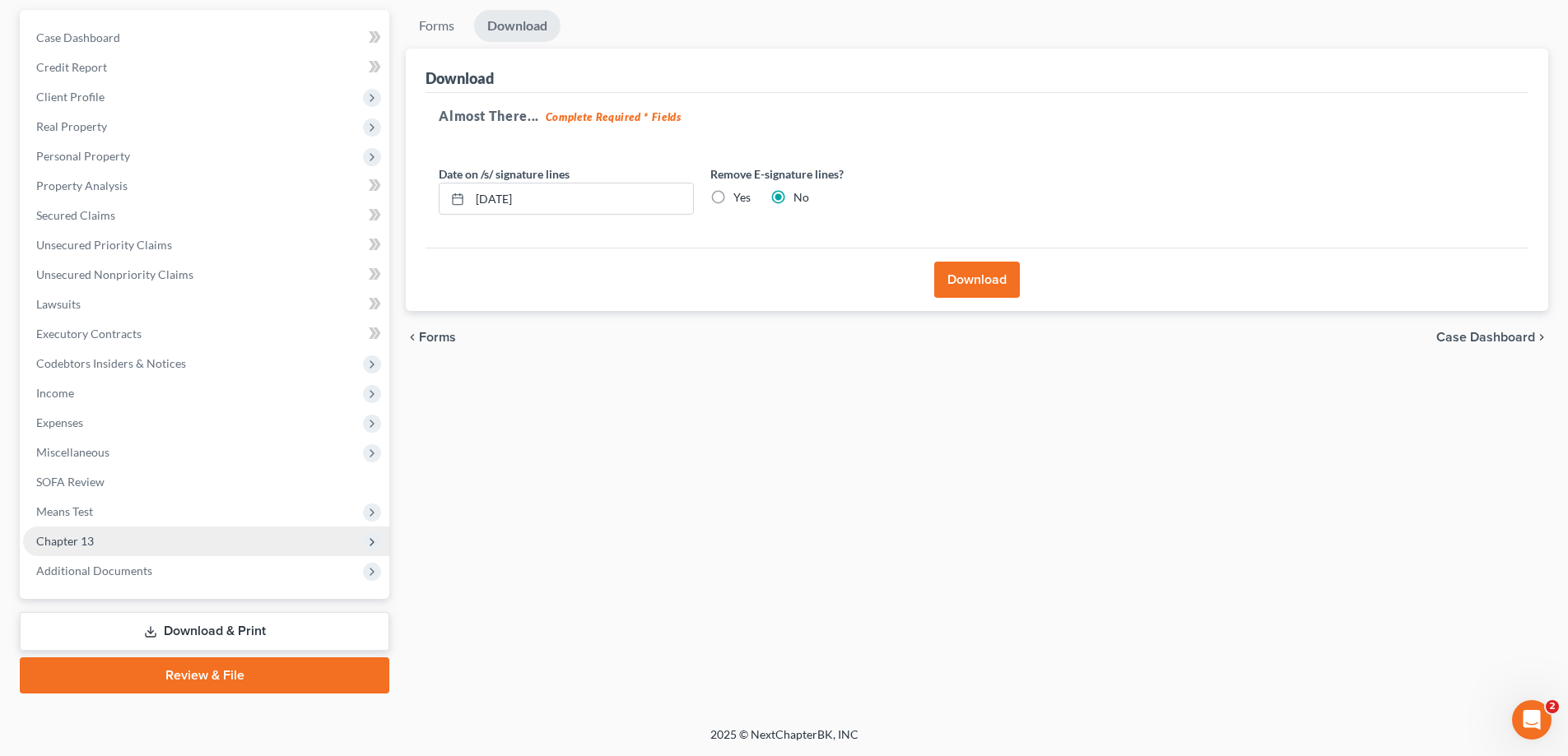
click at [51, 555] on span "Chapter 13" at bounding box center [206, 542] width 366 height 30
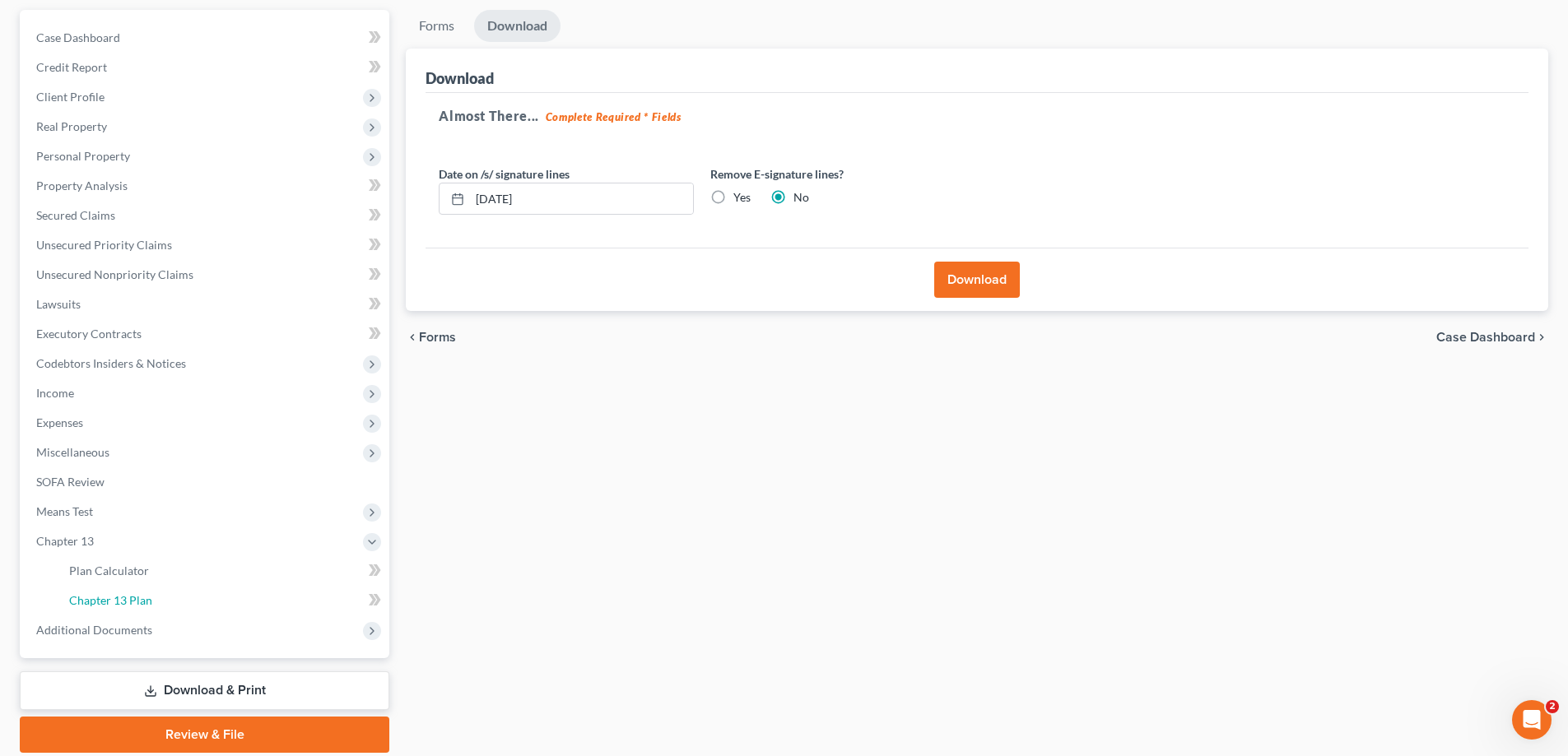
click at [131, 603] on span "Chapter 13 Plan" at bounding box center [110, 600] width 83 height 14
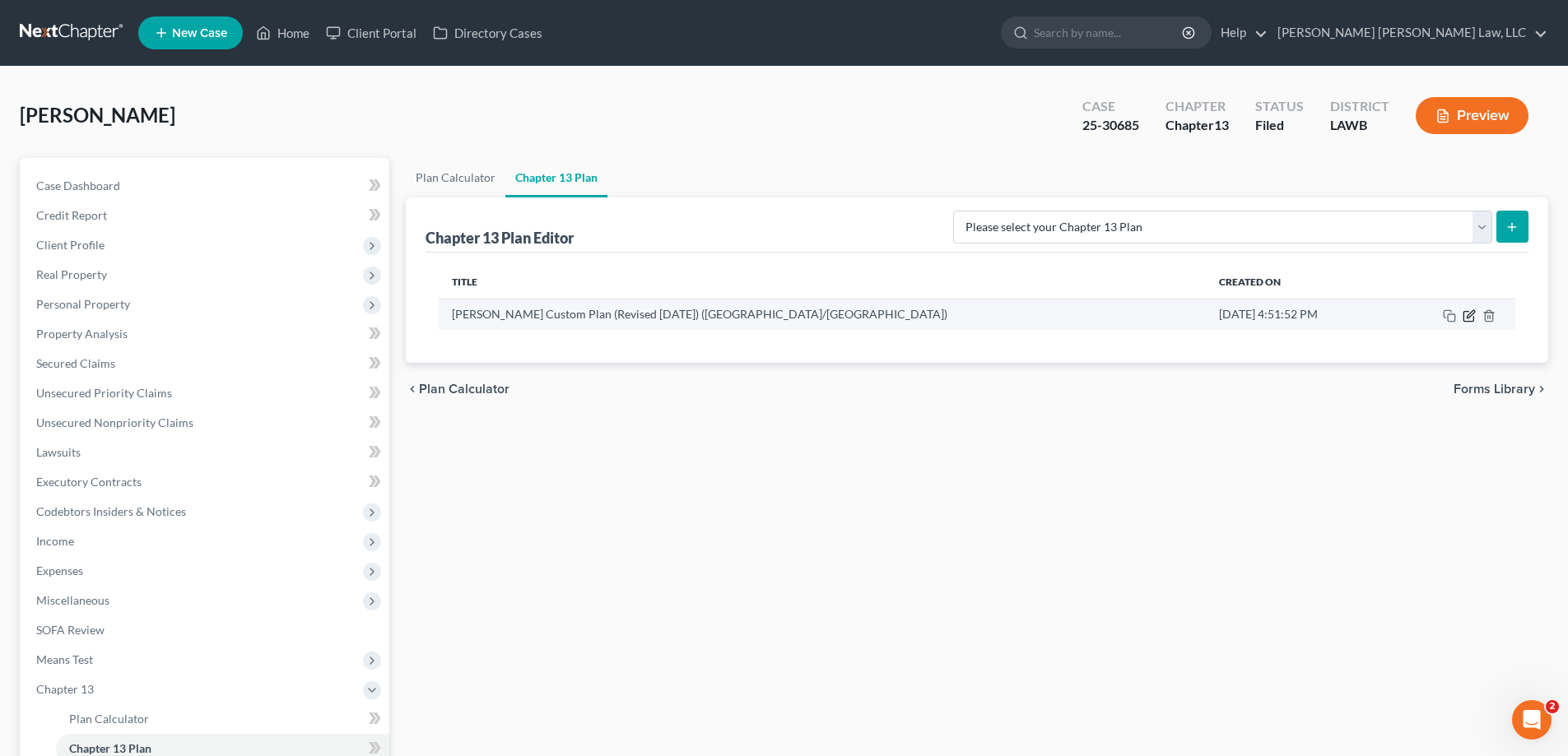
click at [1465, 318] on icon "button" at bounding box center [1468, 316] width 13 height 13
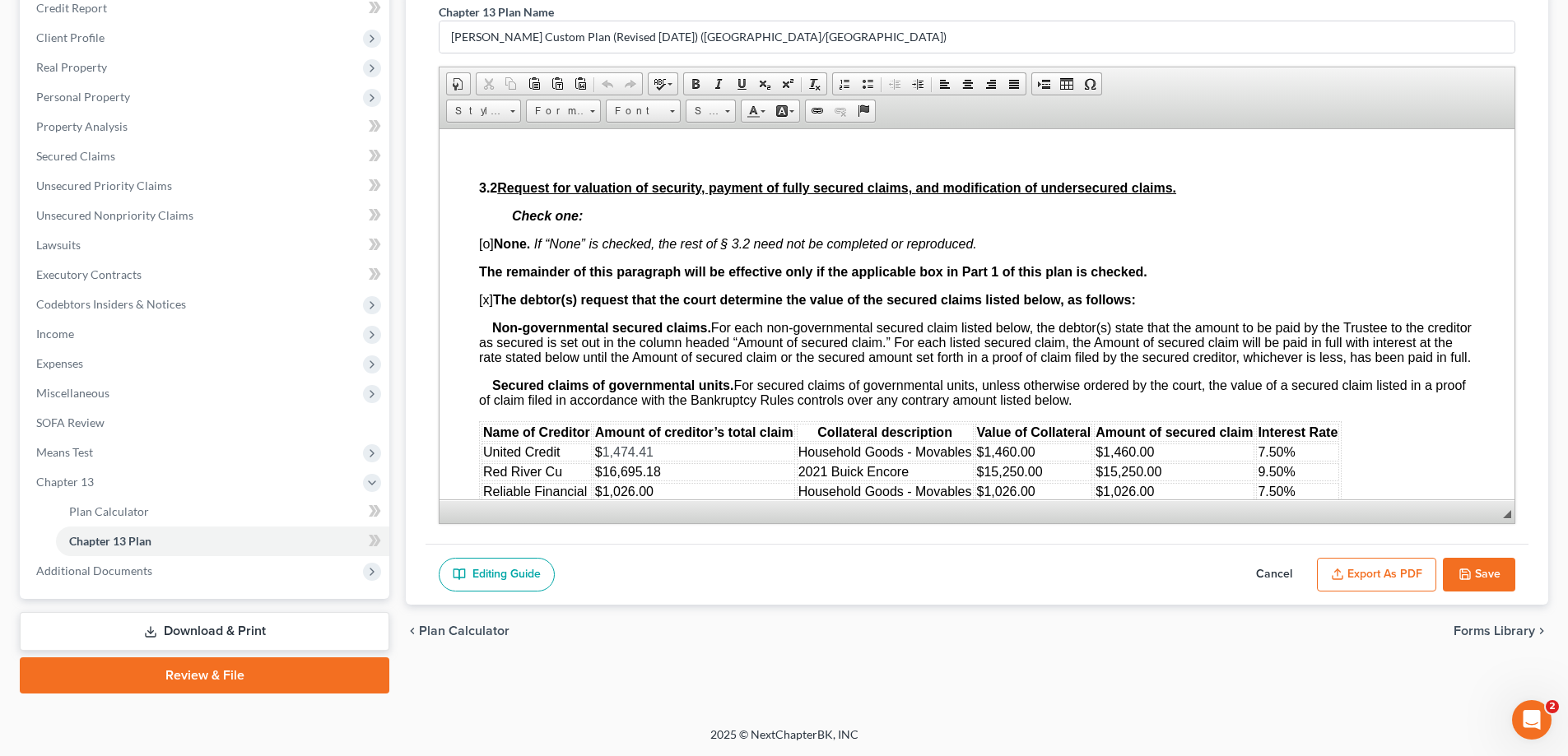
scroll to position [1398, 0]
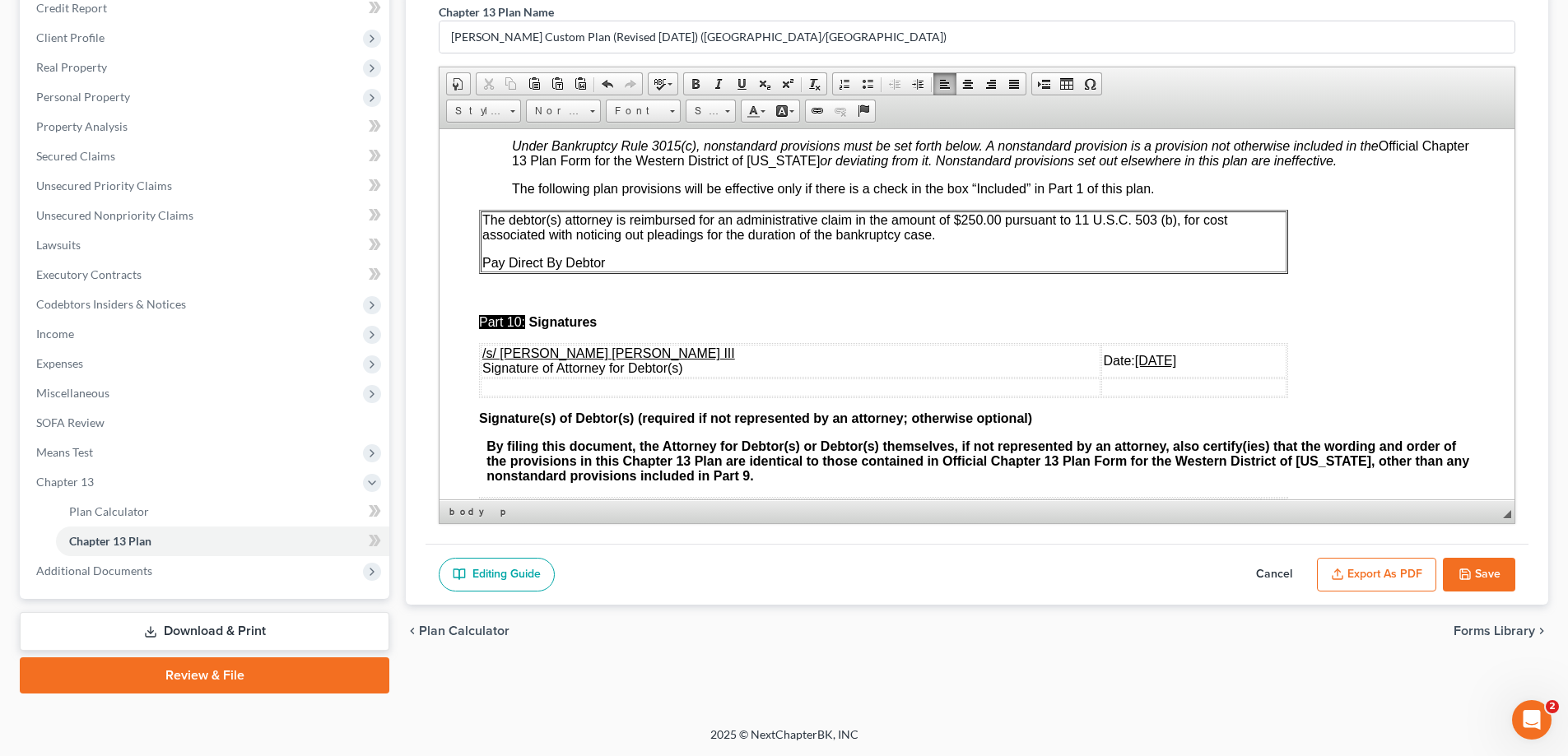
scroll to position [5368, 0]
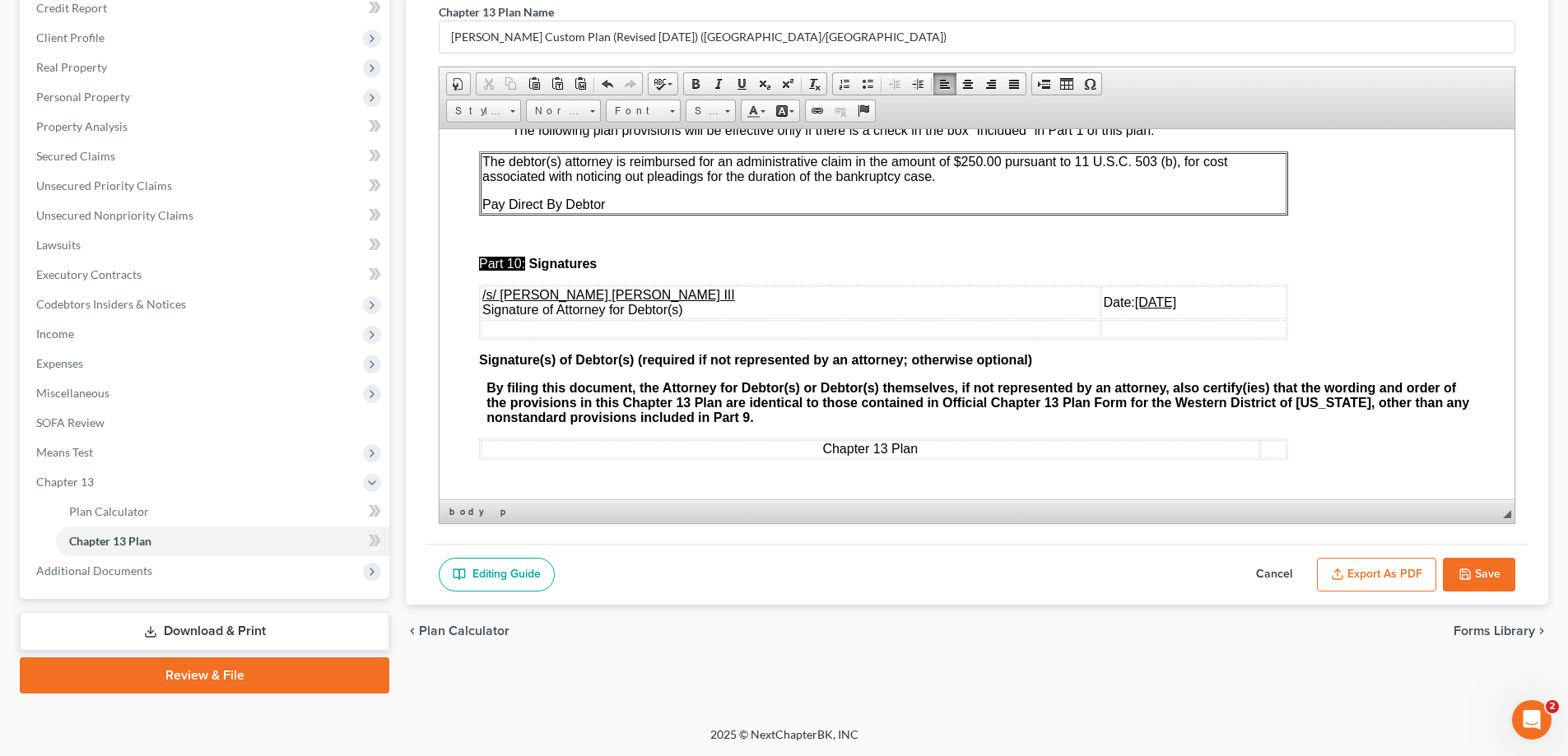
click at [1369, 560] on button "Export as PDF" at bounding box center [1376, 574] width 119 height 34
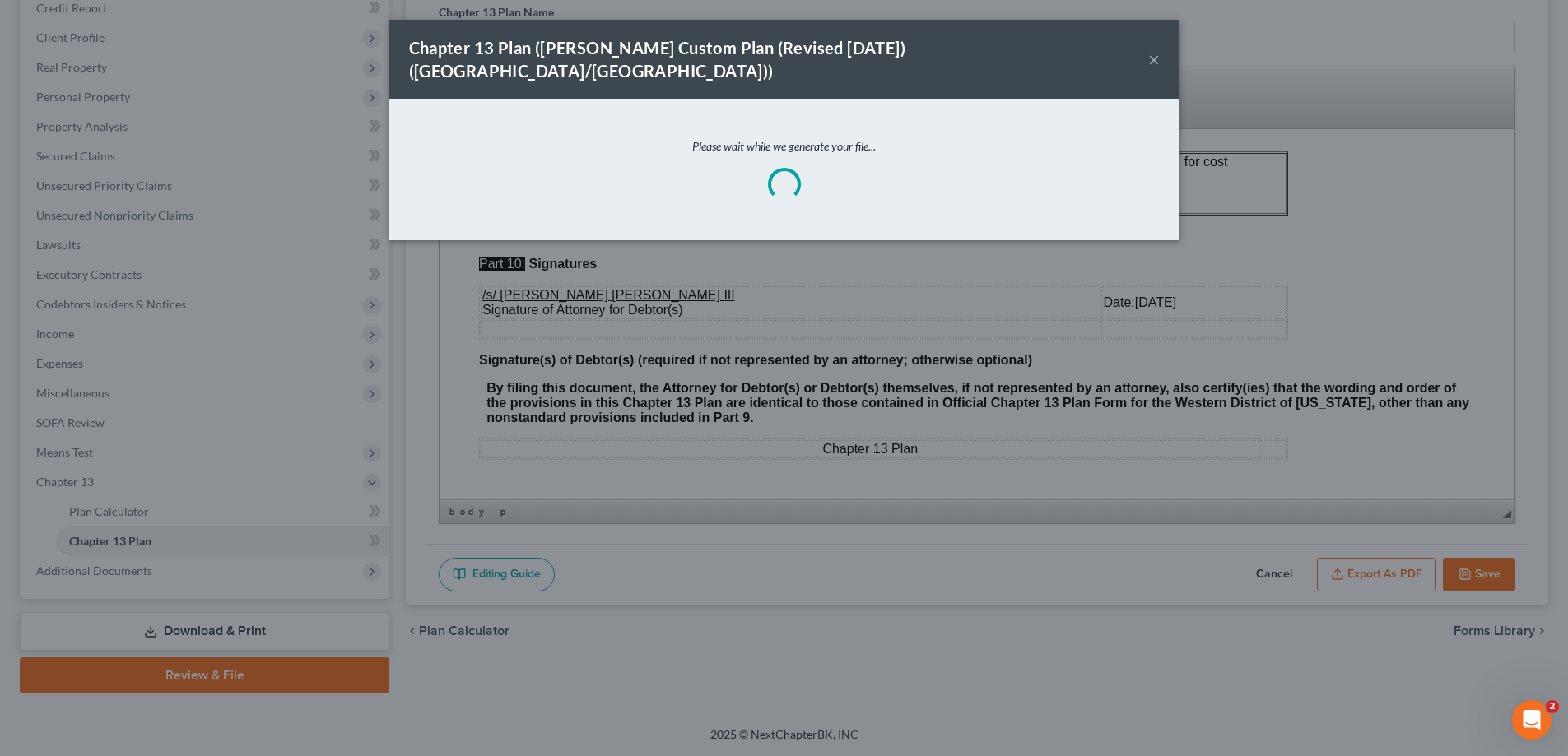
scroll to position [5353, 0]
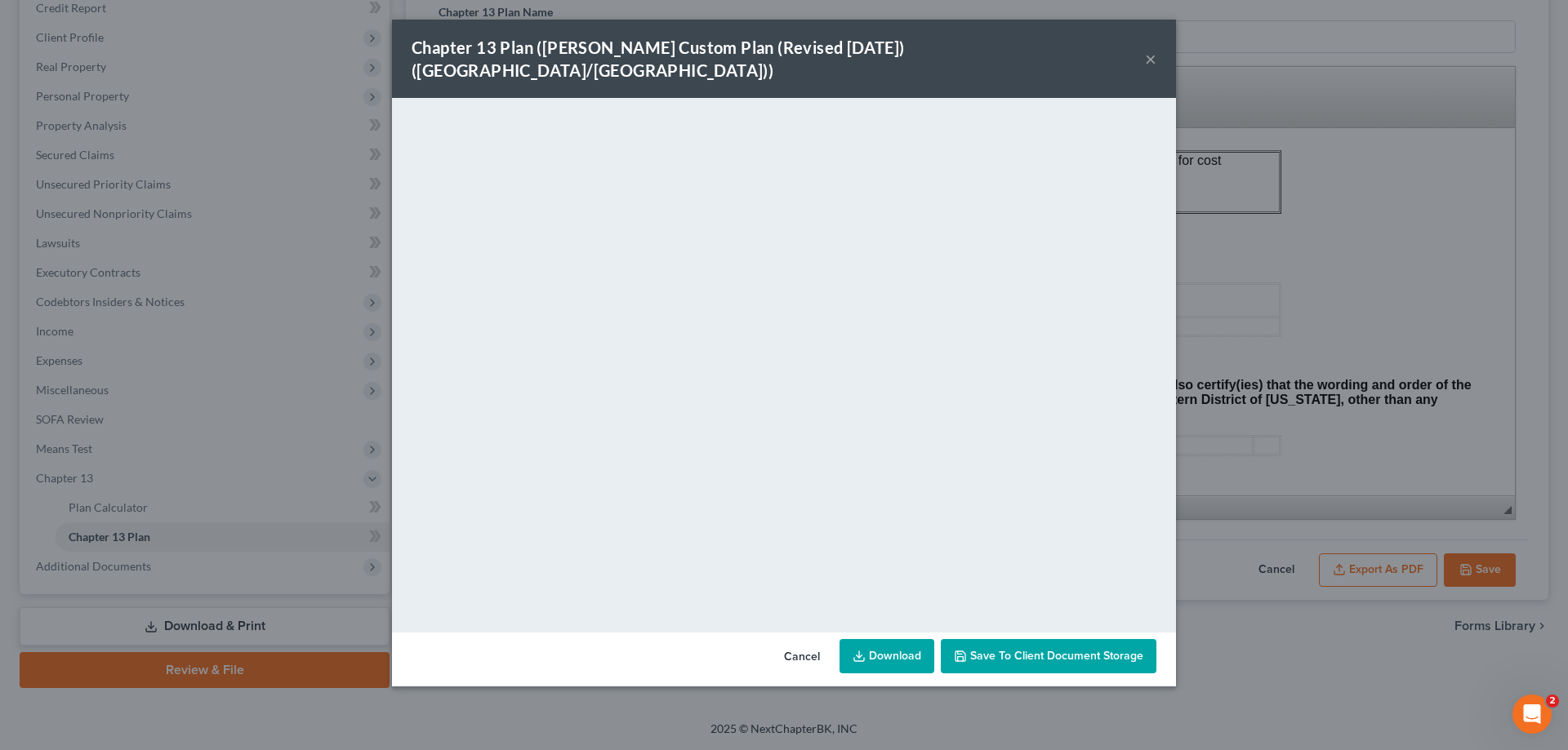
click at [1150, 49] on button "×" at bounding box center [1150, 59] width 11 height 19
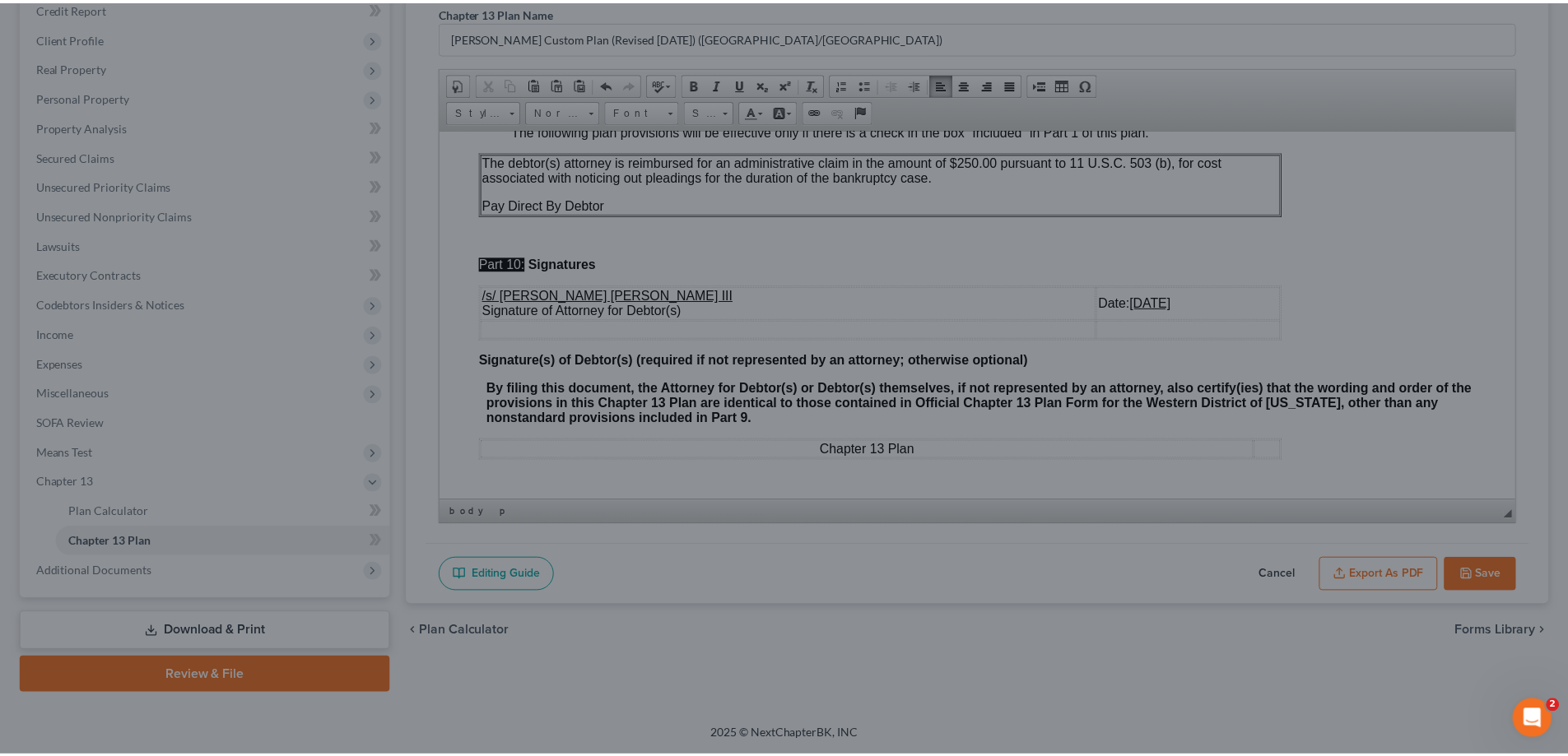
scroll to position [5368, 0]
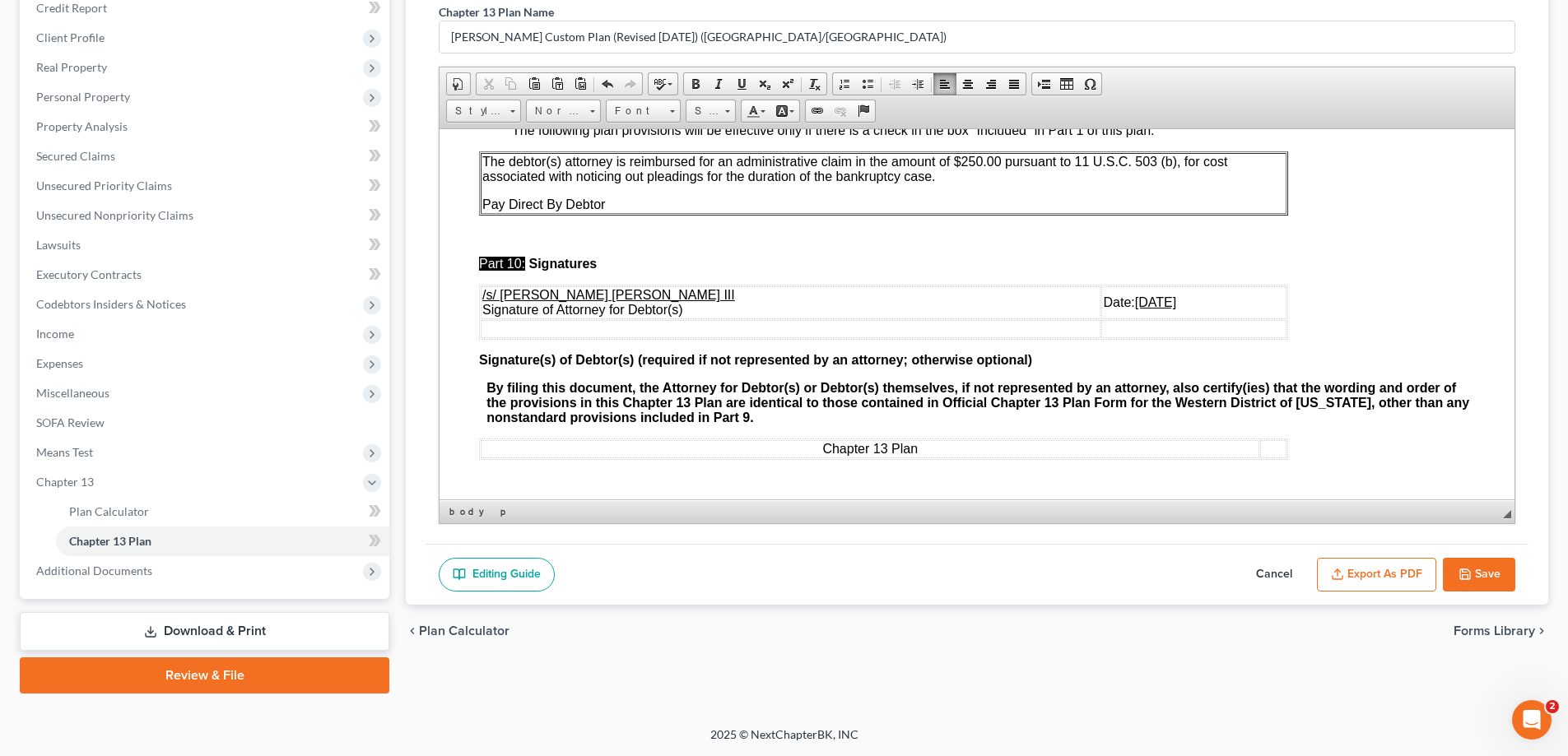
click at [1497, 565] on button "Save" at bounding box center [1479, 574] width 72 height 34
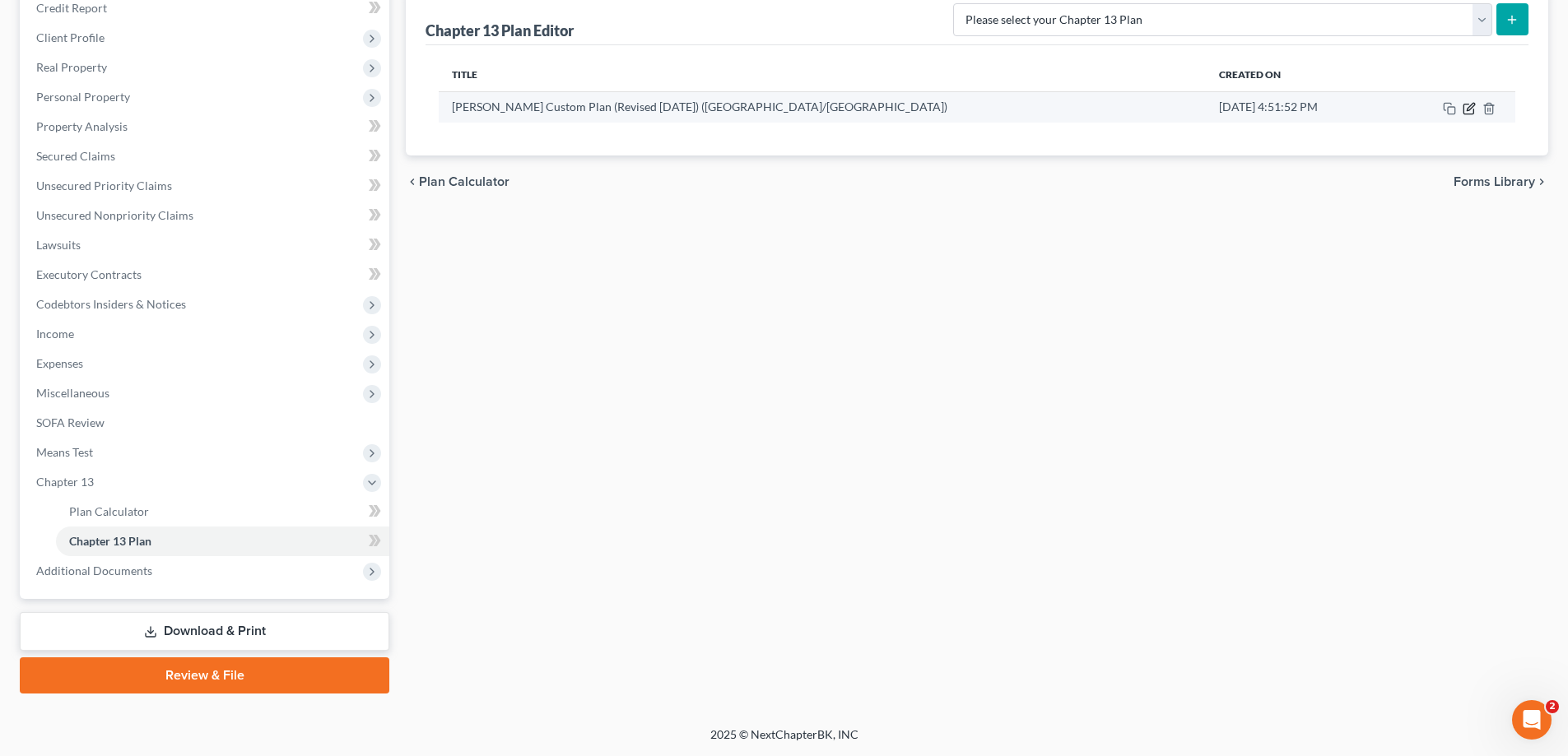
click at [1470, 106] on icon "button" at bounding box center [1470, 107] width 7 height 7
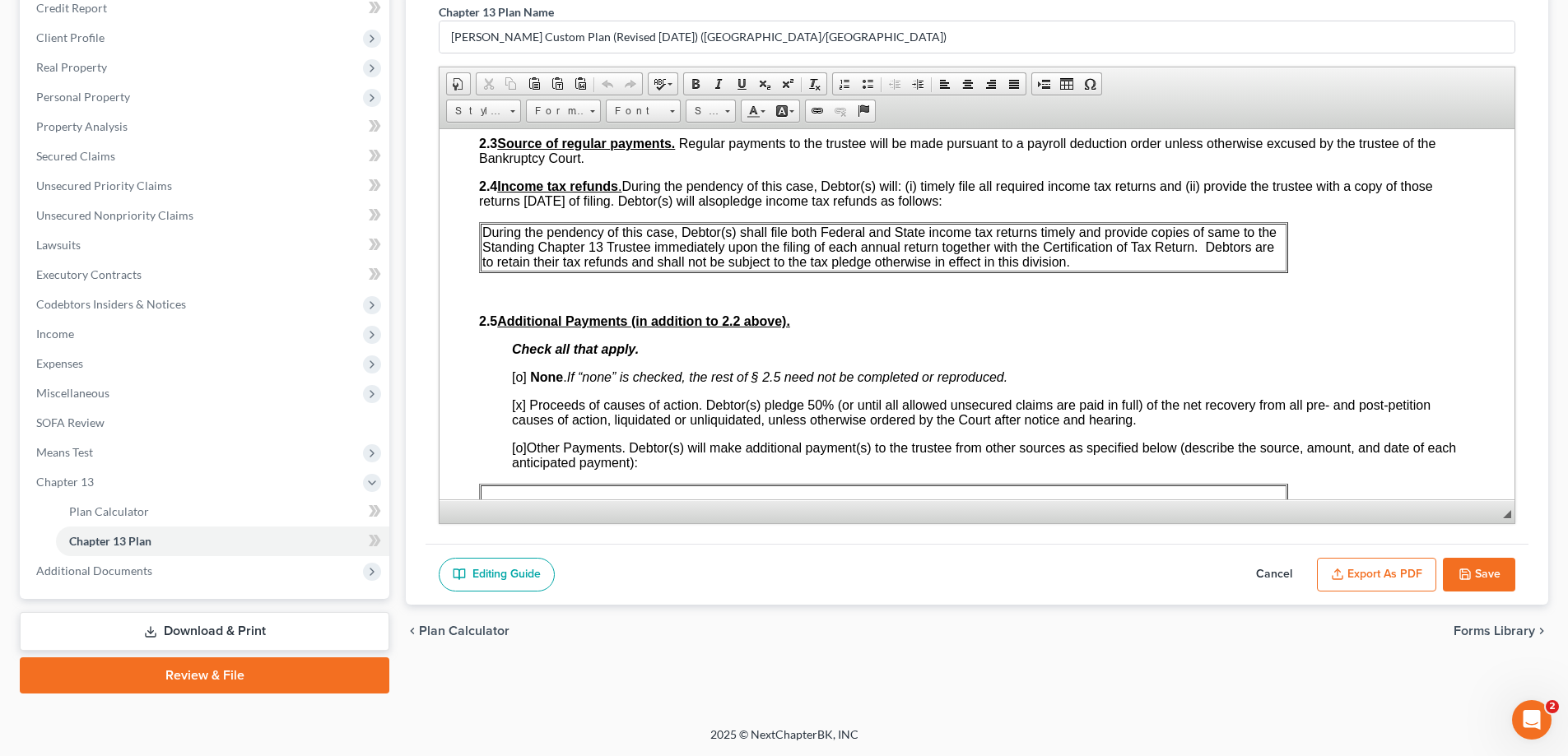
scroll to position [823, 0]
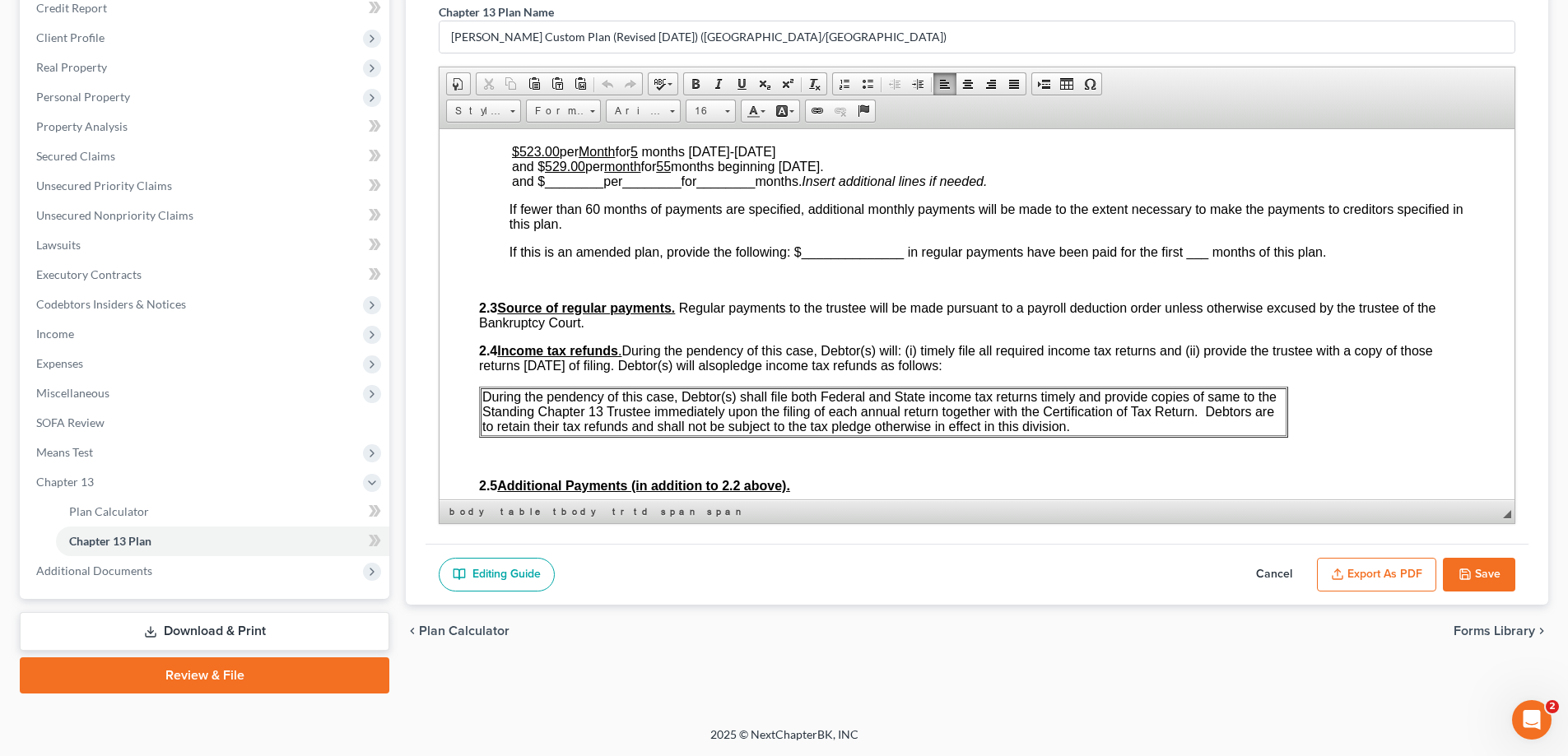
click at [529, 284] on p at bounding box center [992, 280] width 965 height 15
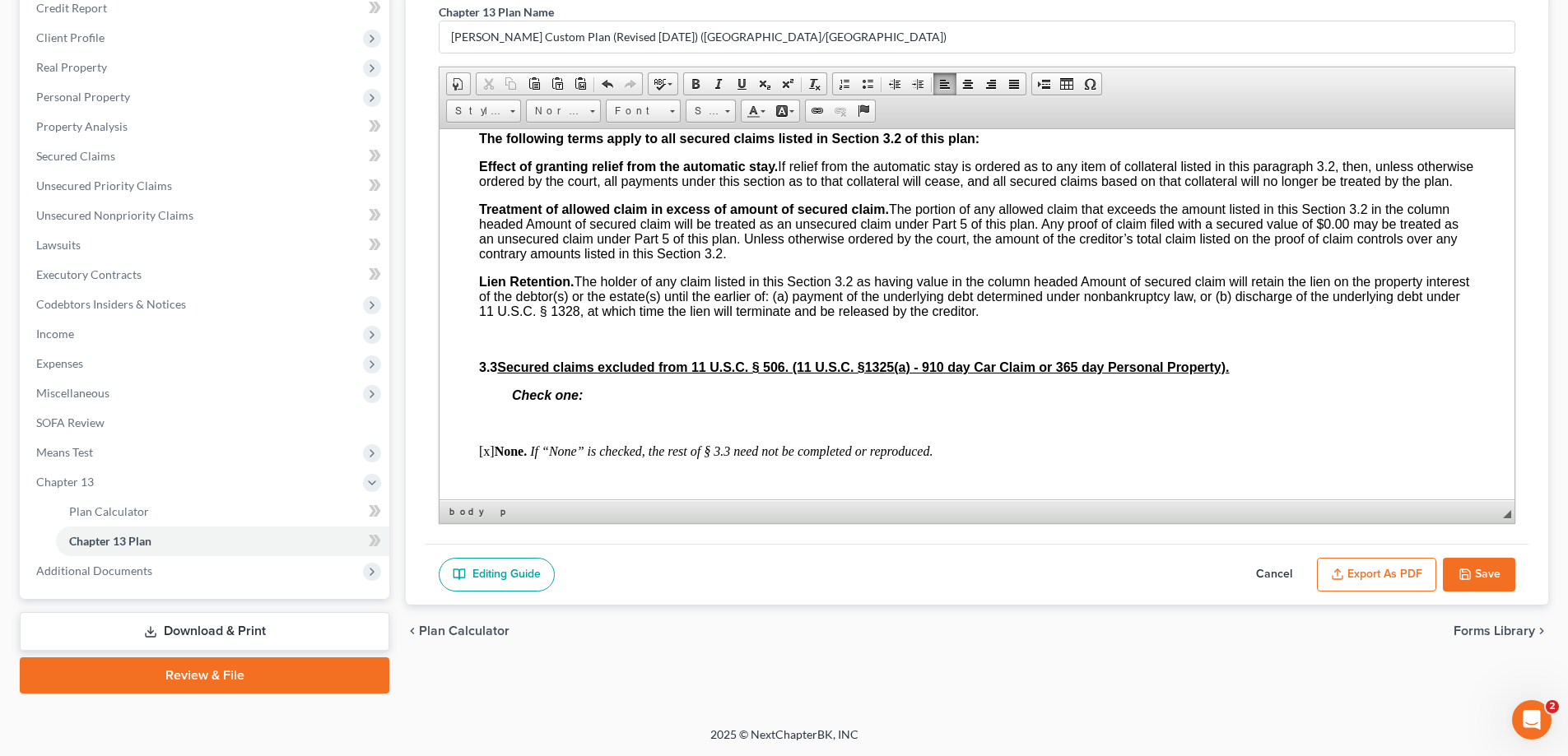
scroll to position [2056, 0]
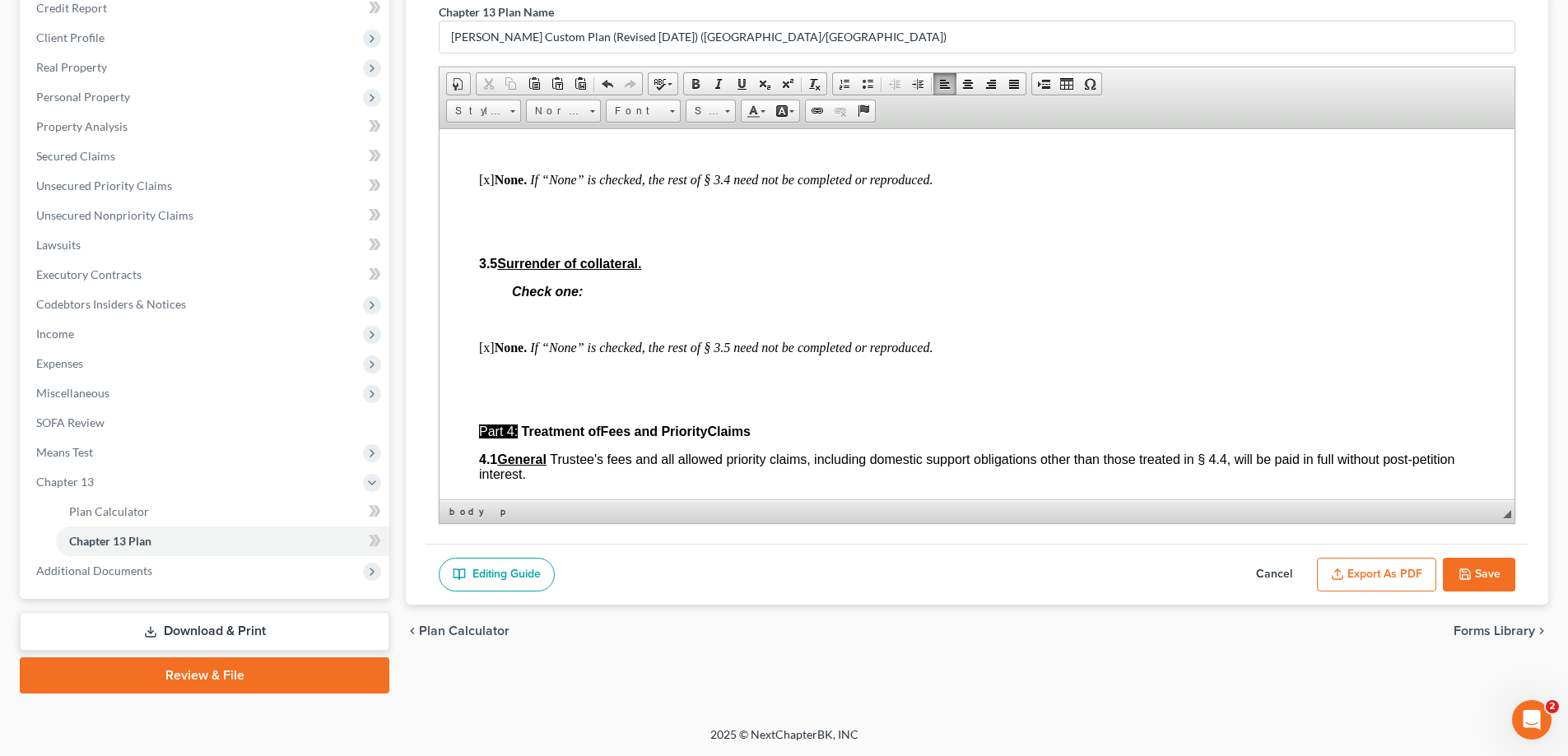
scroll to position [2386, 0]
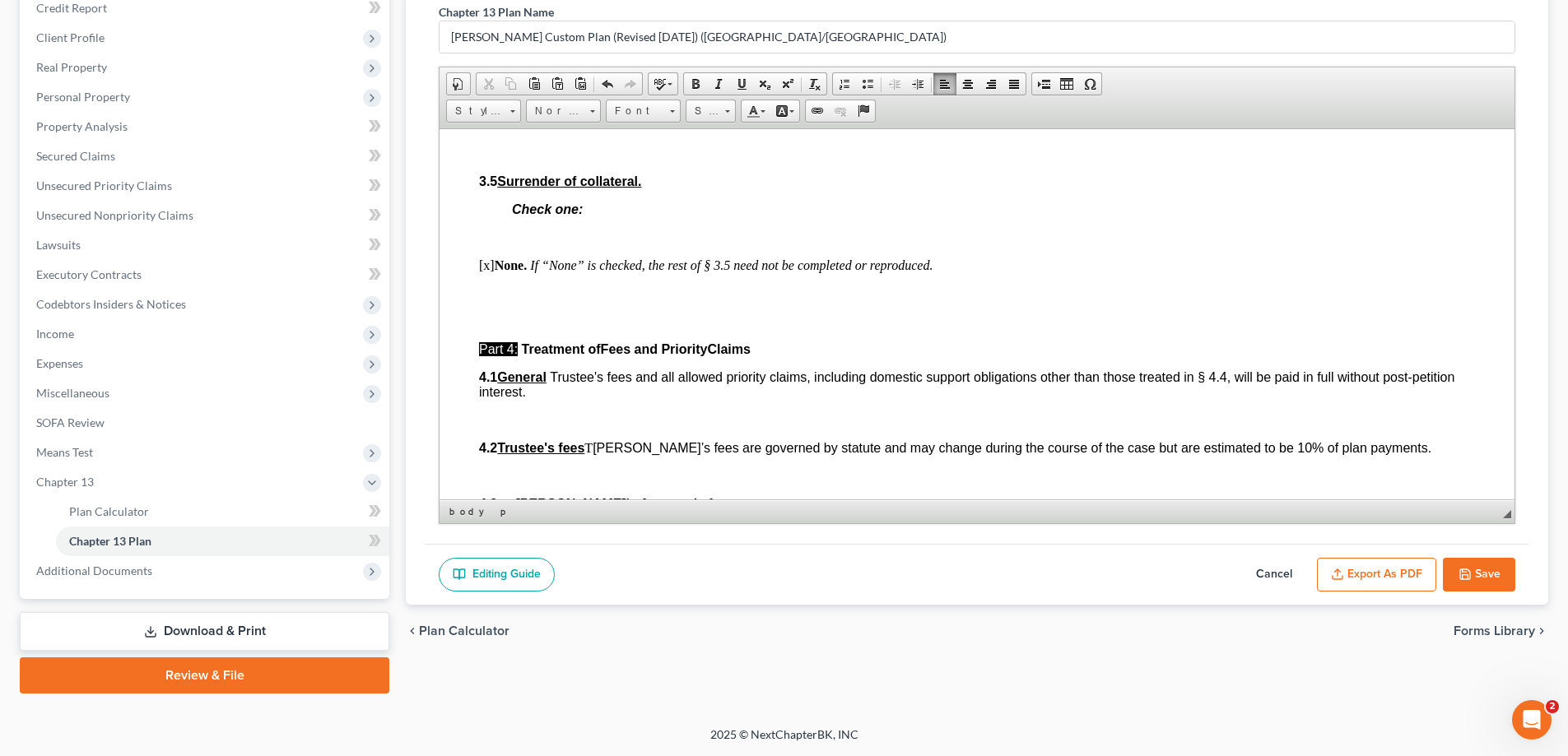
drag, startPoint x: 560, startPoint y: 355, endPoint x: 584, endPoint y: 353, distance: 24.1
click at [559, 328] on p at bounding box center [993, 320] width 963 height 15
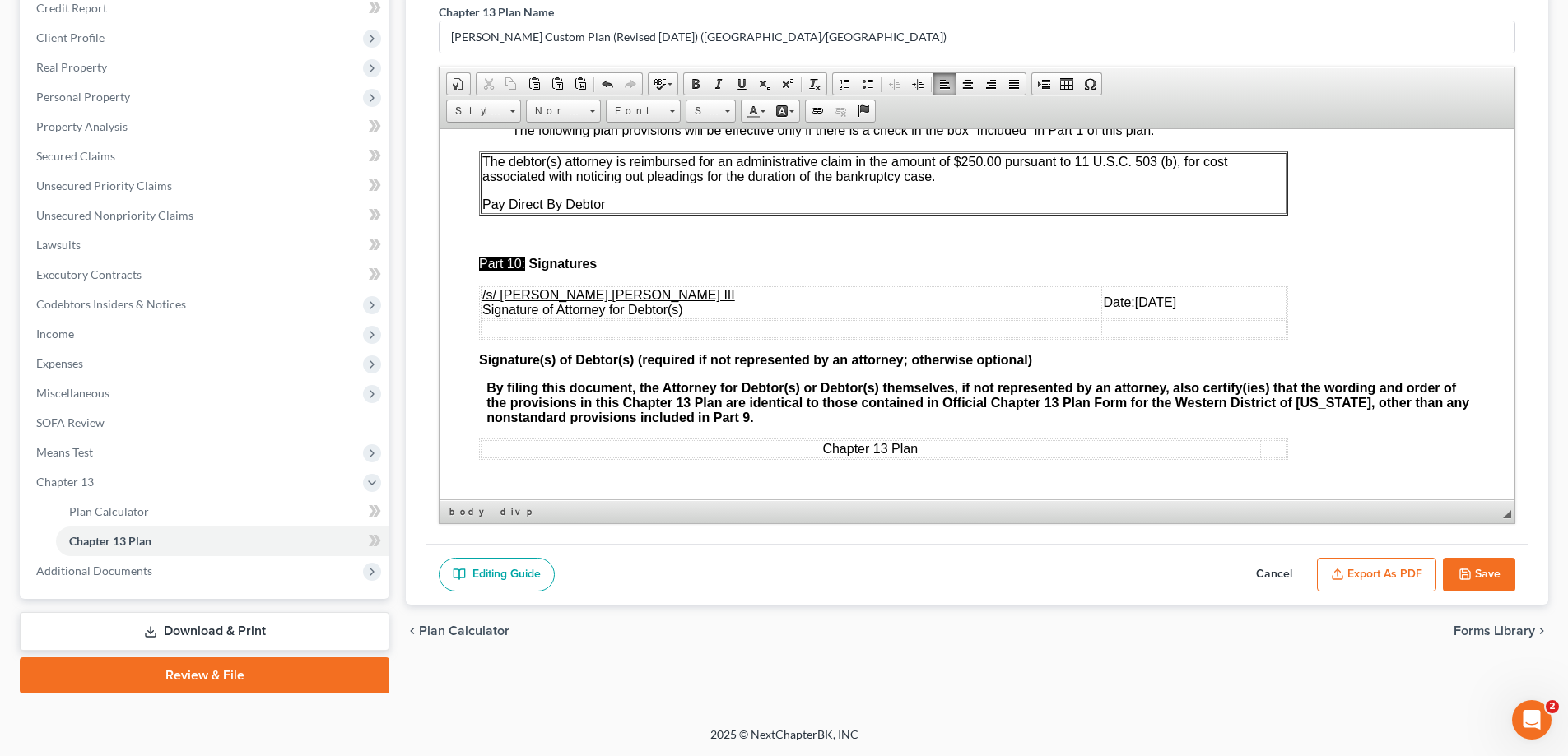
scroll to position [5284, 0]
click at [1459, 579] on icon "button" at bounding box center [1465, 573] width 13 height 13
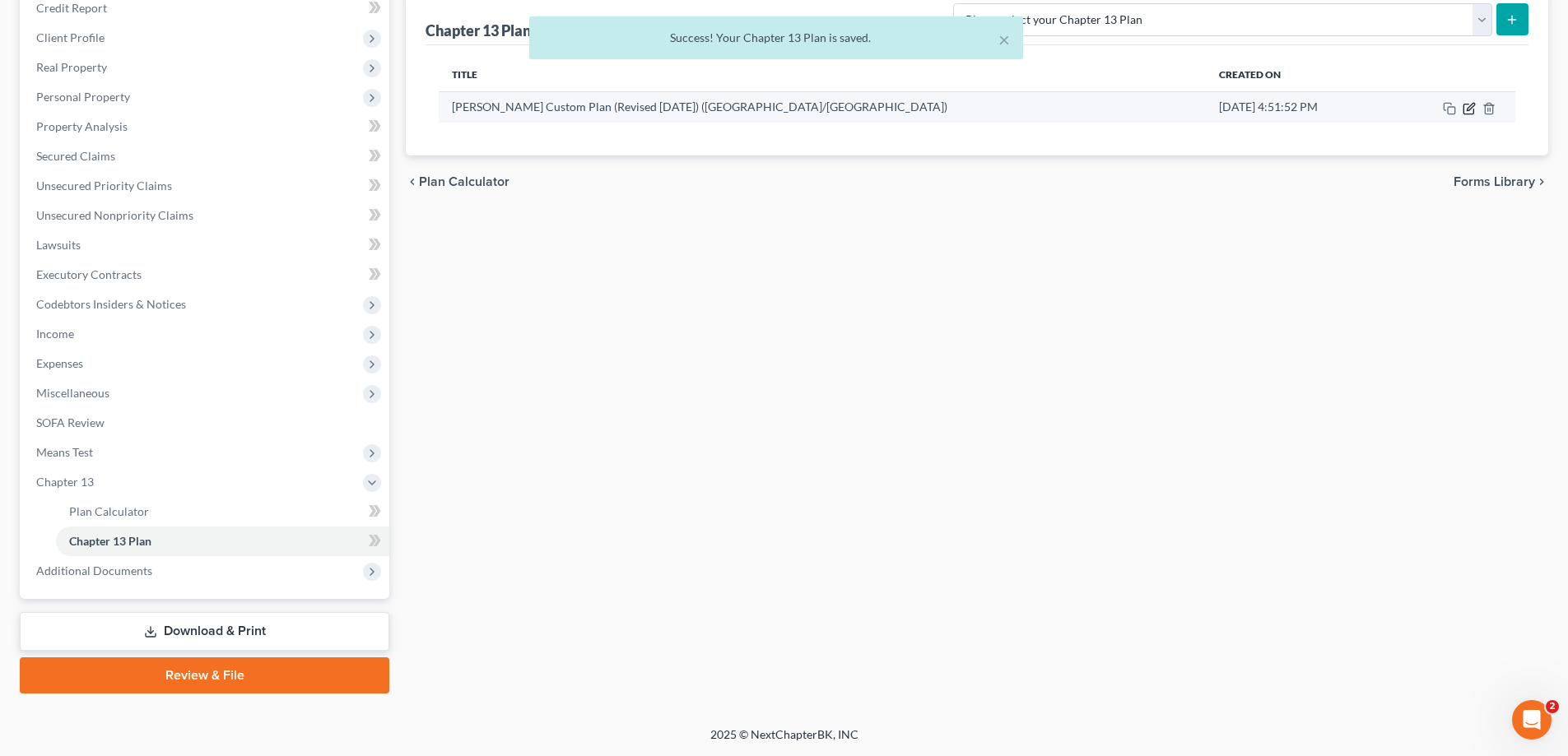
click at [1464, 111] on icon "button" at bounding box center [1467, 109] width 10 height 10
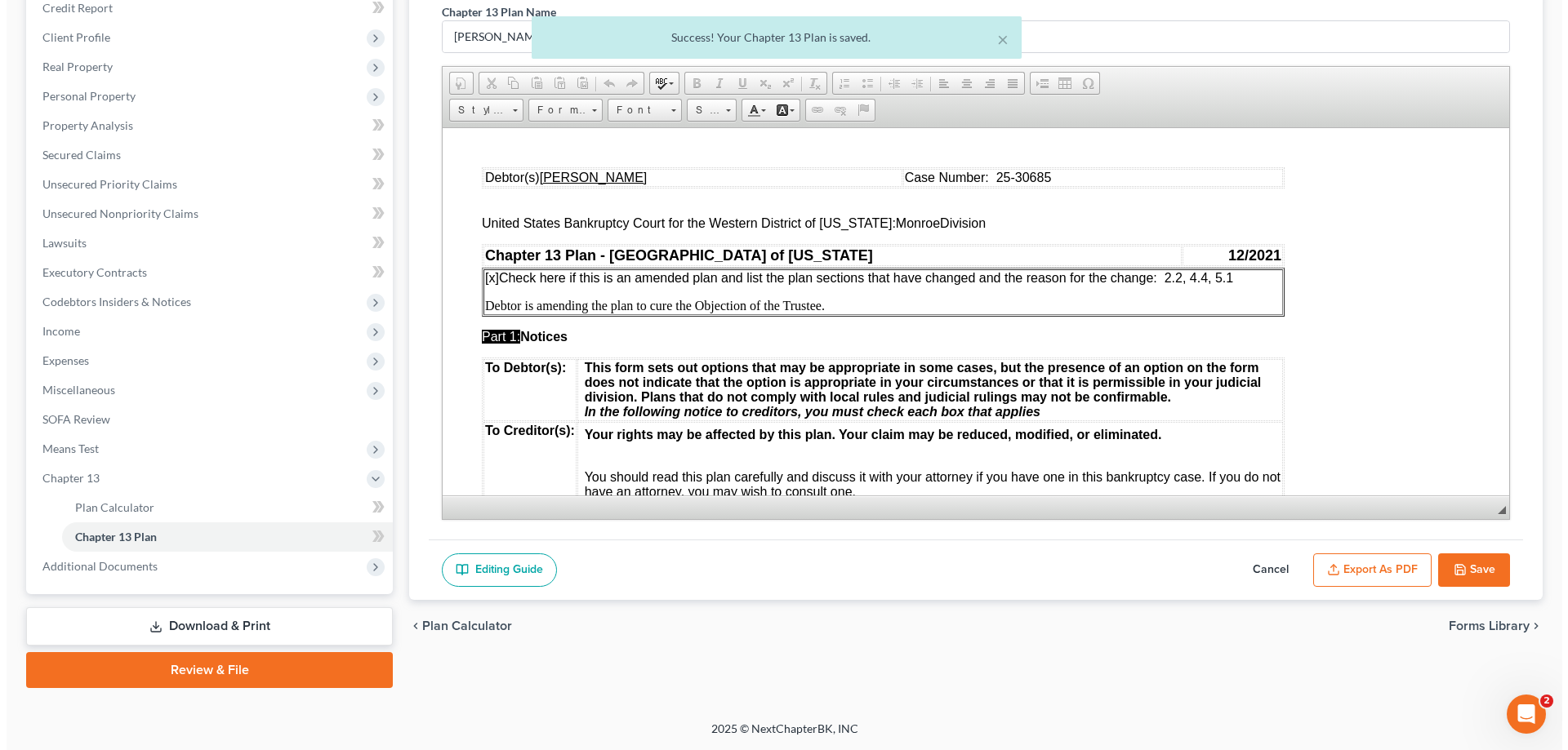
scroll to position [0, 0]
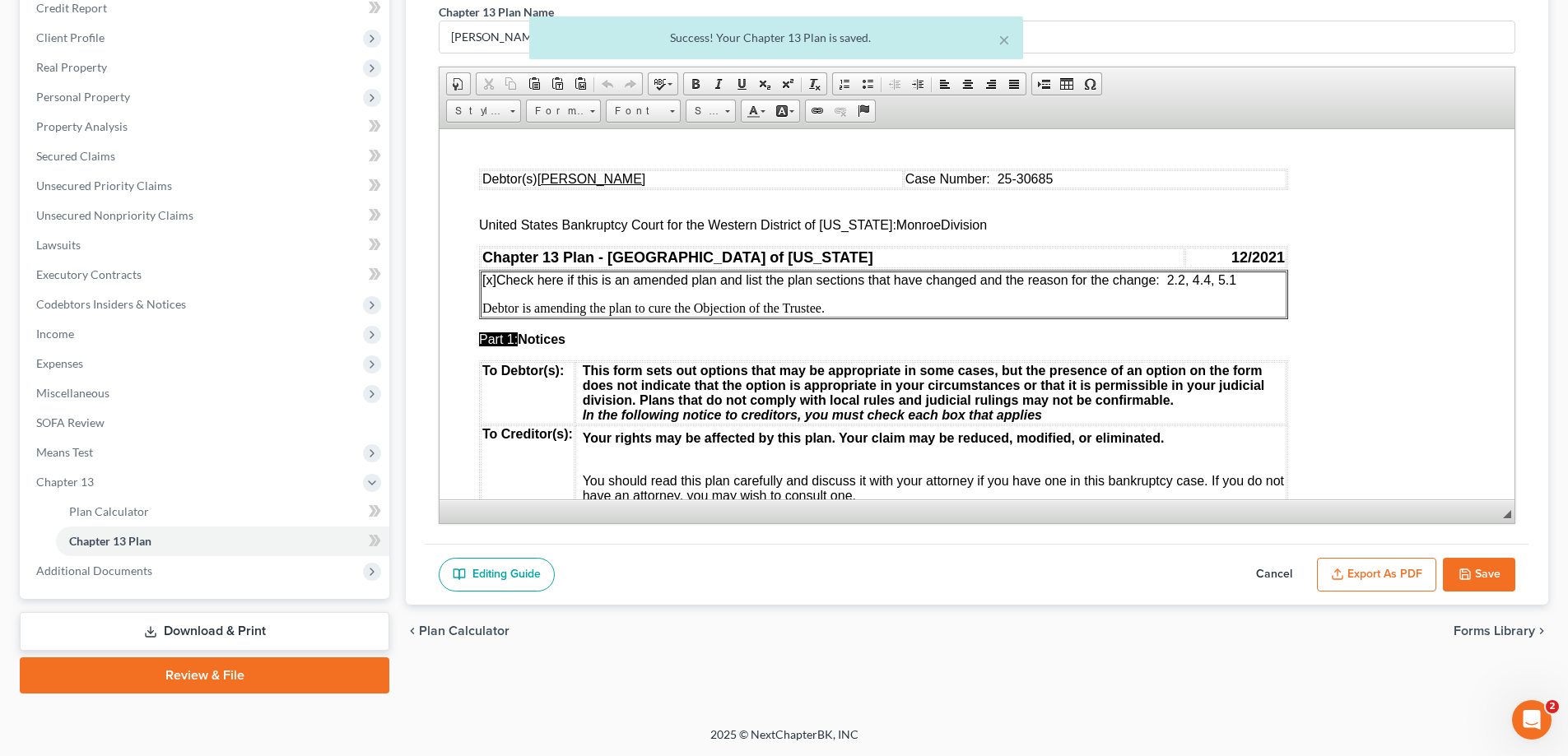
click at [1374, 566] on button "Export as PDF" at bounding box center [1376, 574] width 119 height 34
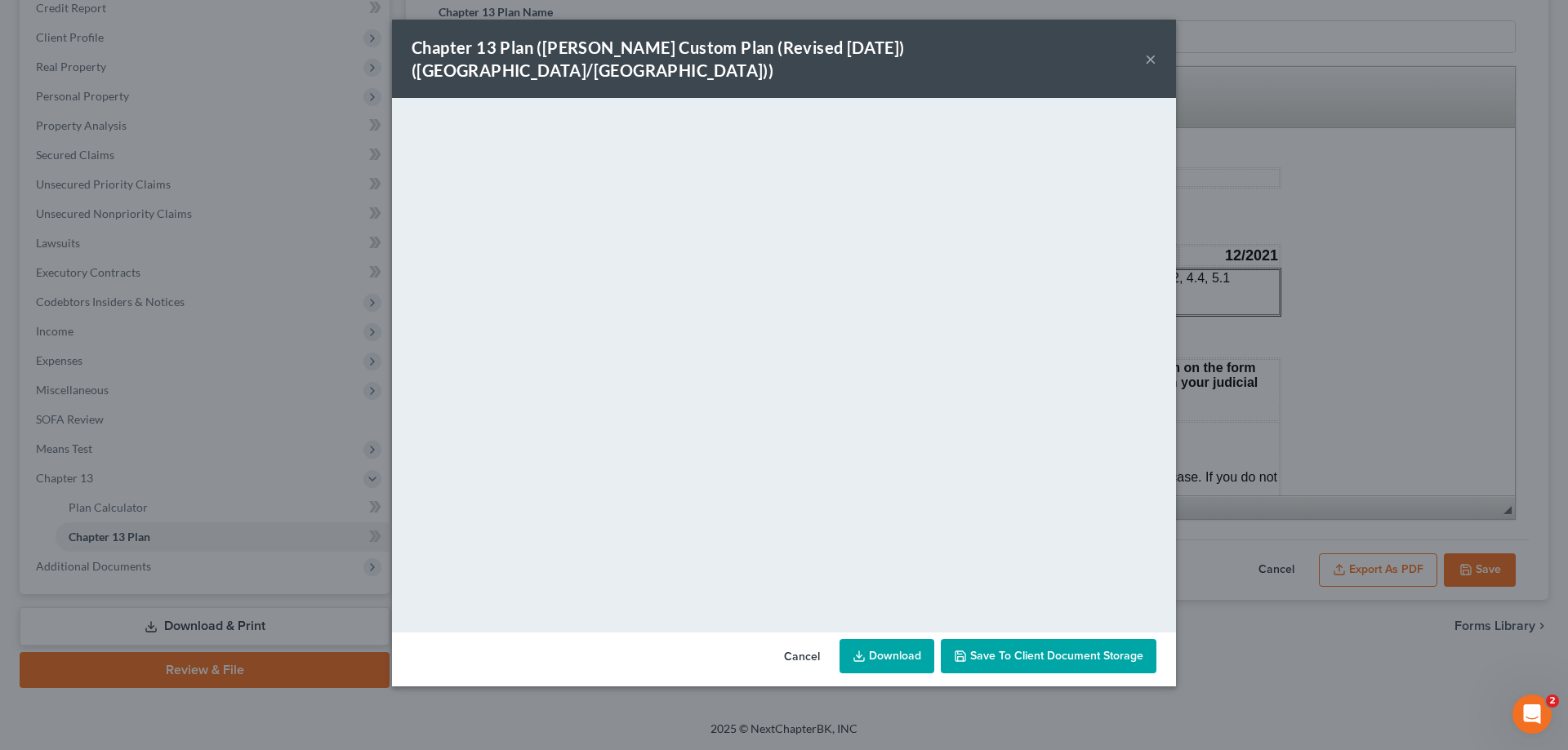
click at [1150, 49] on button "×" at bounding box center [1150, 59] width 11 height 19
